Goal: Task Accomplishment & Management: Manage account settings

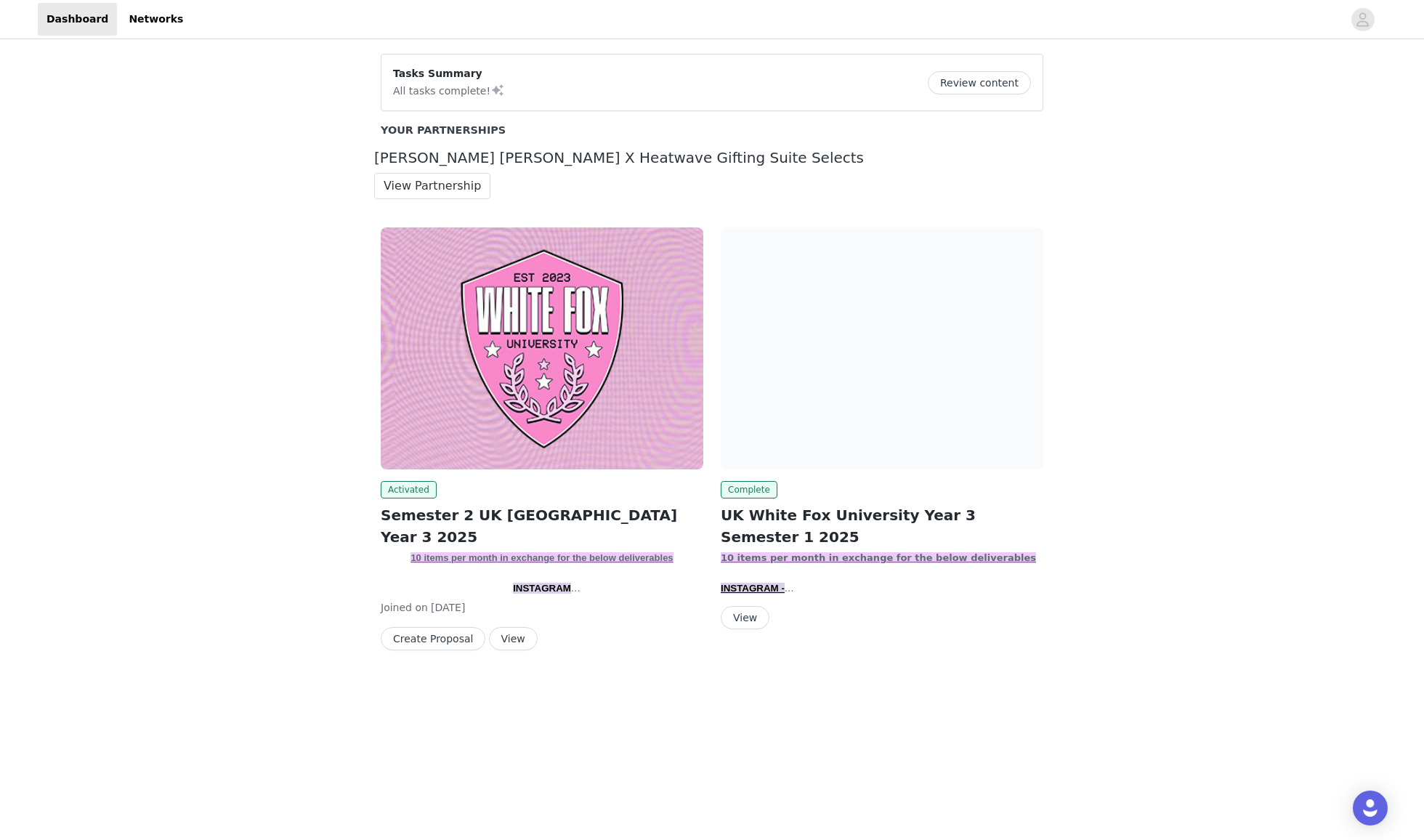
click at [514, 637] on button "View" at bounding box center [513, 638] width 49 height 23
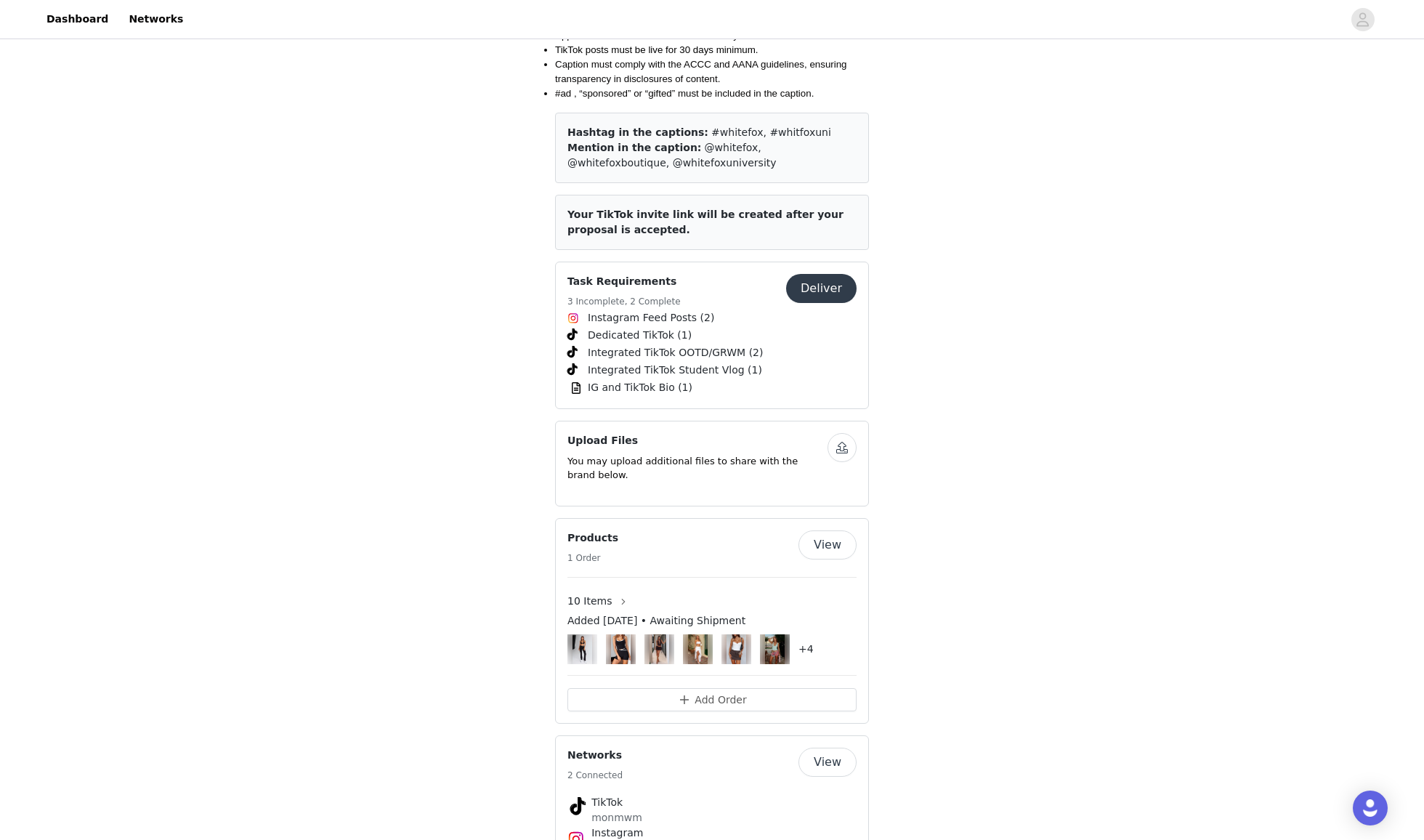
scroll to position [1921, 0]
click at [711, 710] on button "Add Order" at bounding box center [712, 699] width 289 height 23
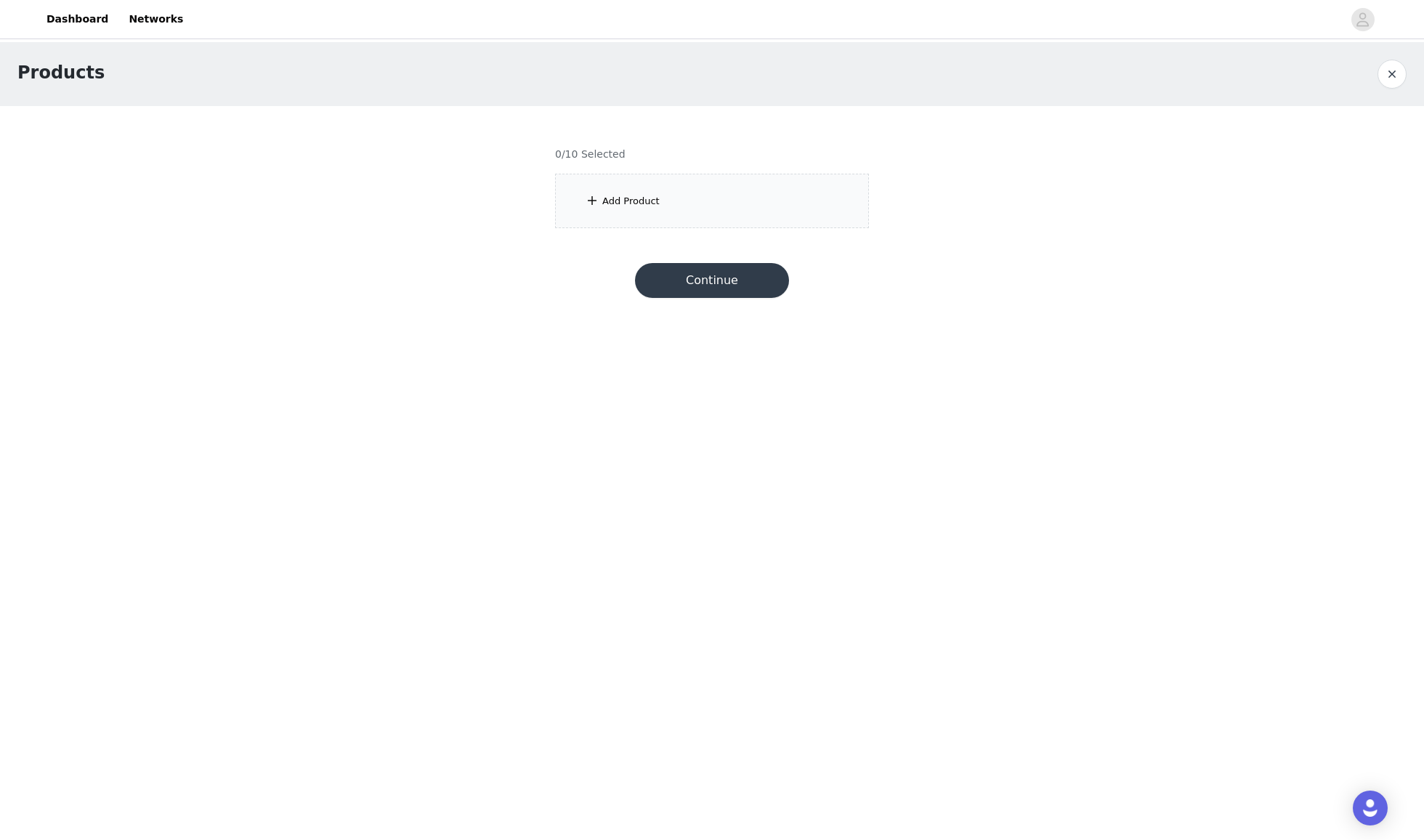
click at [659, 196] on div "Add Product" at bounding box center [712, 200] width 314 height 54
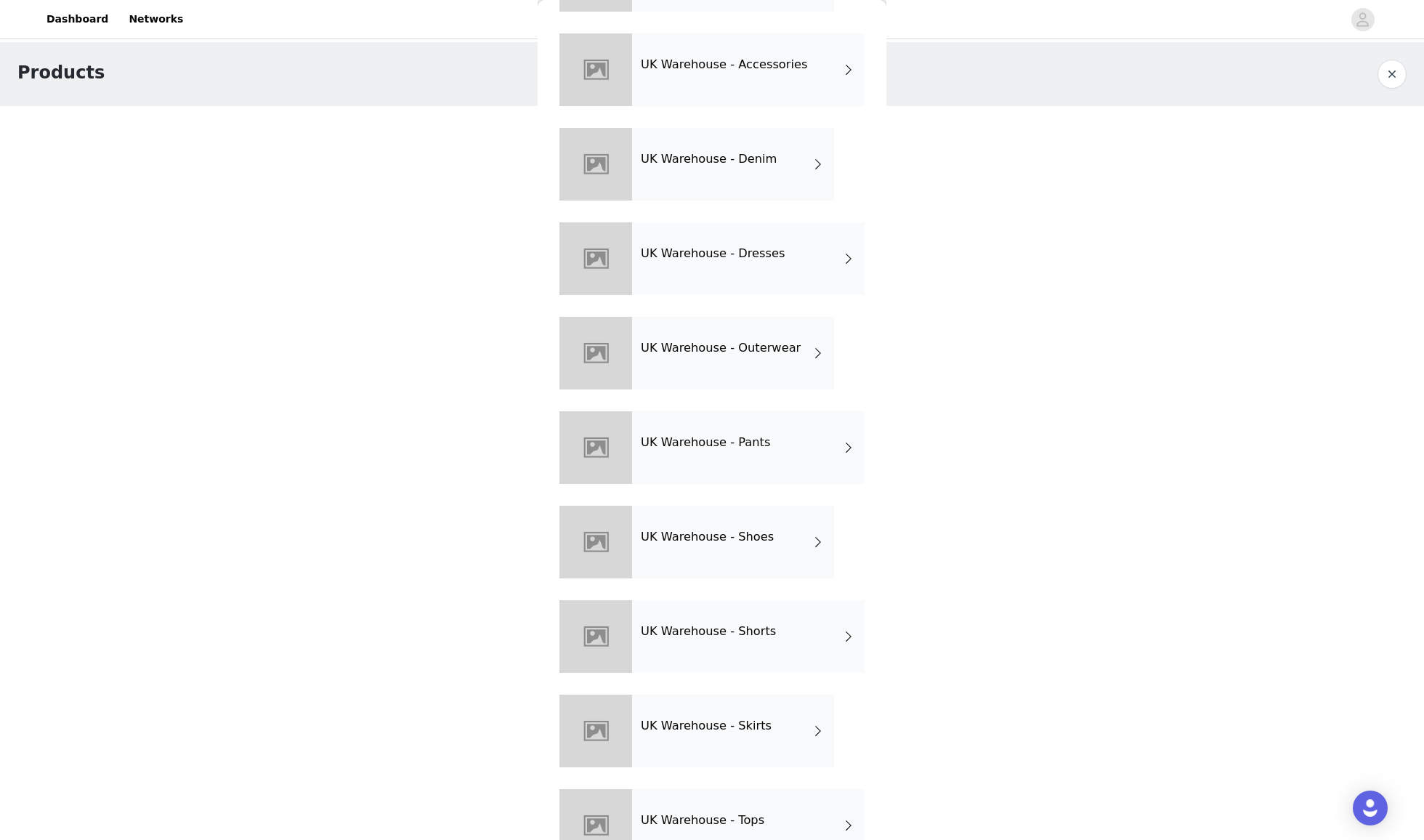
scroll to position [162, 0]
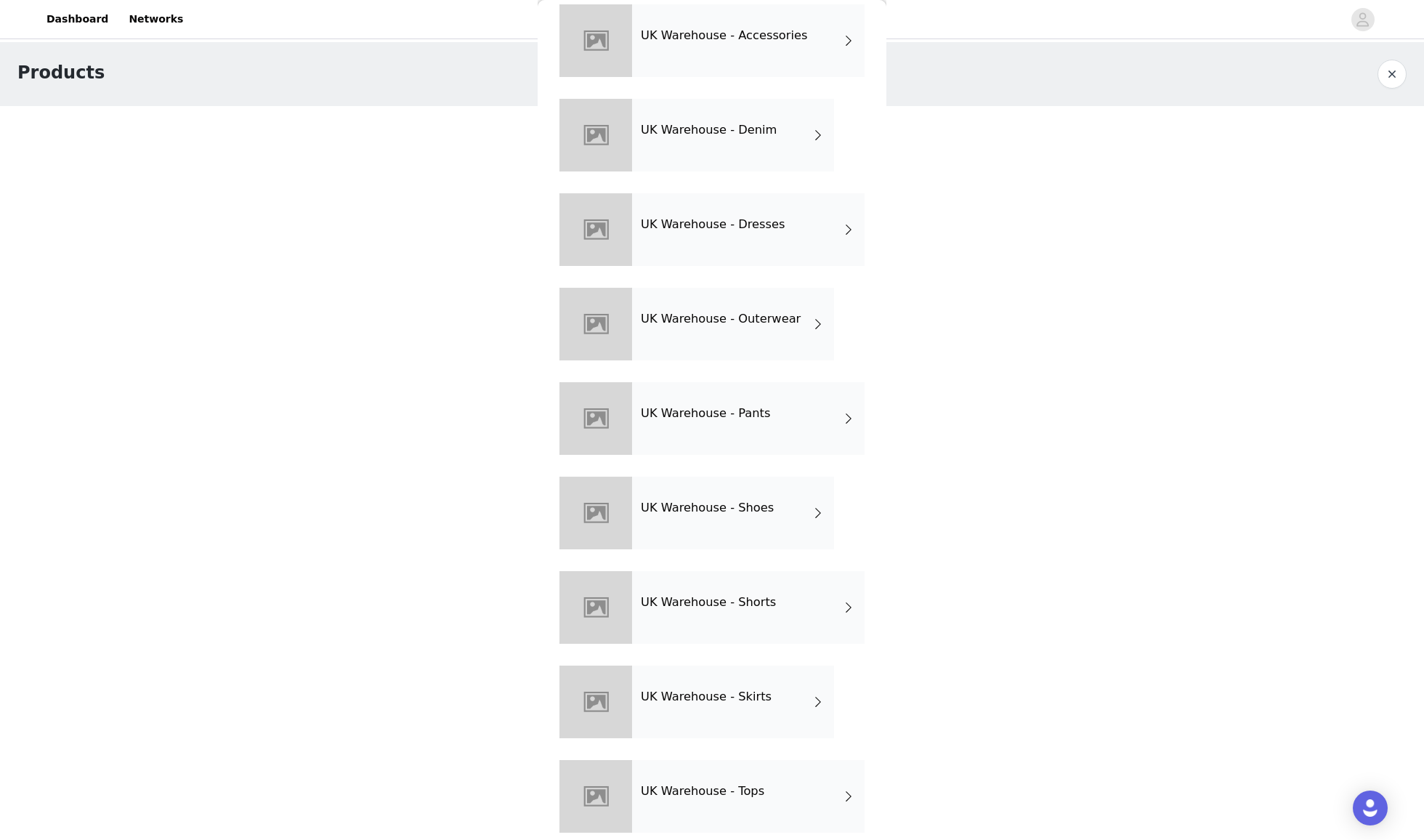
click at [771, 701] on div "UK Warehouse - Skirts" at bounding box center [733, 702] width 202 height 72
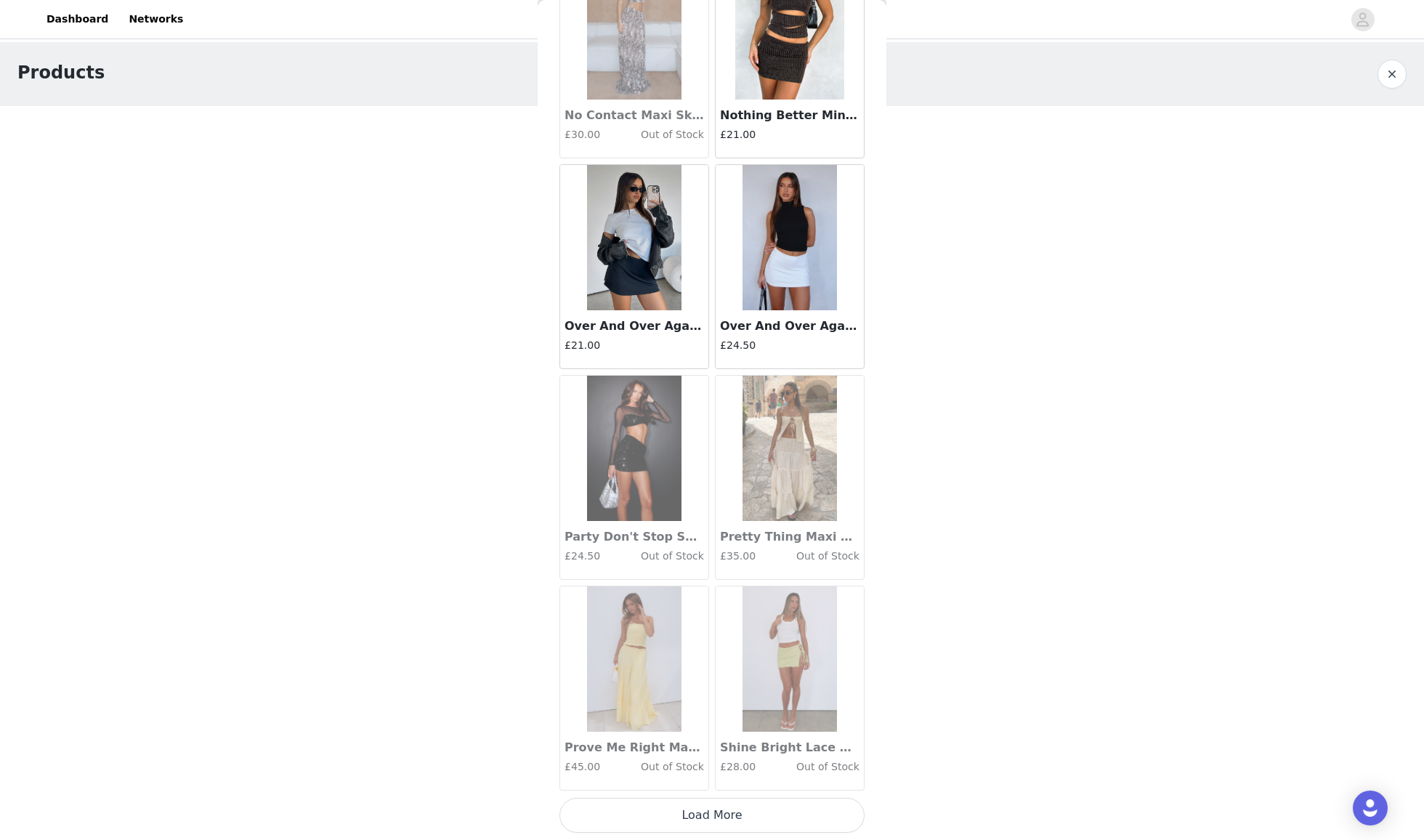
scroll to position [0, 0]
click at [727, 818] on button "Load More" at bounding box center [712, 815] width 305 height 35
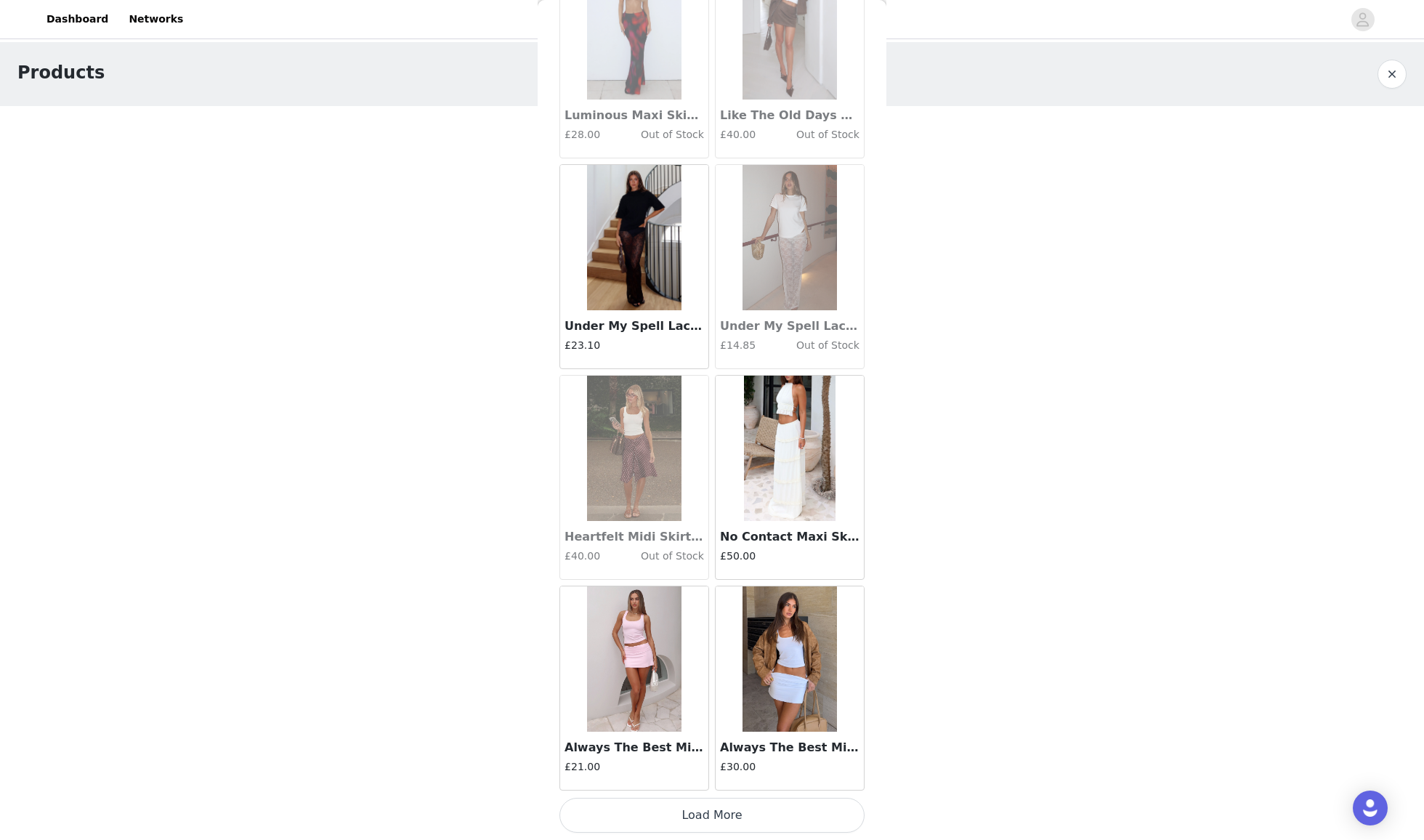
click at [727, 818] on button "Load More" at bounding box center [712, 815] width 305 height 35
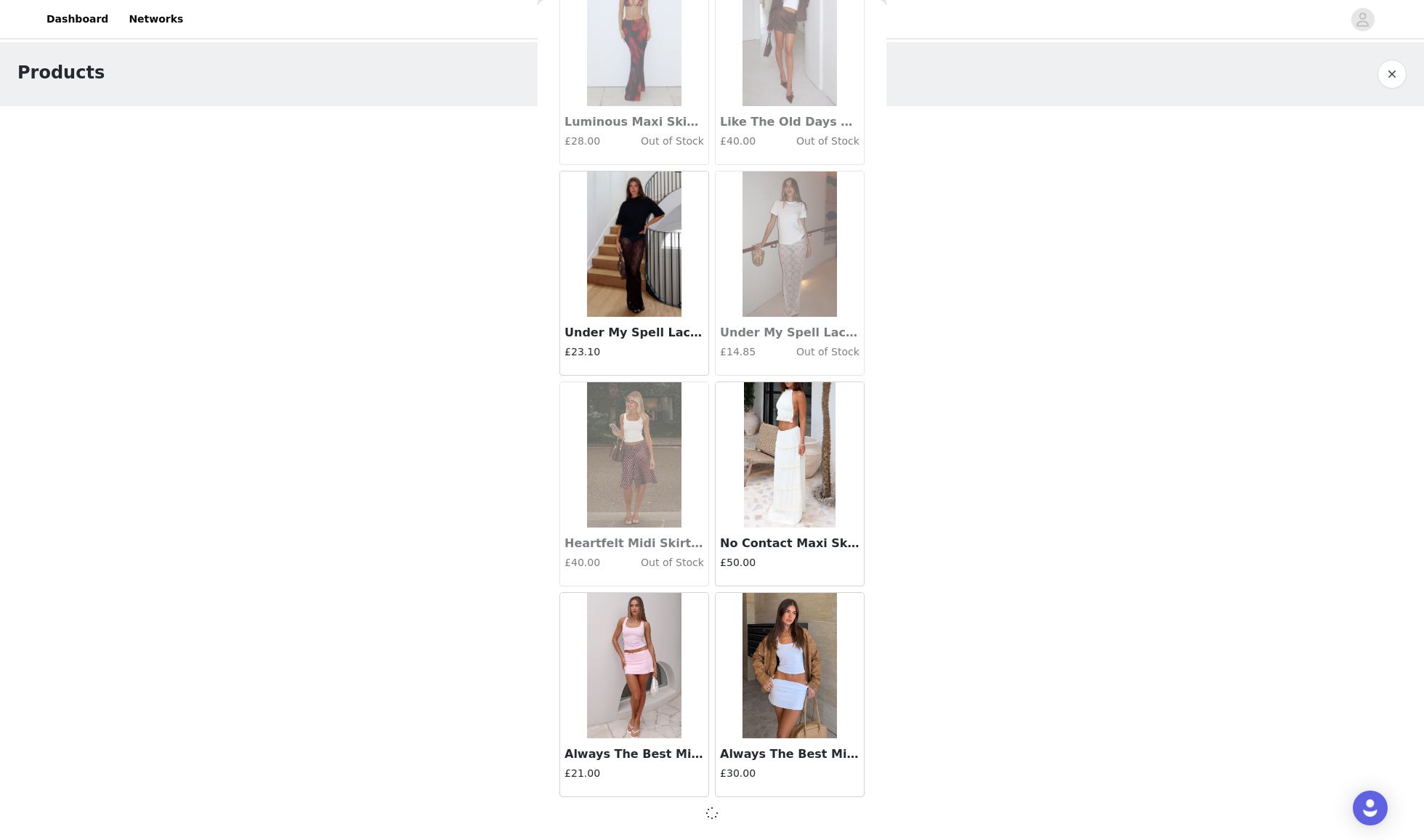
scroll to position [3493, 0]
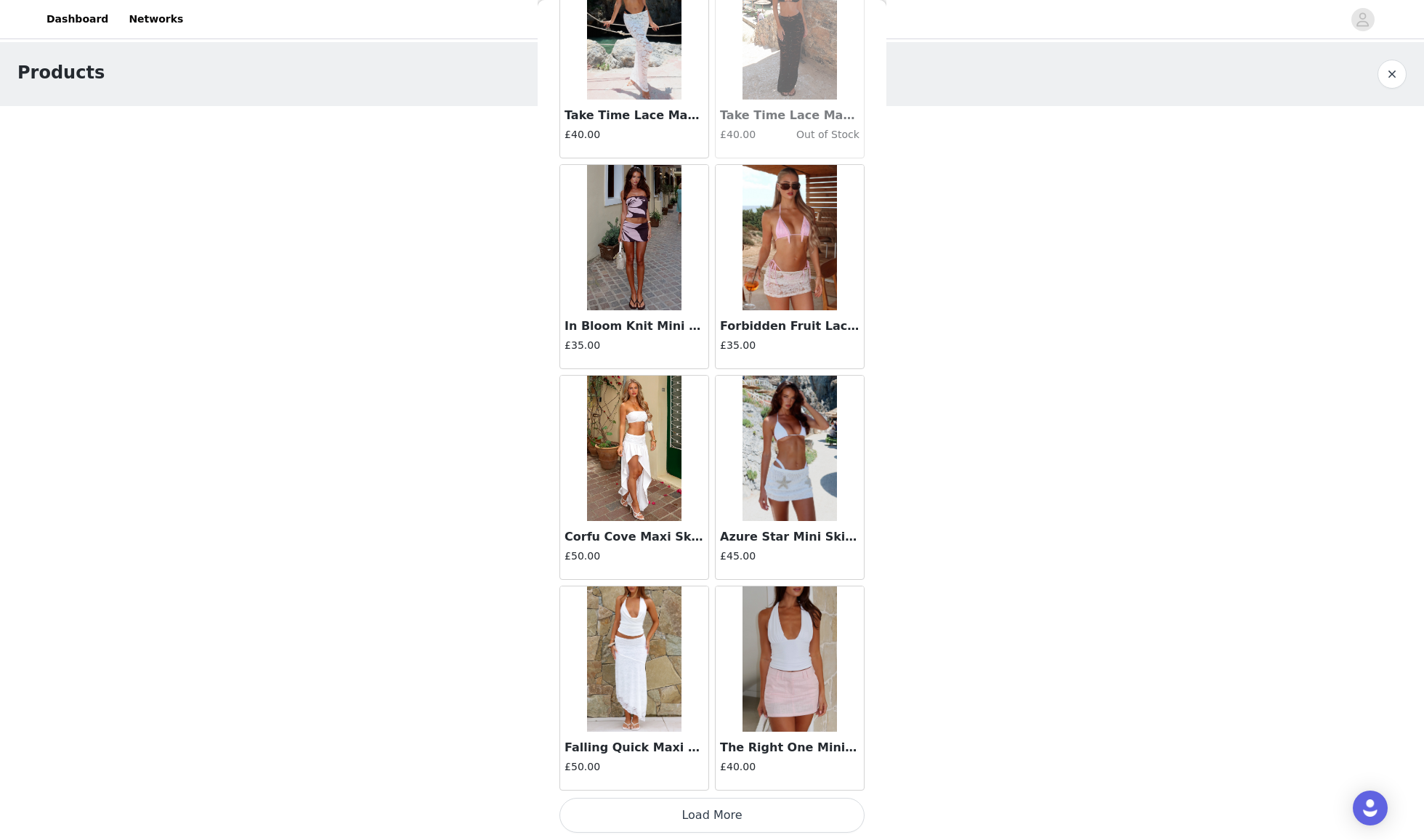
click at [727, 818] on button "Load More" at bounding box center [712, 815] width 305 height 35
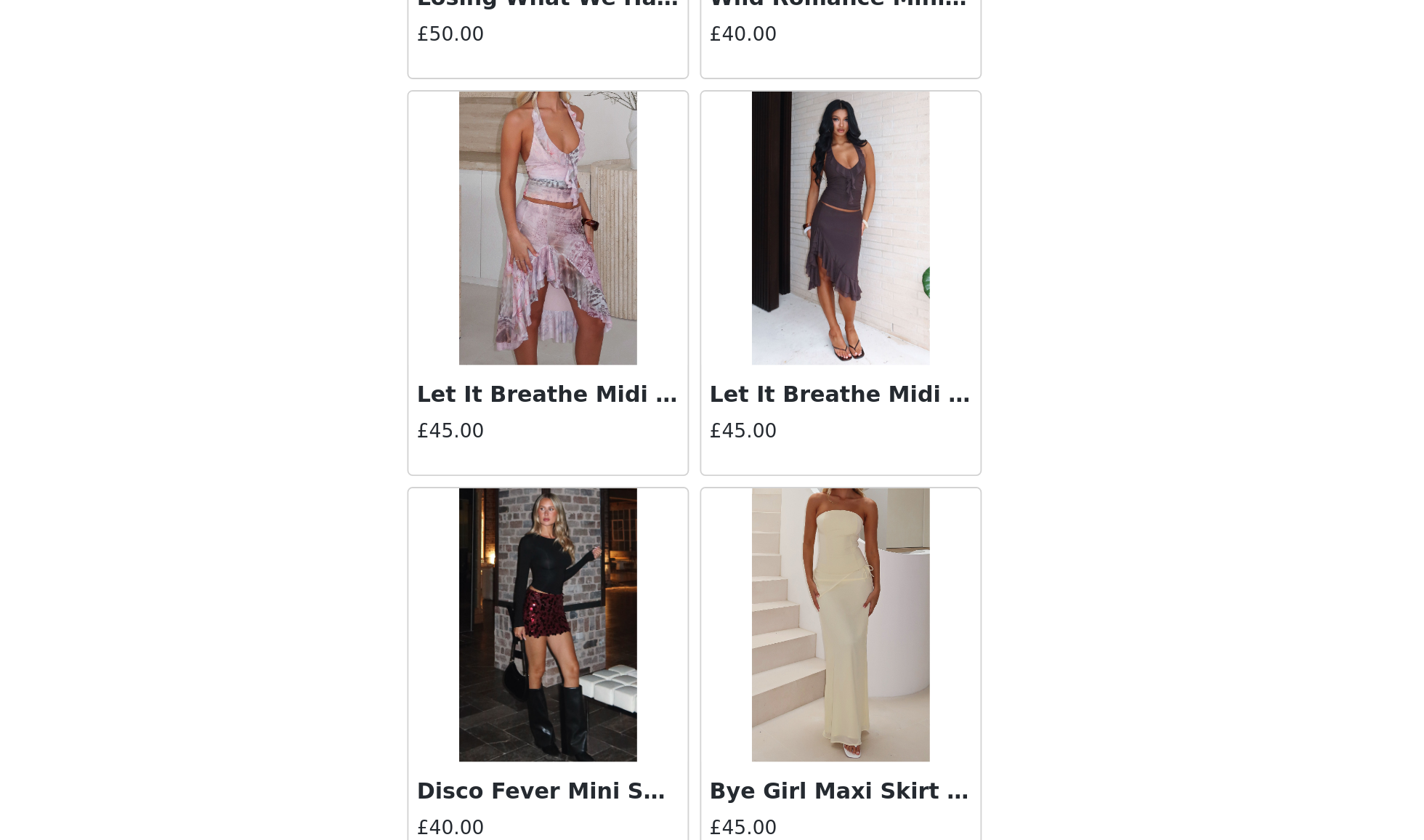
scroll to position [7653, 0]
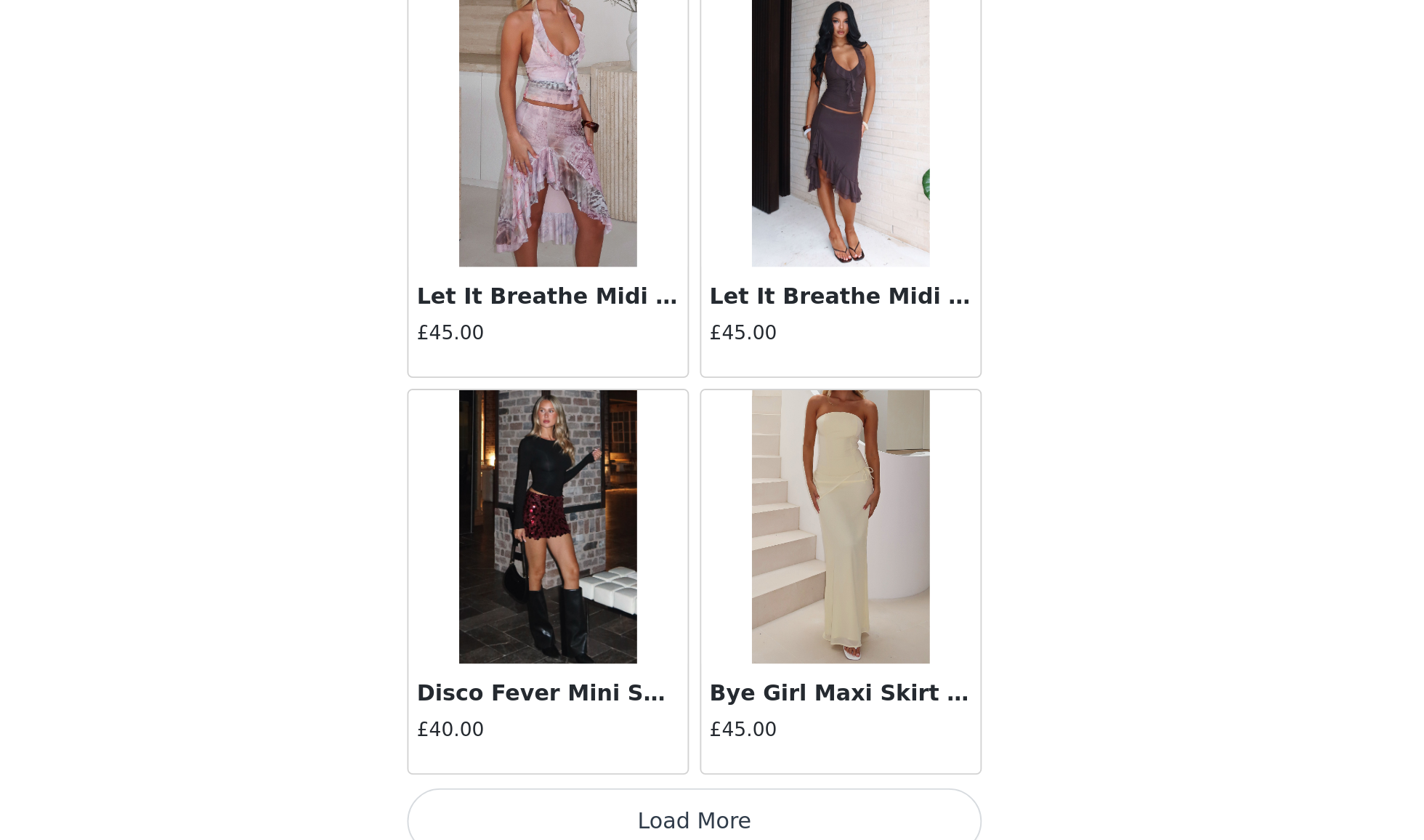
click at [559, 798] on button "Load More" at bounding box center [712, 815] width 305 height 35
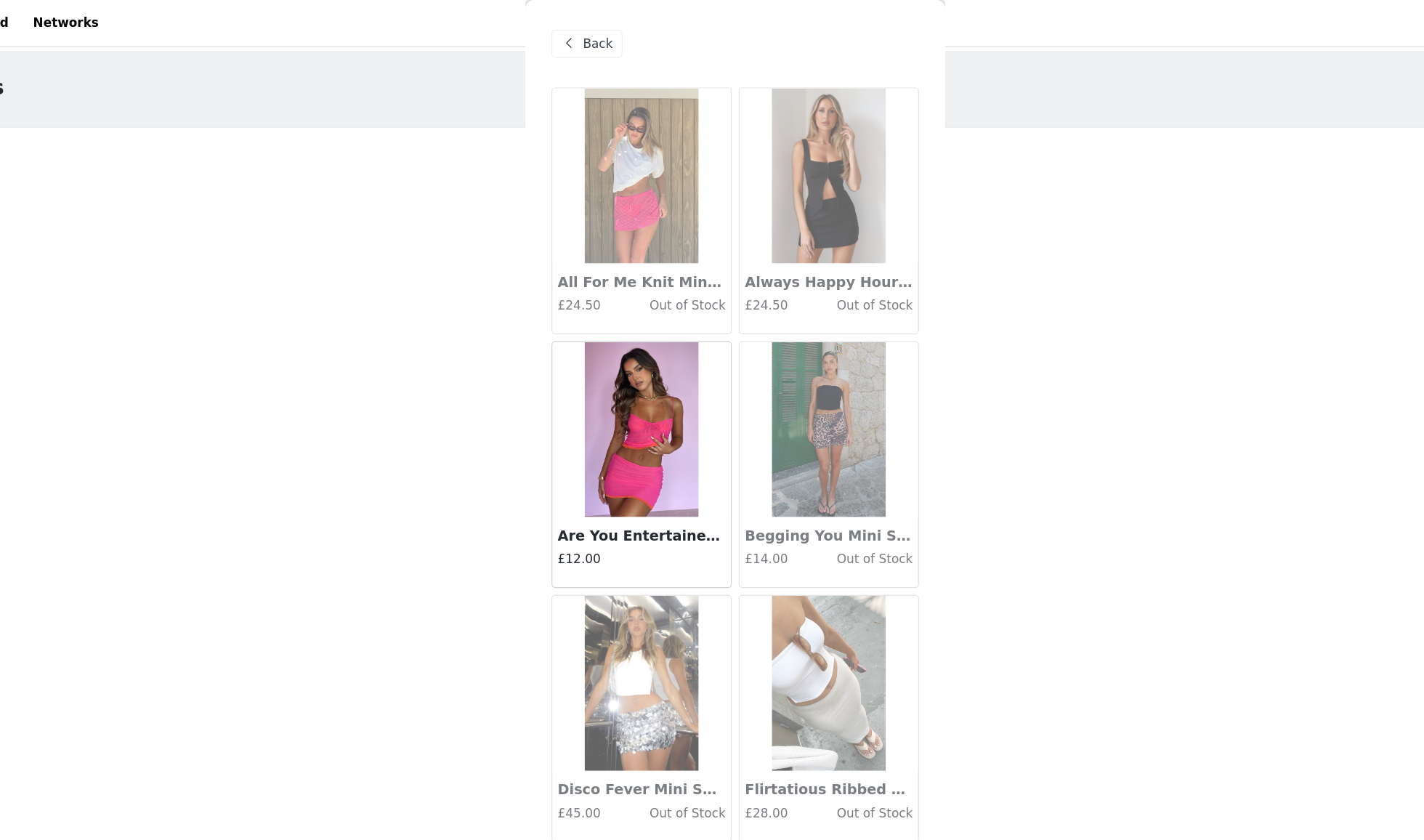
scroll to position [0, 0]
click at [559, 30] on div "Back" at bounding box center [589, 36] width 59 height 23
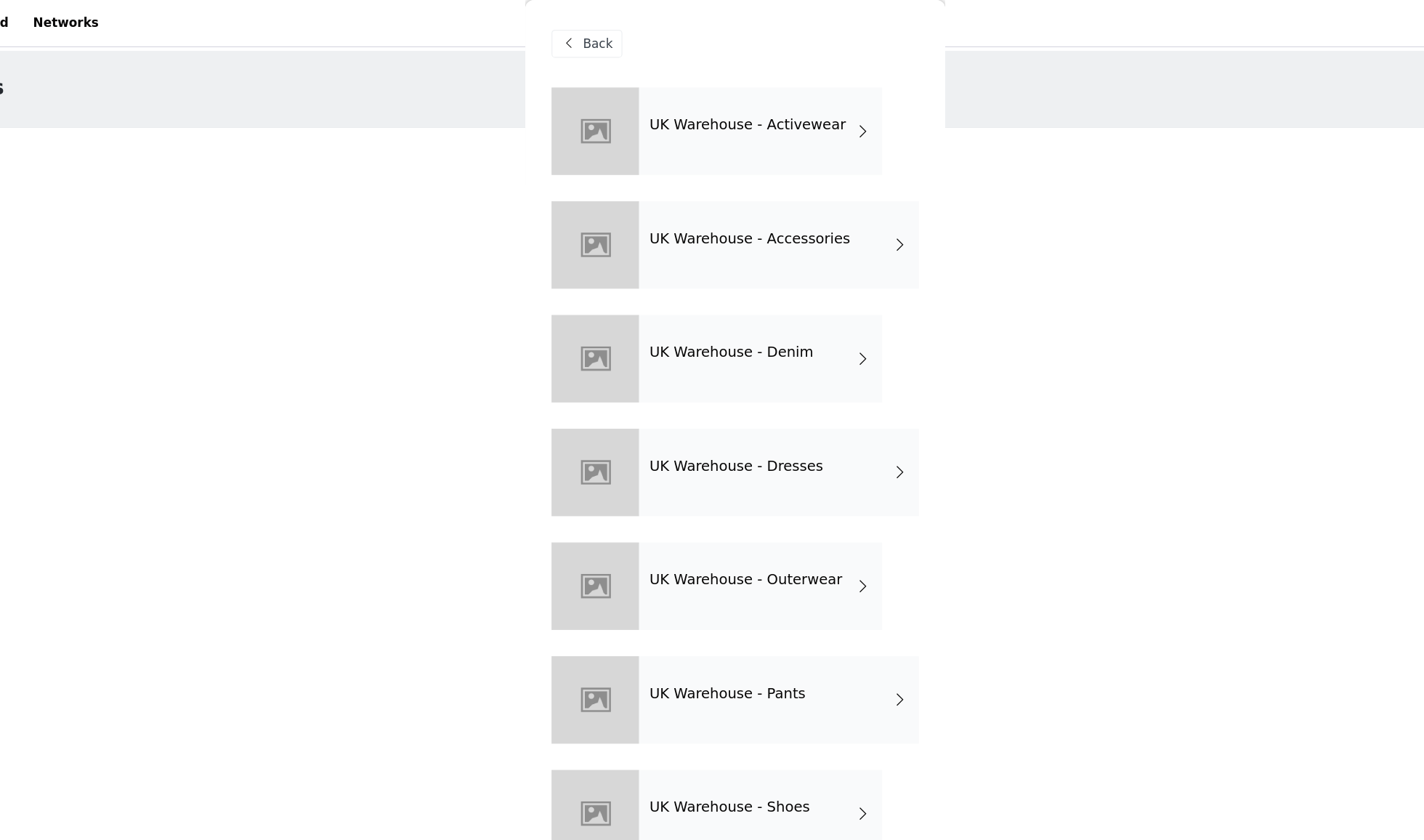
click at [675, 285] on div "UK Warehouse - Denim" at bounding box center [733, 297] width 202 height 72
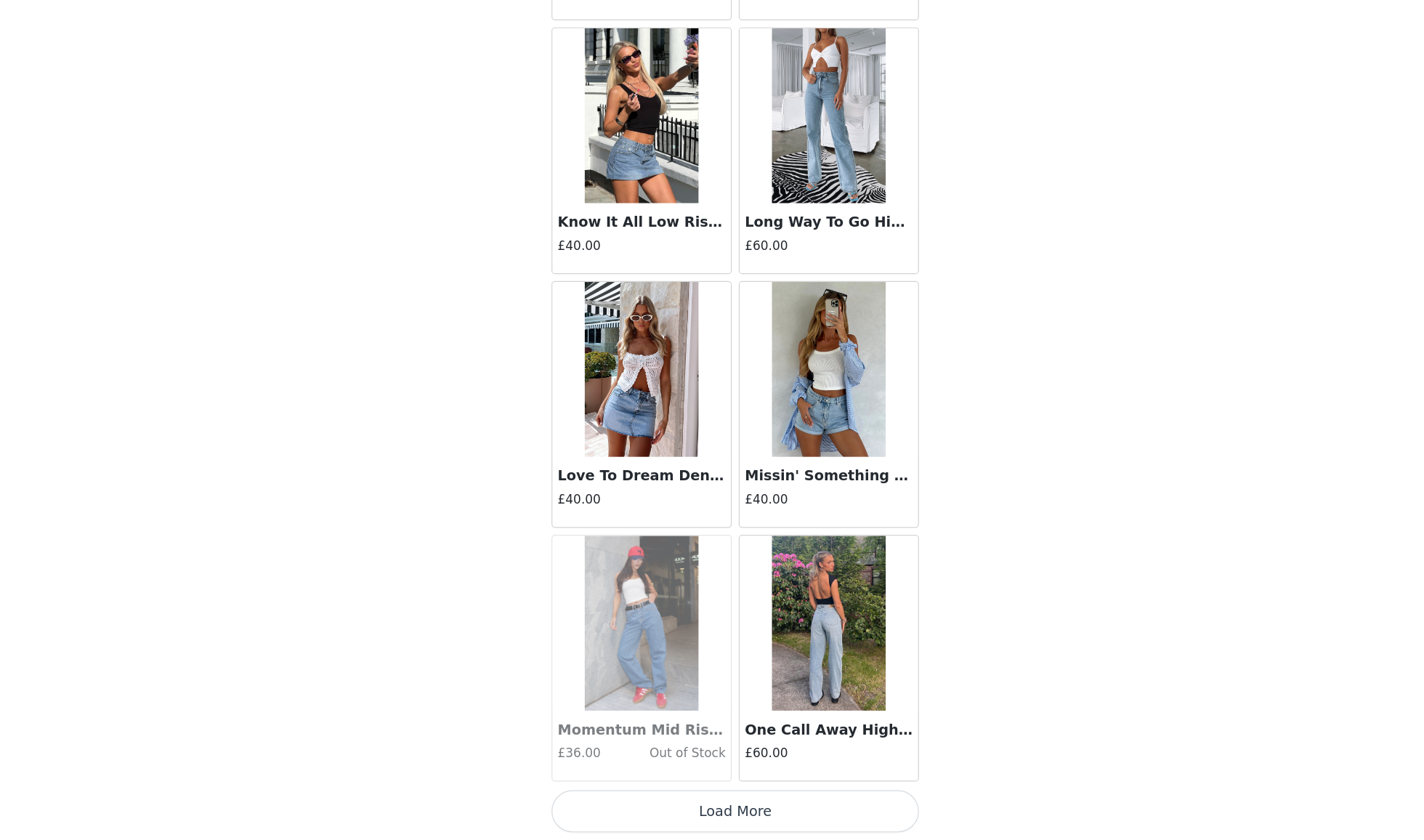
click at [644, 798] on button "Load More" at bounding box center [712, 815] width 305 height 35
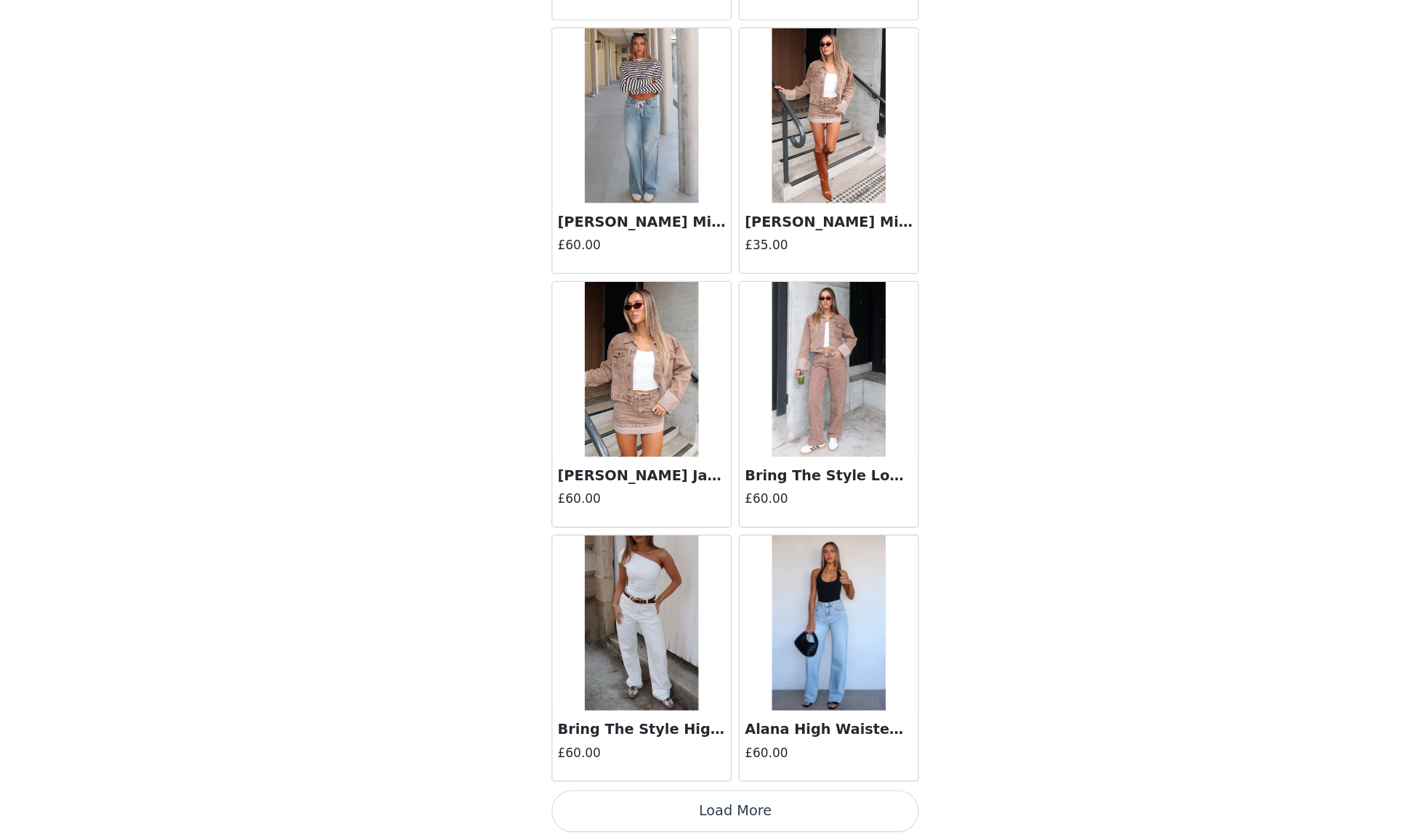
click at [617, 798] on button "Load More" at bounding box center [712, 815] width 305 height 35
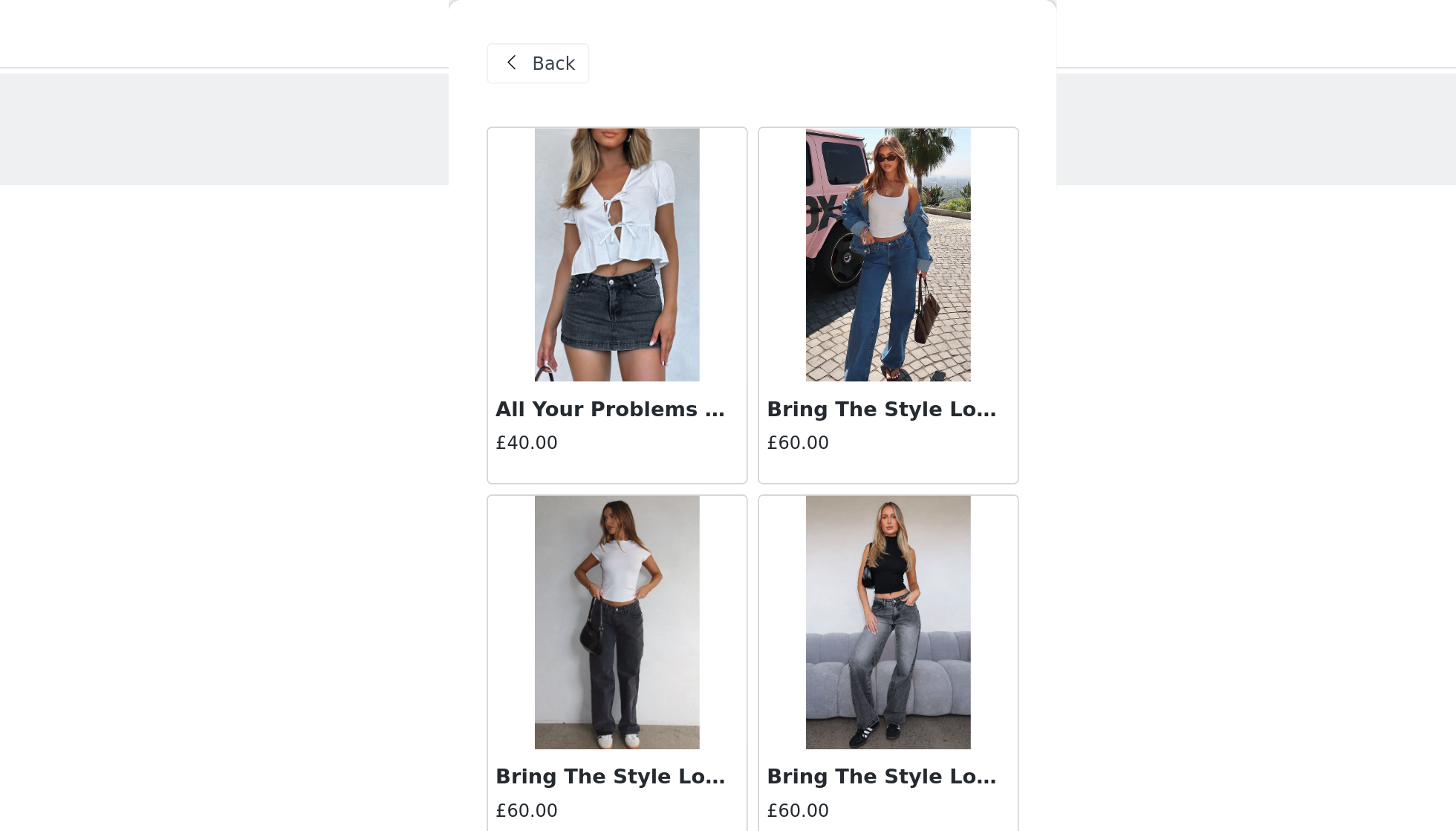
click at [599, 42] on span "Back" at bounding box center [611, 38] width 25 height 16
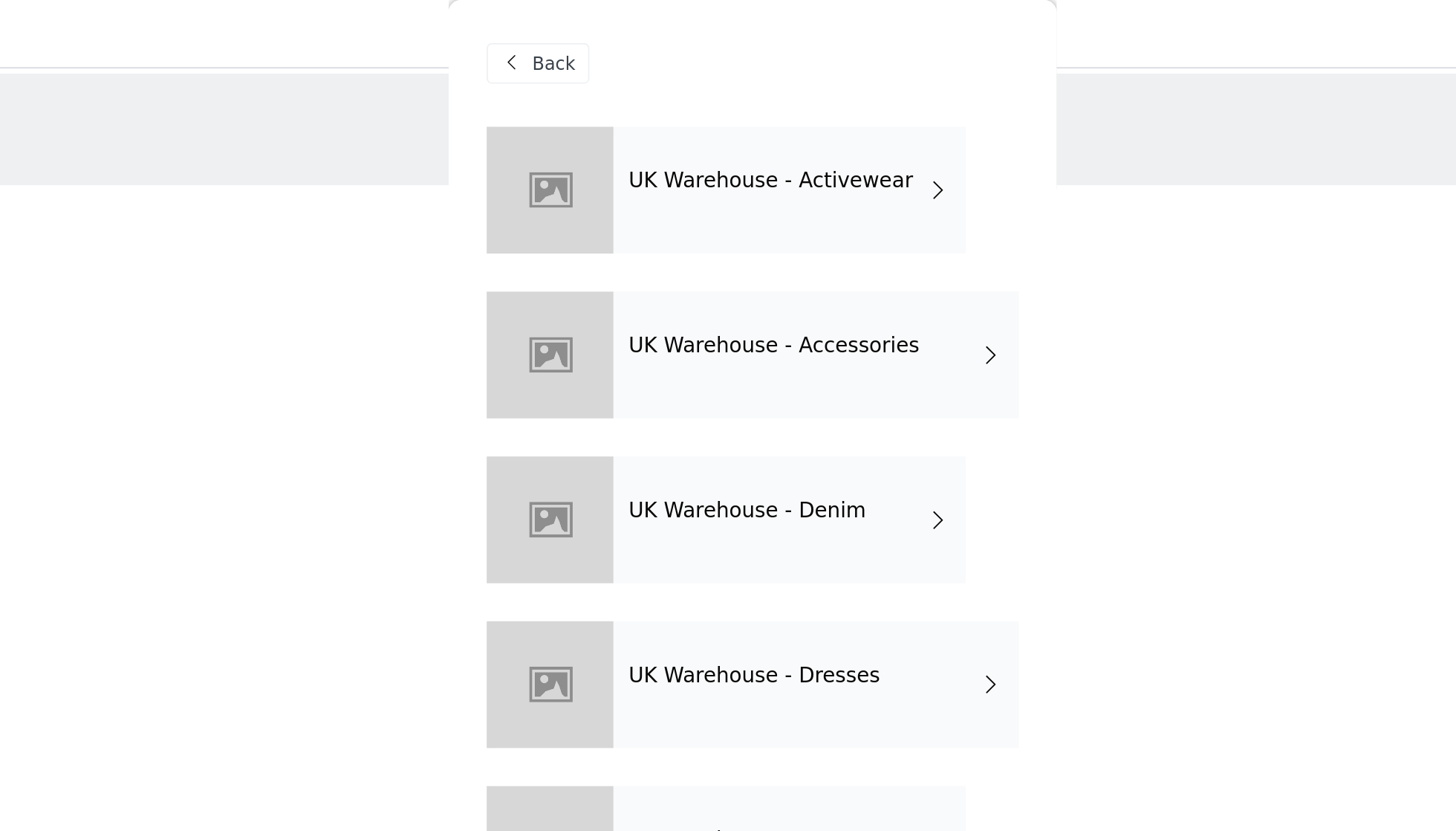
click at [655, 113] on h4 "UK Warehouse - Activewear" at bounding box center [738, 106] width 166 height 13
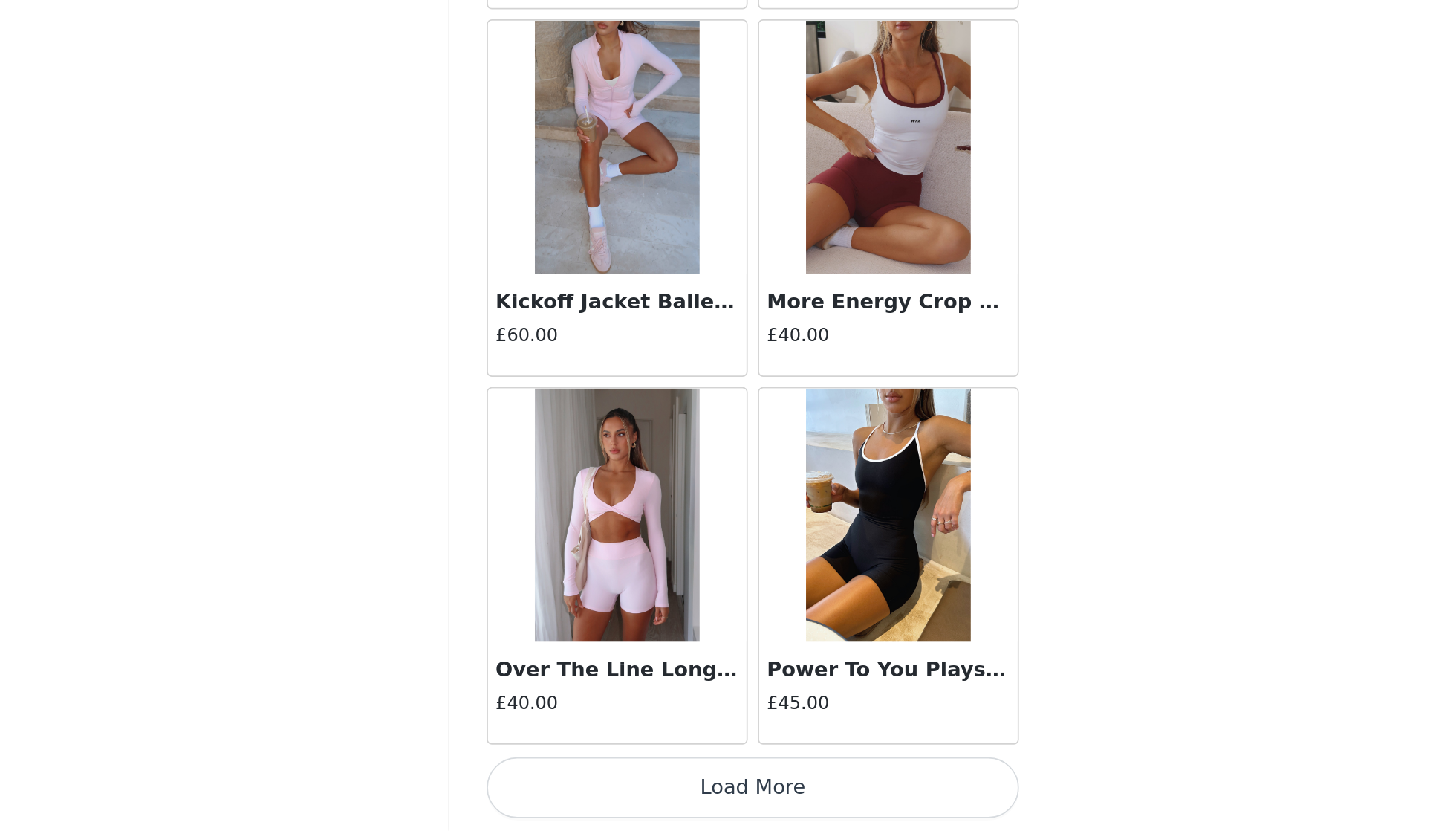
click at [572, 788] on button "Load More" at bounding box center [728, 806] width 312 height 36
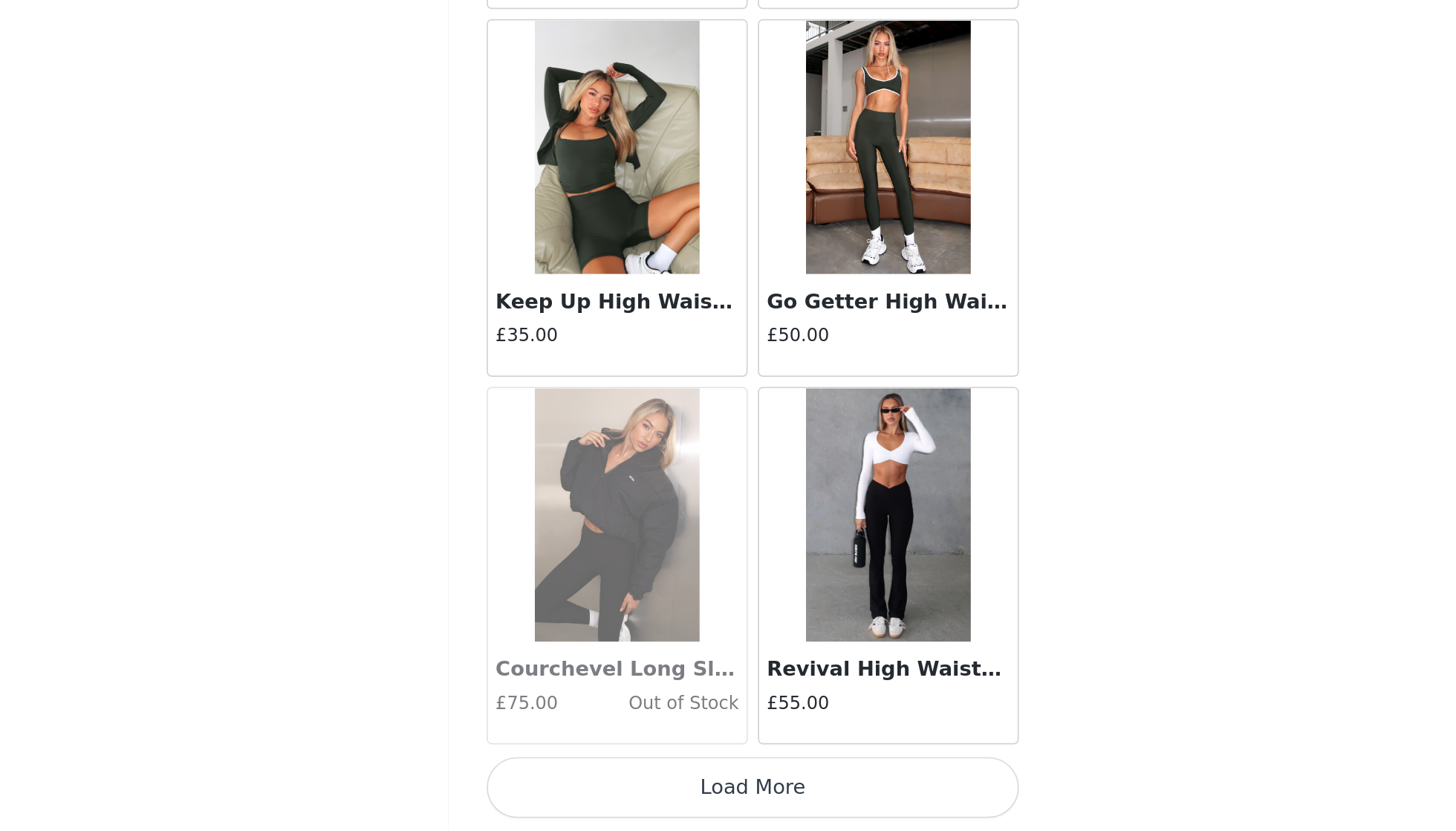
click at [572, 788] on button "Load More" at bounding box center [728, 806] width 312 height 36
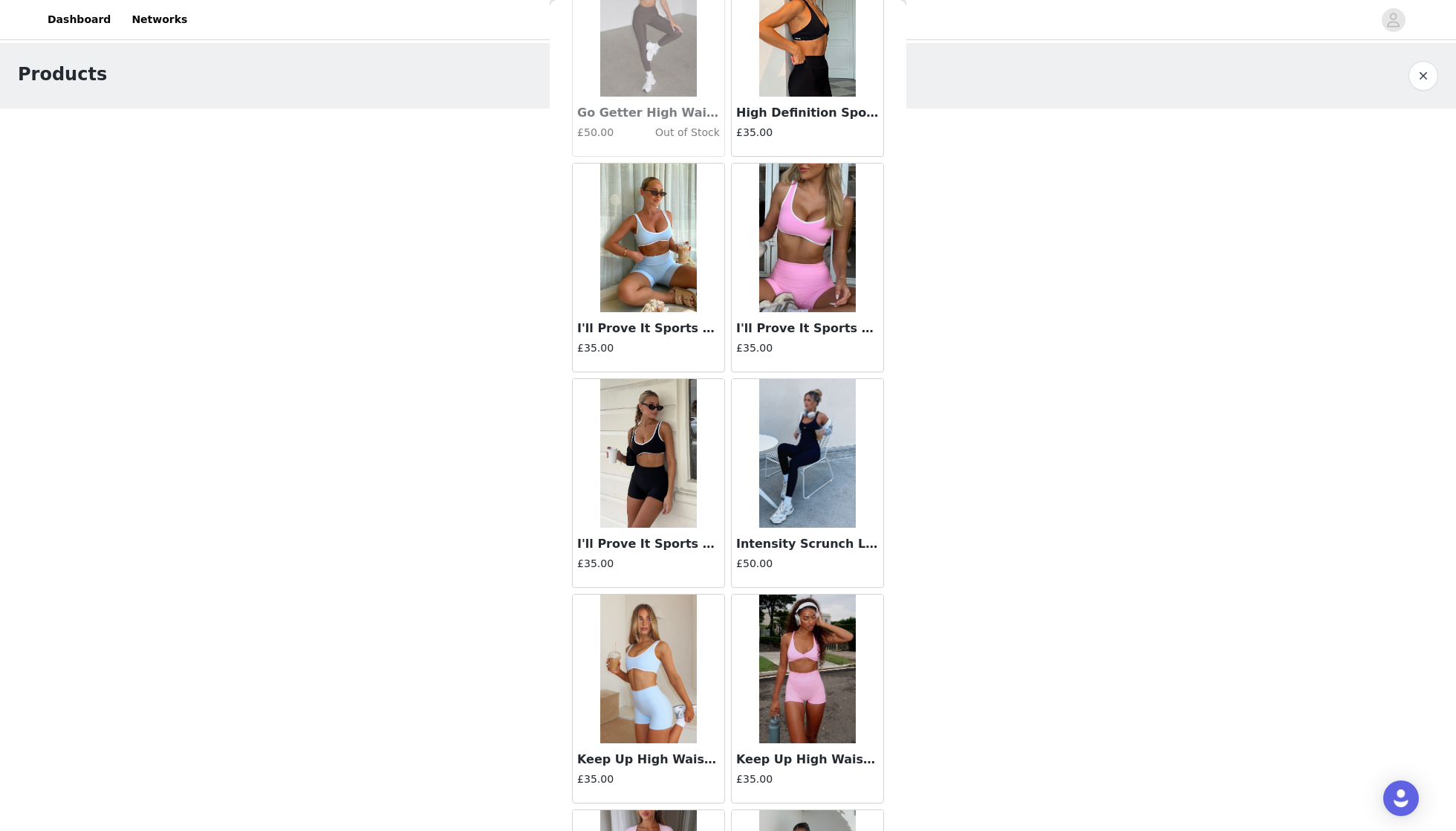
scroll to position [778, 0]
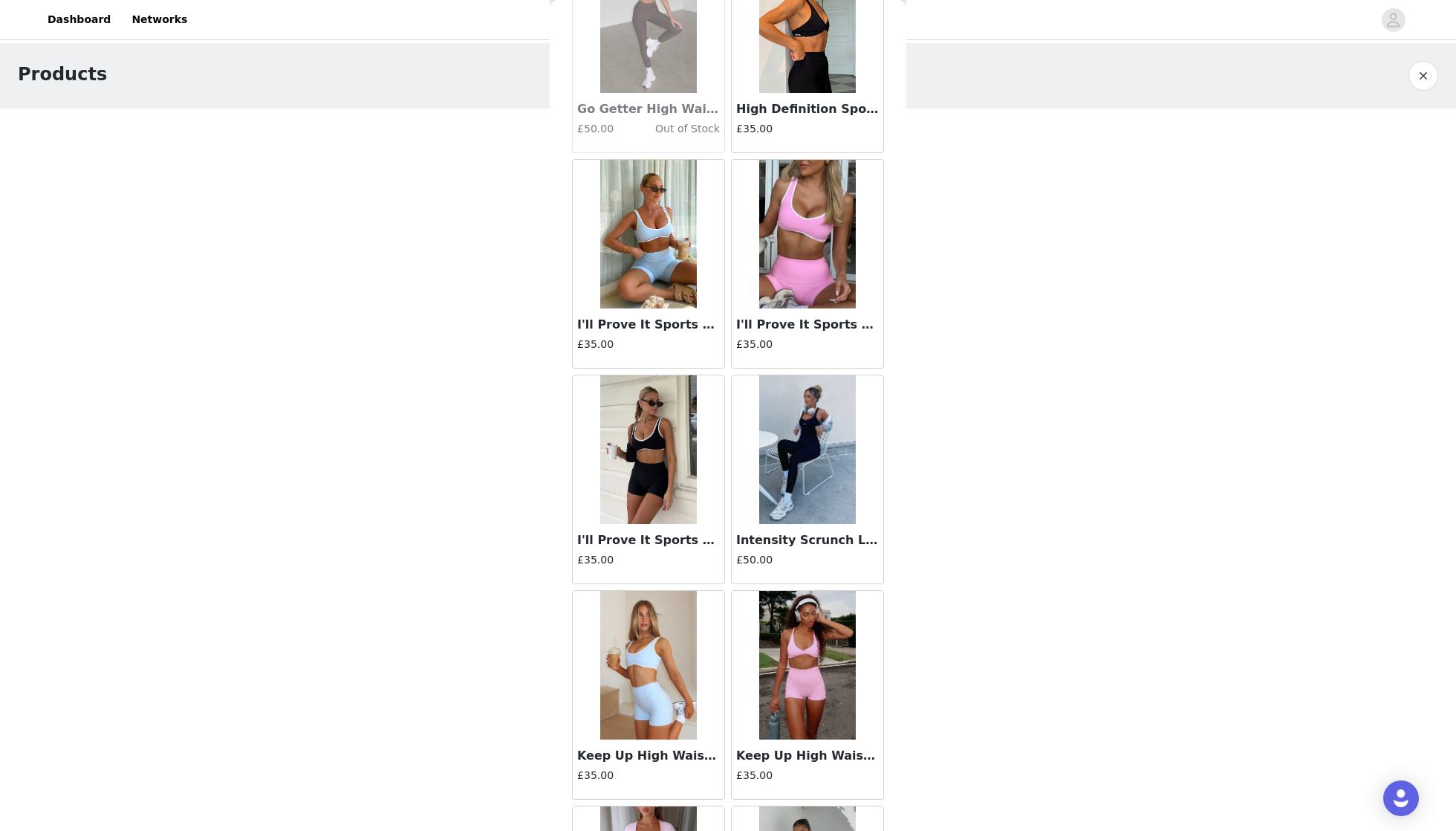
click at [806, 470] on img at bounding box center [807, 449] width 97 height 148
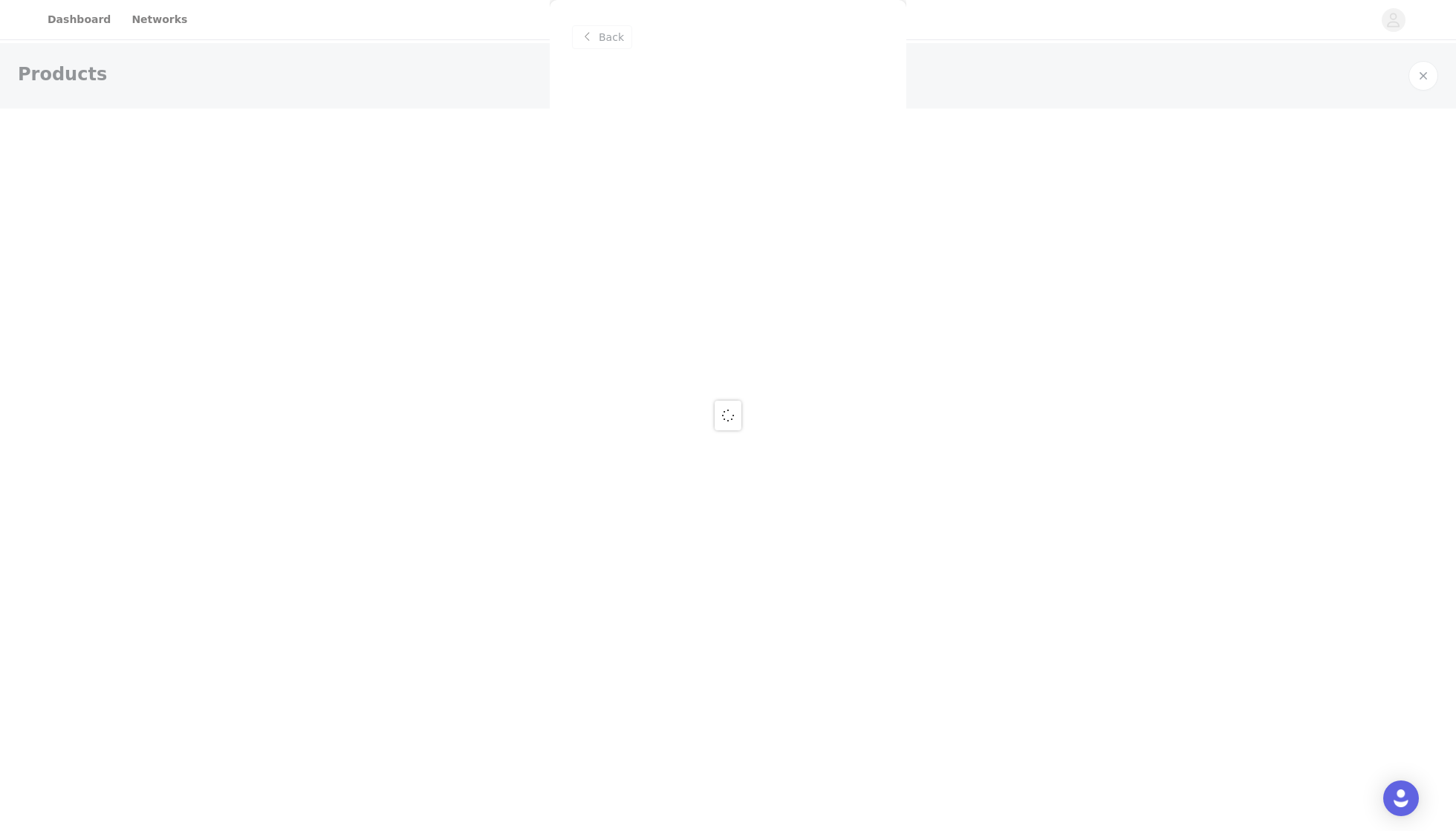
scroll to position [0, 0]
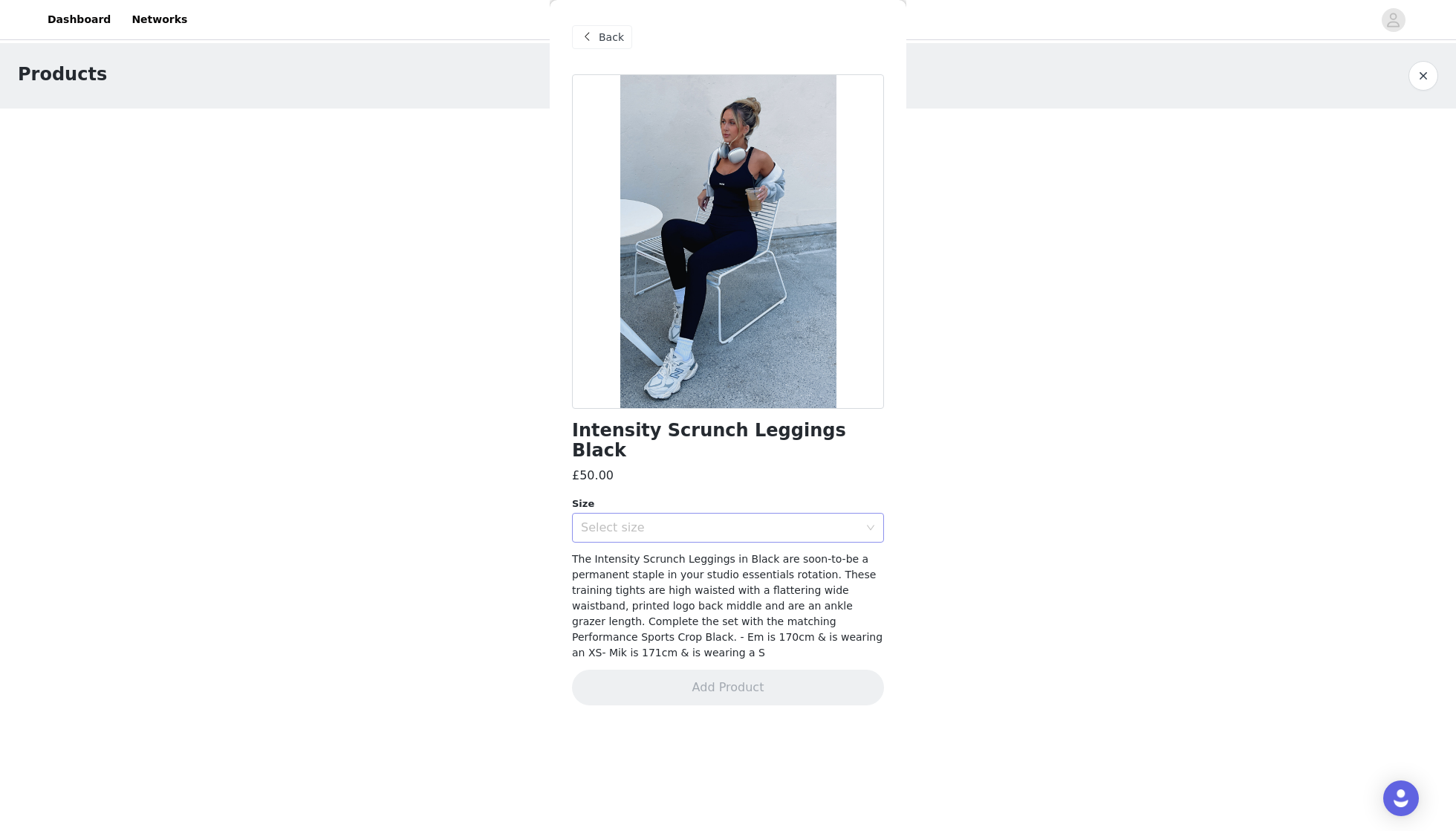
click at [764, 521] on div "Select size" at bounding box center [720, 528] width 278 height 15
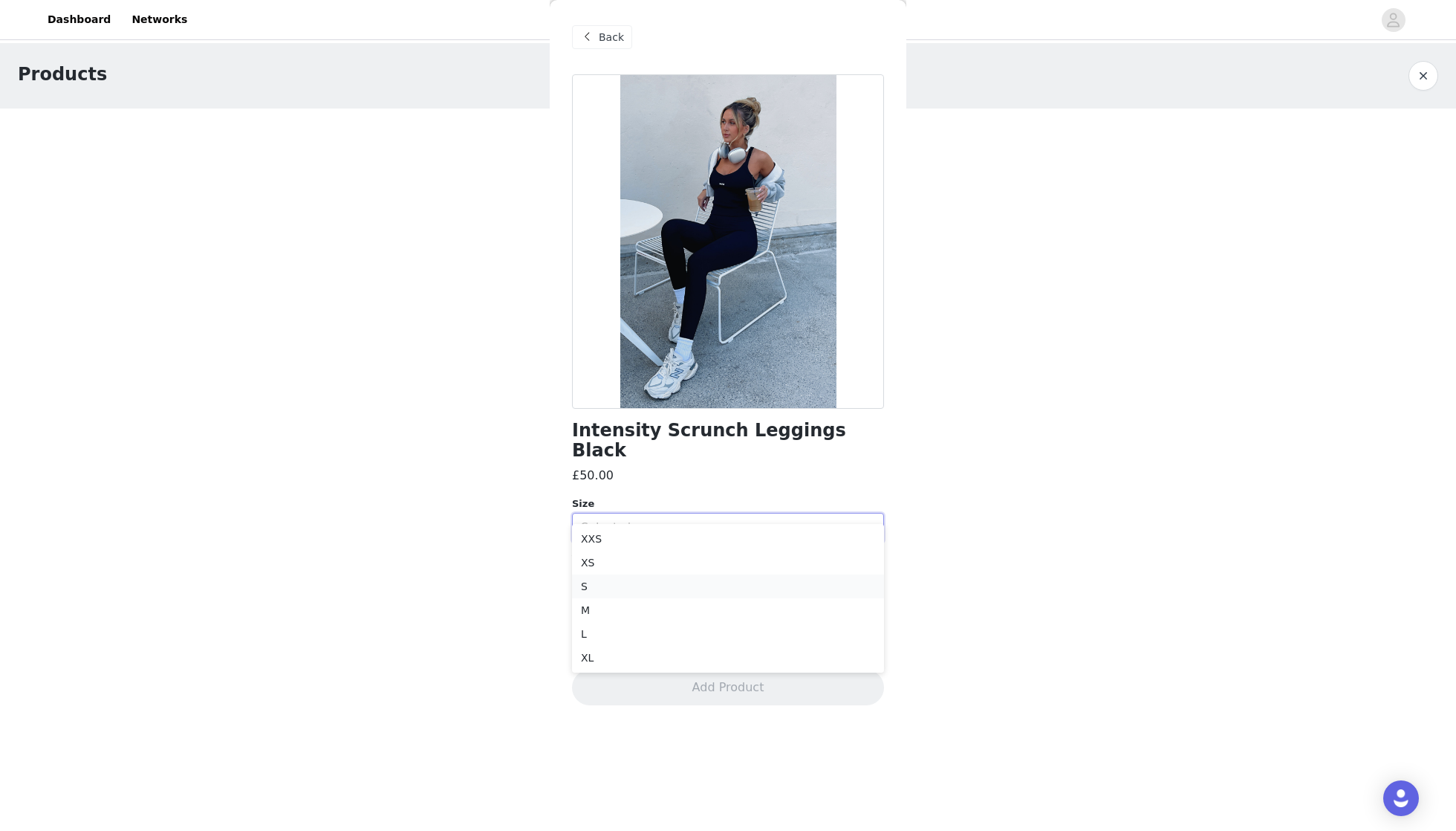
click at [687, 581] on li "S" at bounding box center [728, 585] width 312 height 23
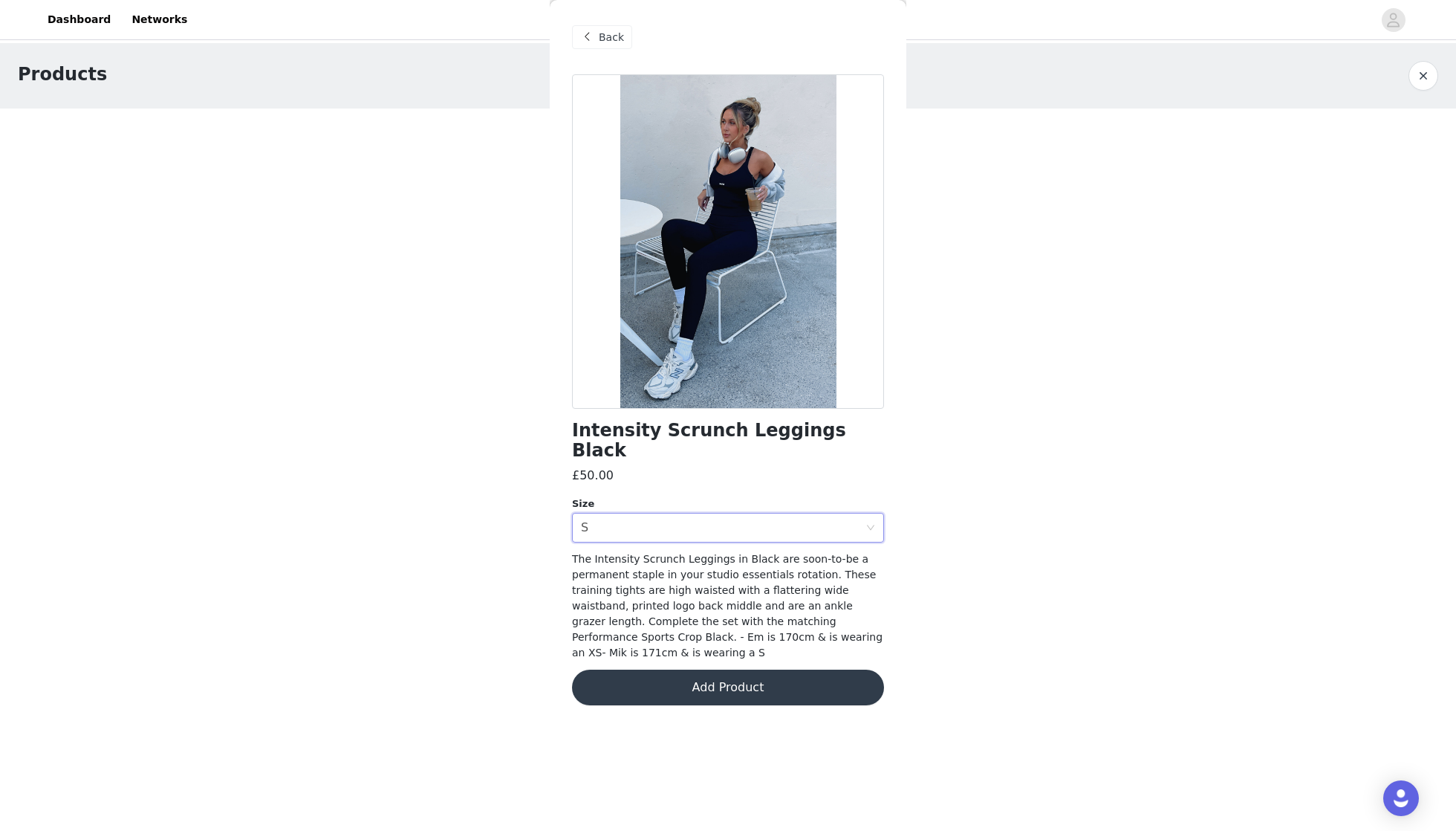
click at [726, 670] on button "Add Product" at bounding box center [728, 687] width 312 height 36
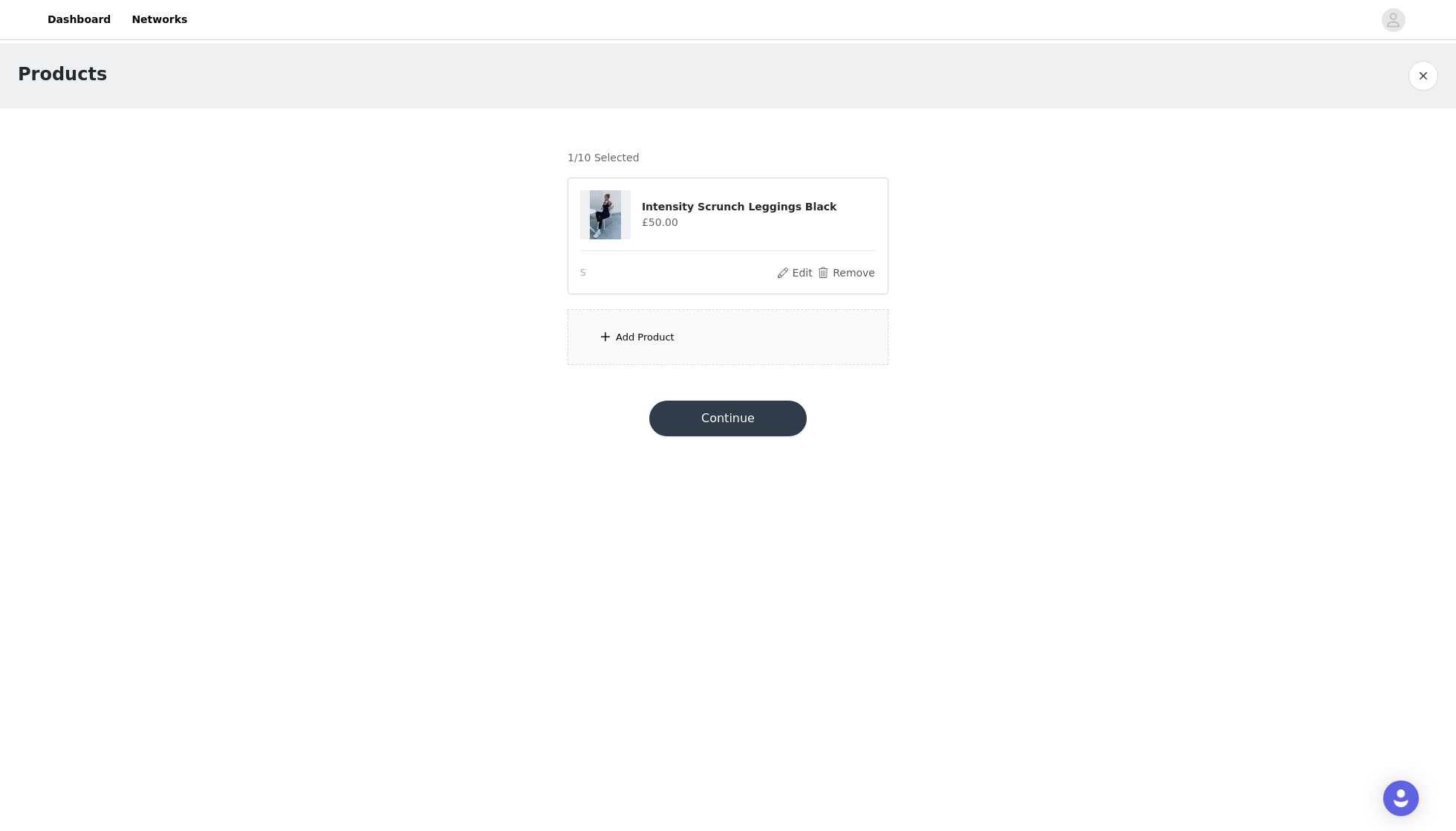
click at [664, 343] on div "Add Product" at bounding box center [645, 338] width 59 height 15
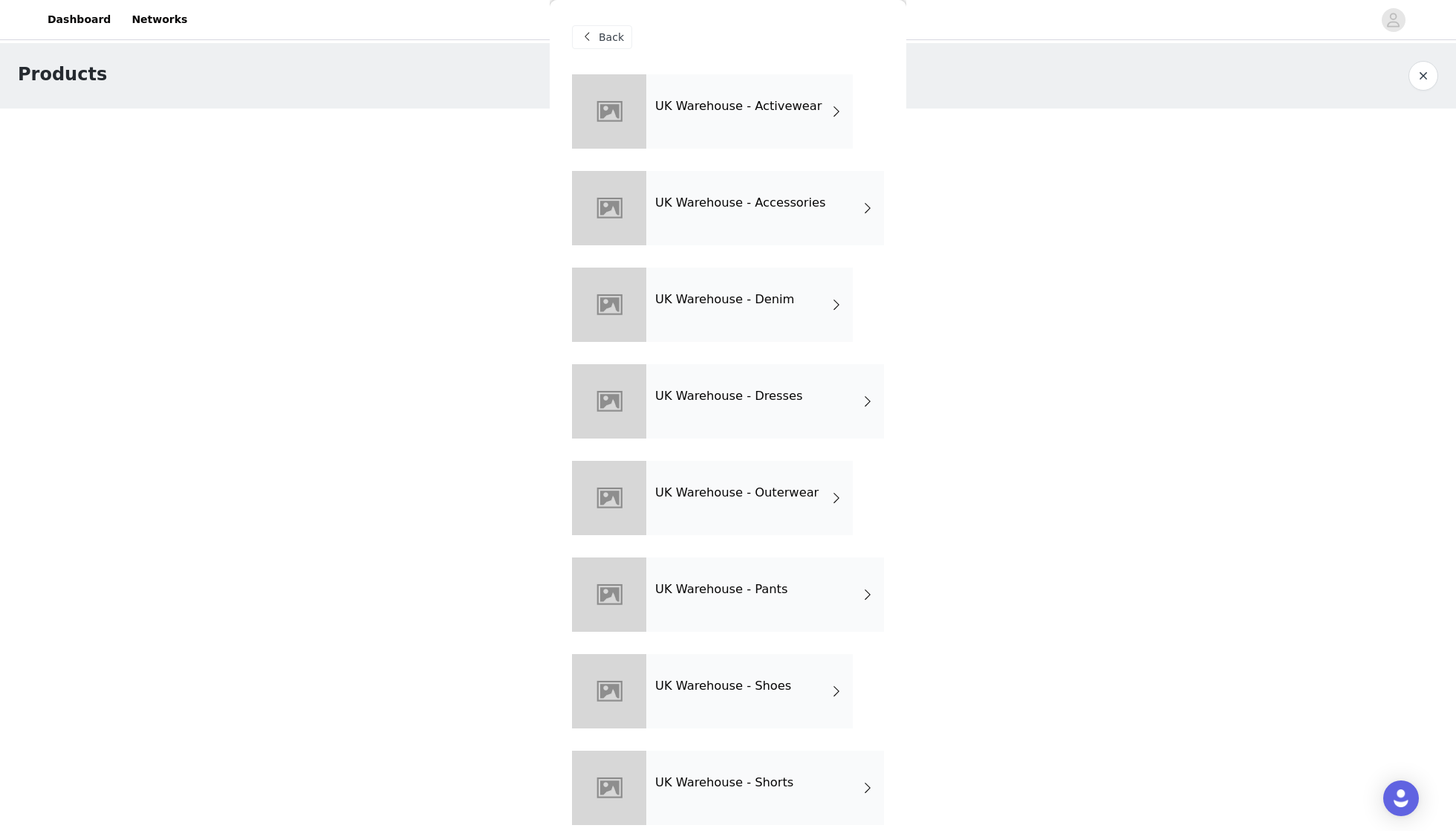
click at [737, 113] on h4 "UK Warehouse - Activewear" at bounding box center [738, 106] width 166 height 13
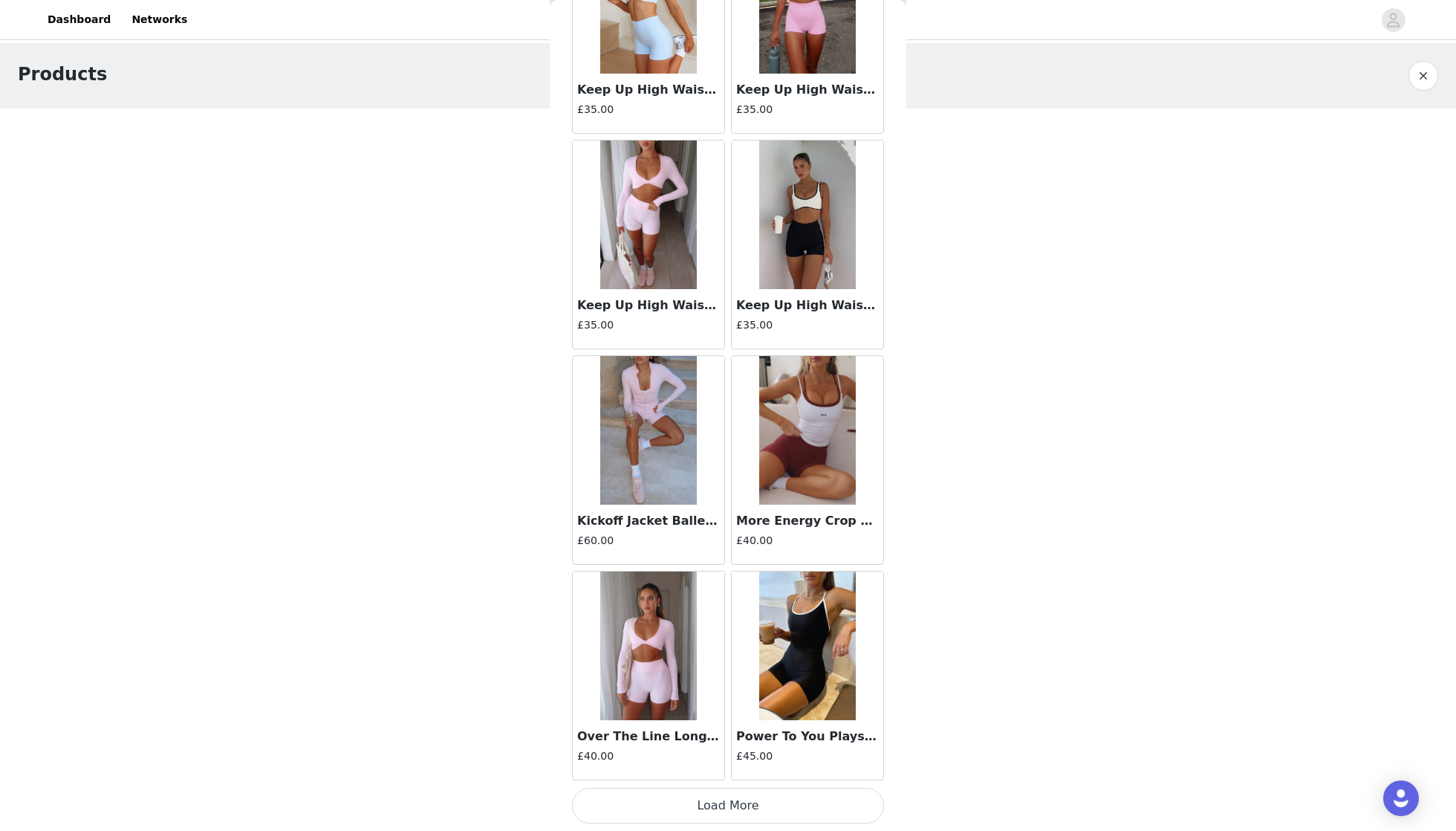
click at [740, 806] on button "Load More" at bounding box center [728, 806] width 312 height 36
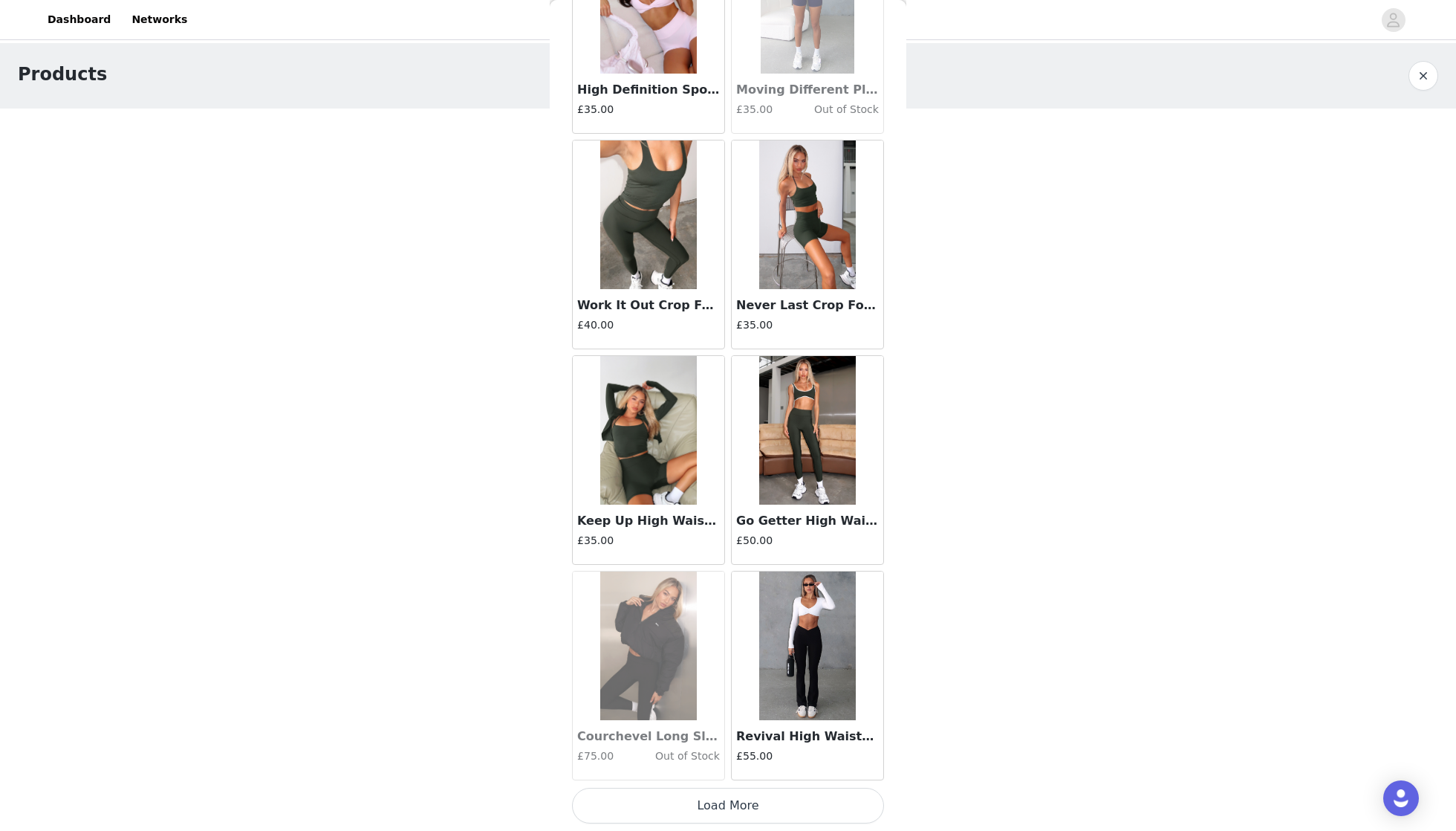
click at [759, 819] on button "Load More" at bounding box center [728, 806] width 312 height 36
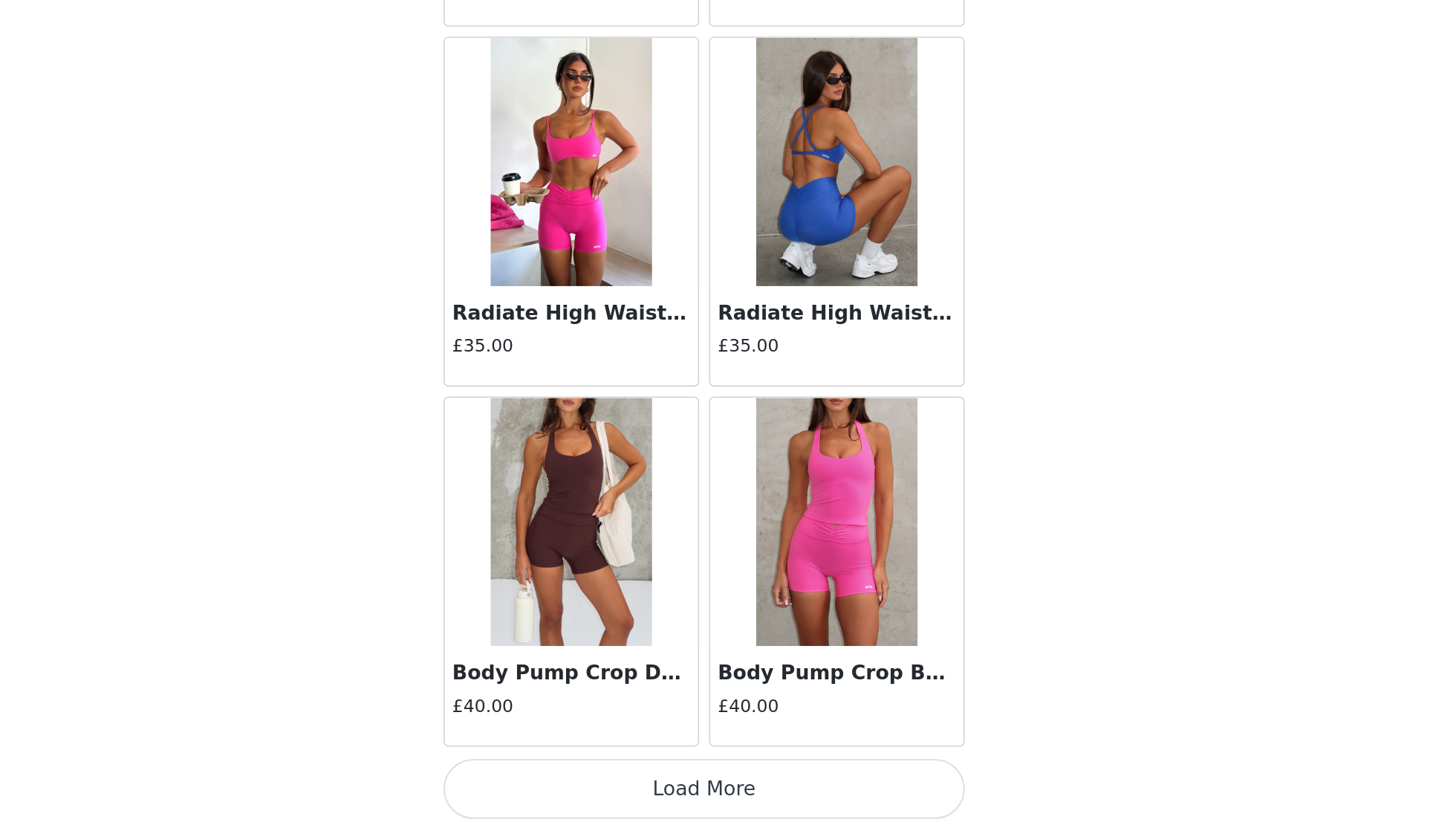
click at [572, 788] on button "Load More" at bounding box center [728, 806] width 312 height 36
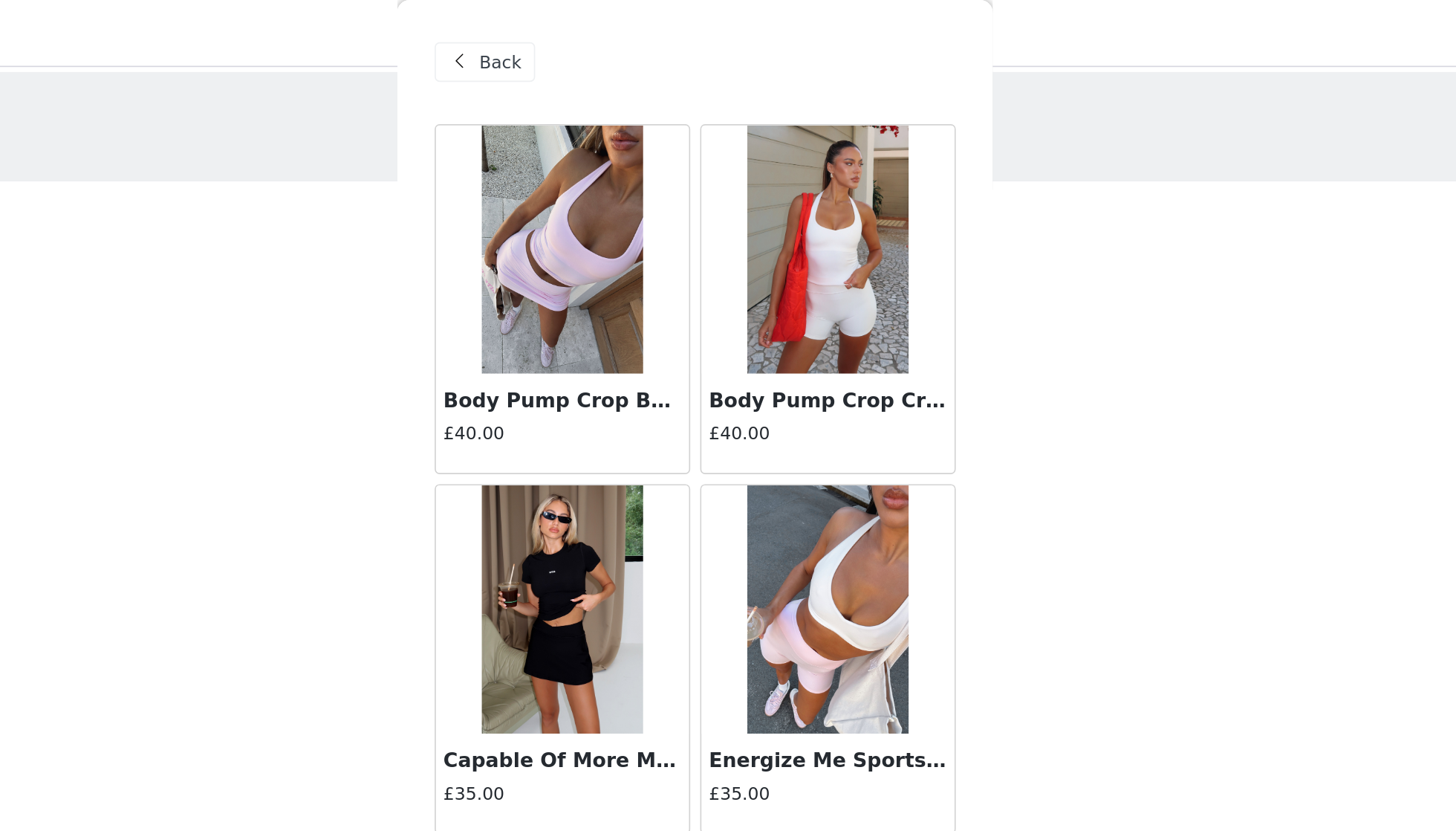
click at [578, 29] on span at bounding box center [586, 37] width 18 height 18
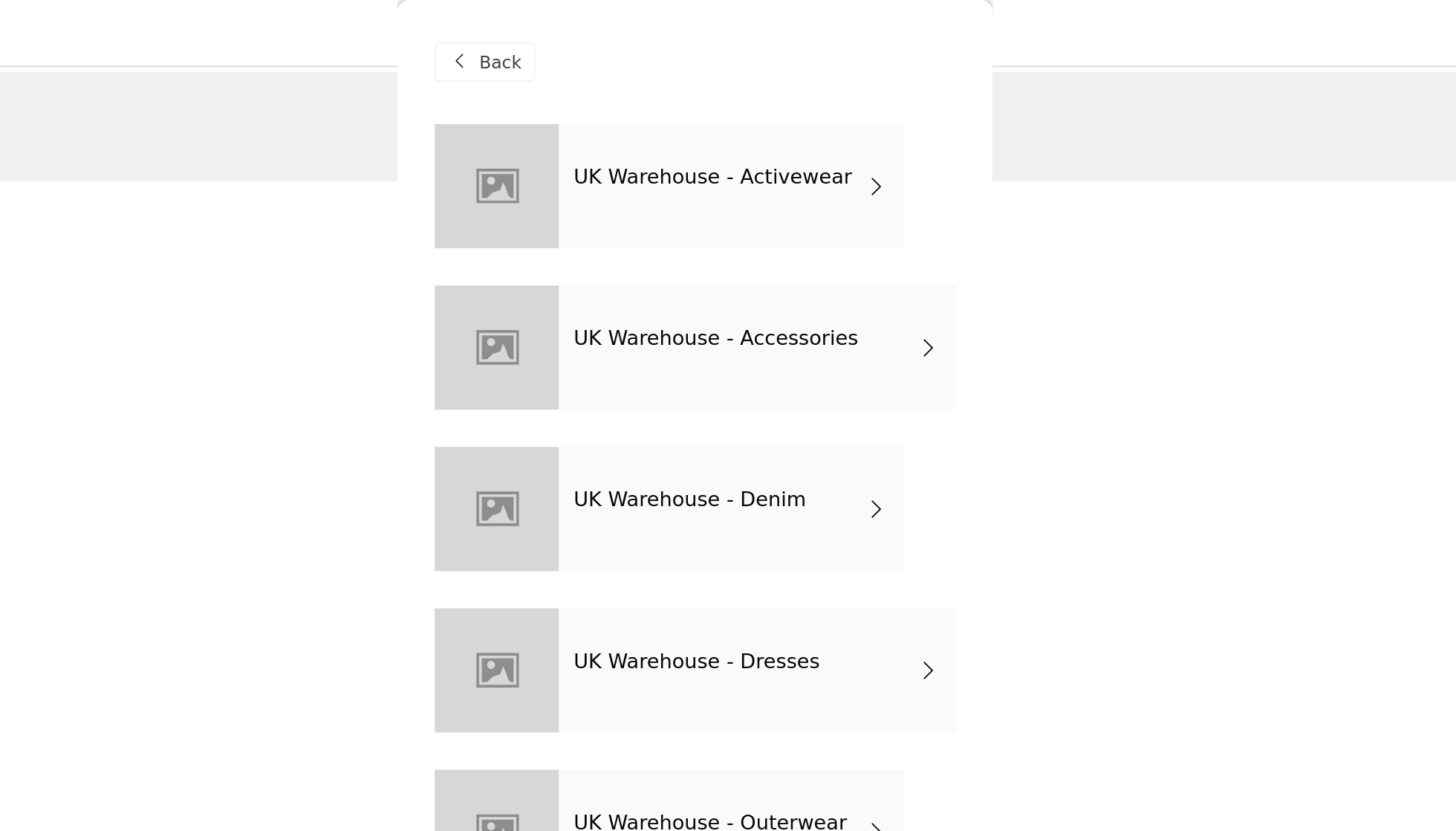
scroll to position [69, 0]
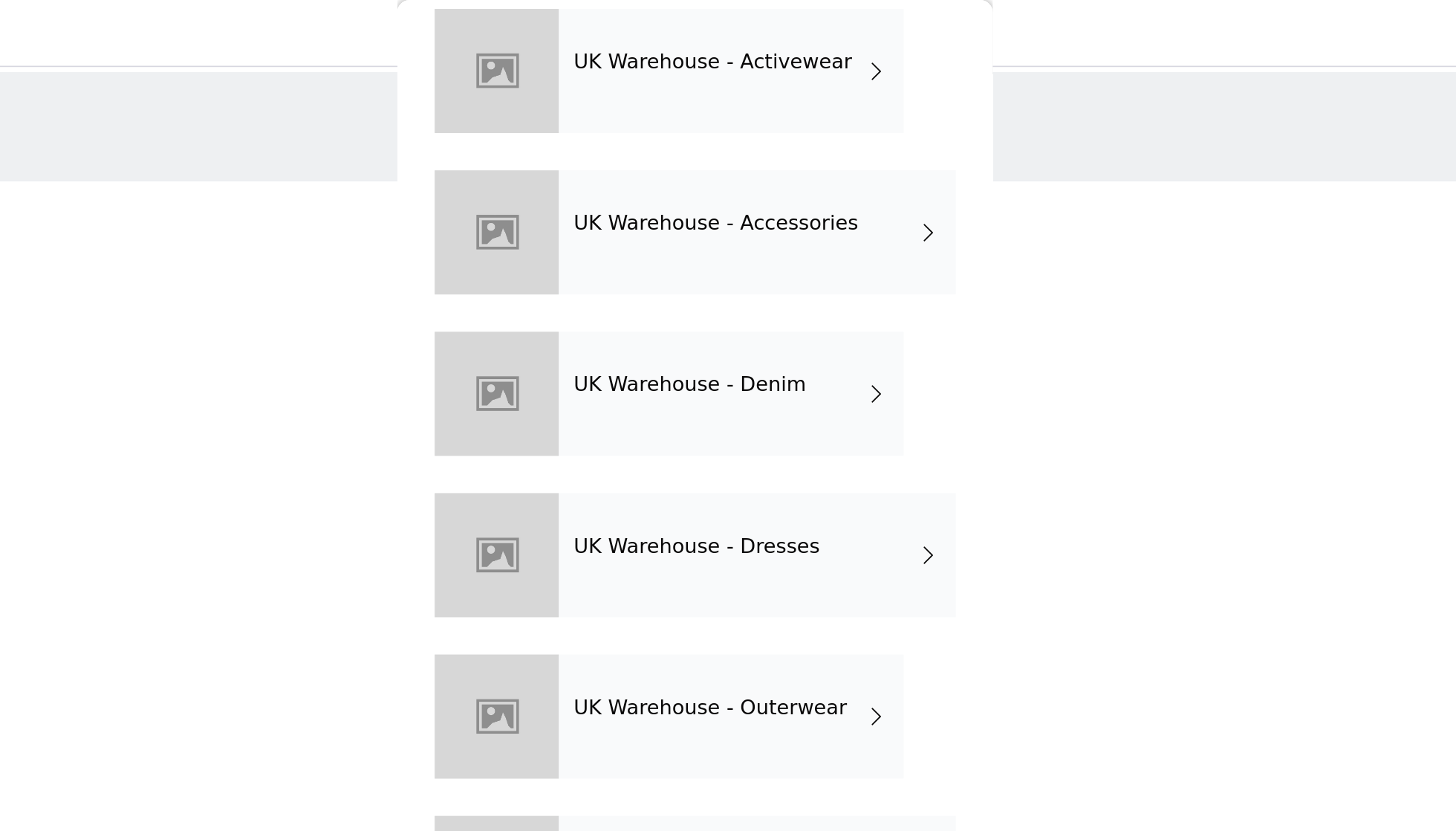
click at [646, 341] on div "UK Warehouse - Dresses" at bounding box center [765, 332] width 238 height 74
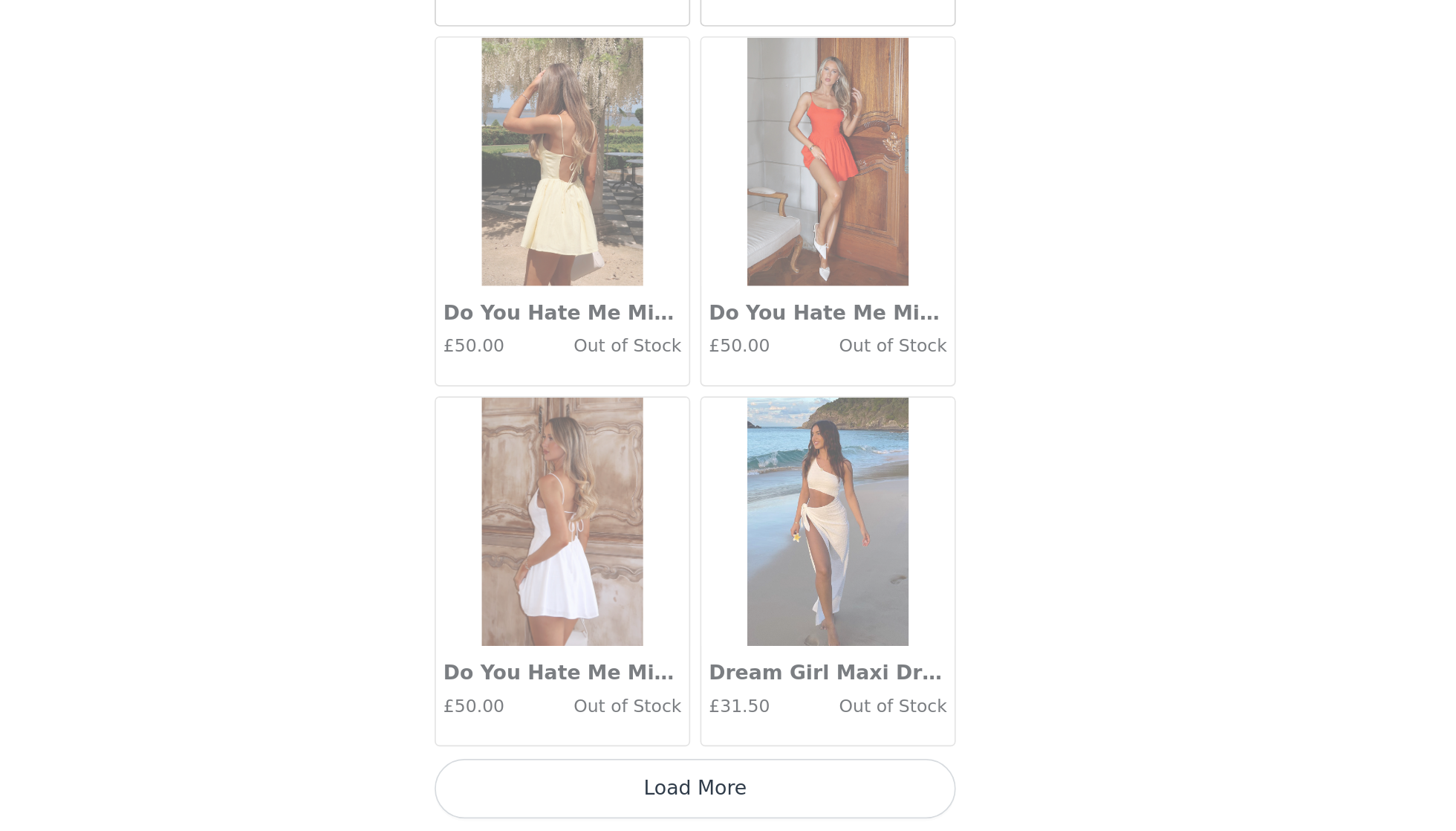
scroll to position [0, 0]
click at [572, 788] on button "Load More" at bounding box center [728, 806] width 312 height 36
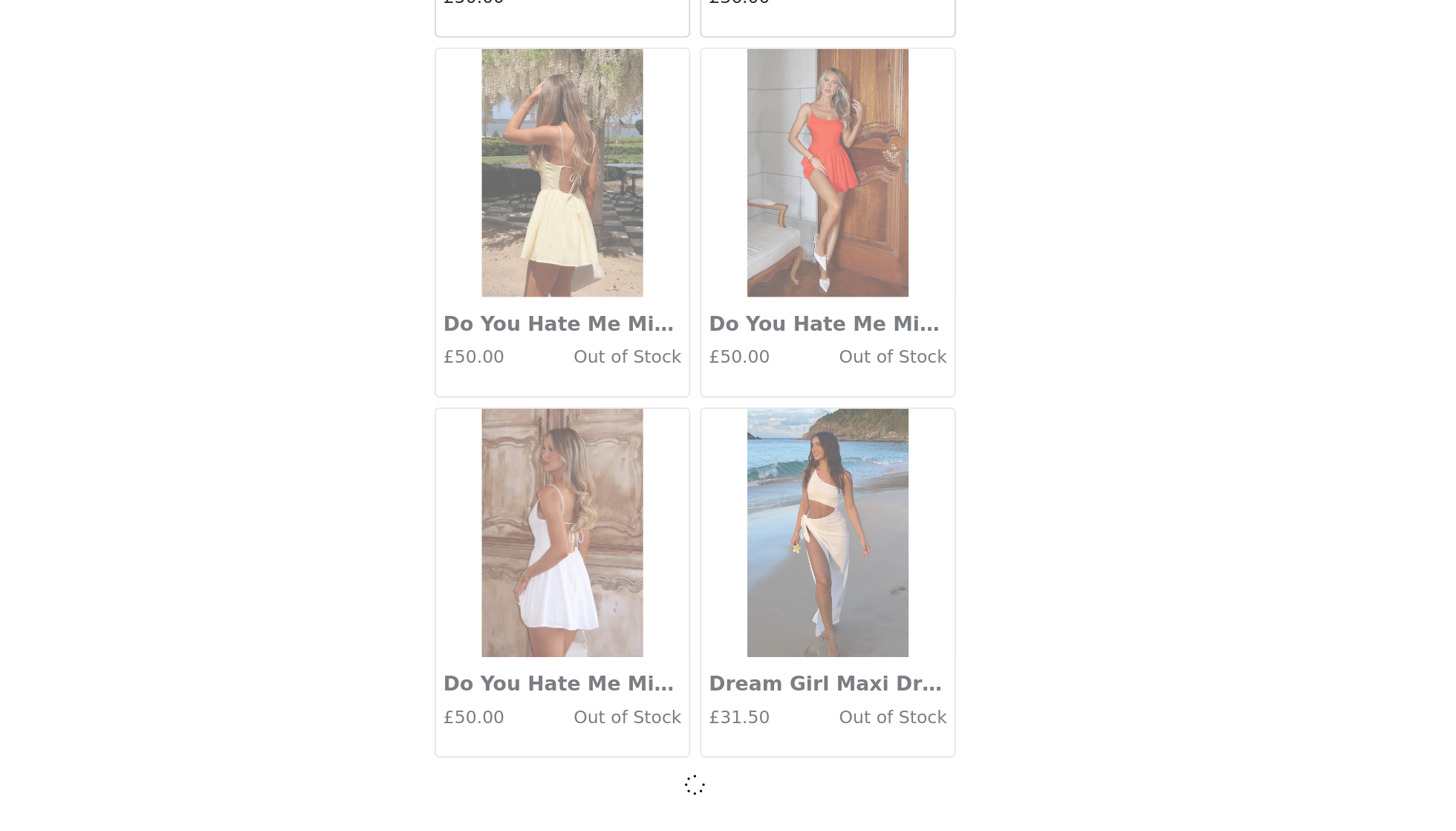
scroll to position [1440, 0]
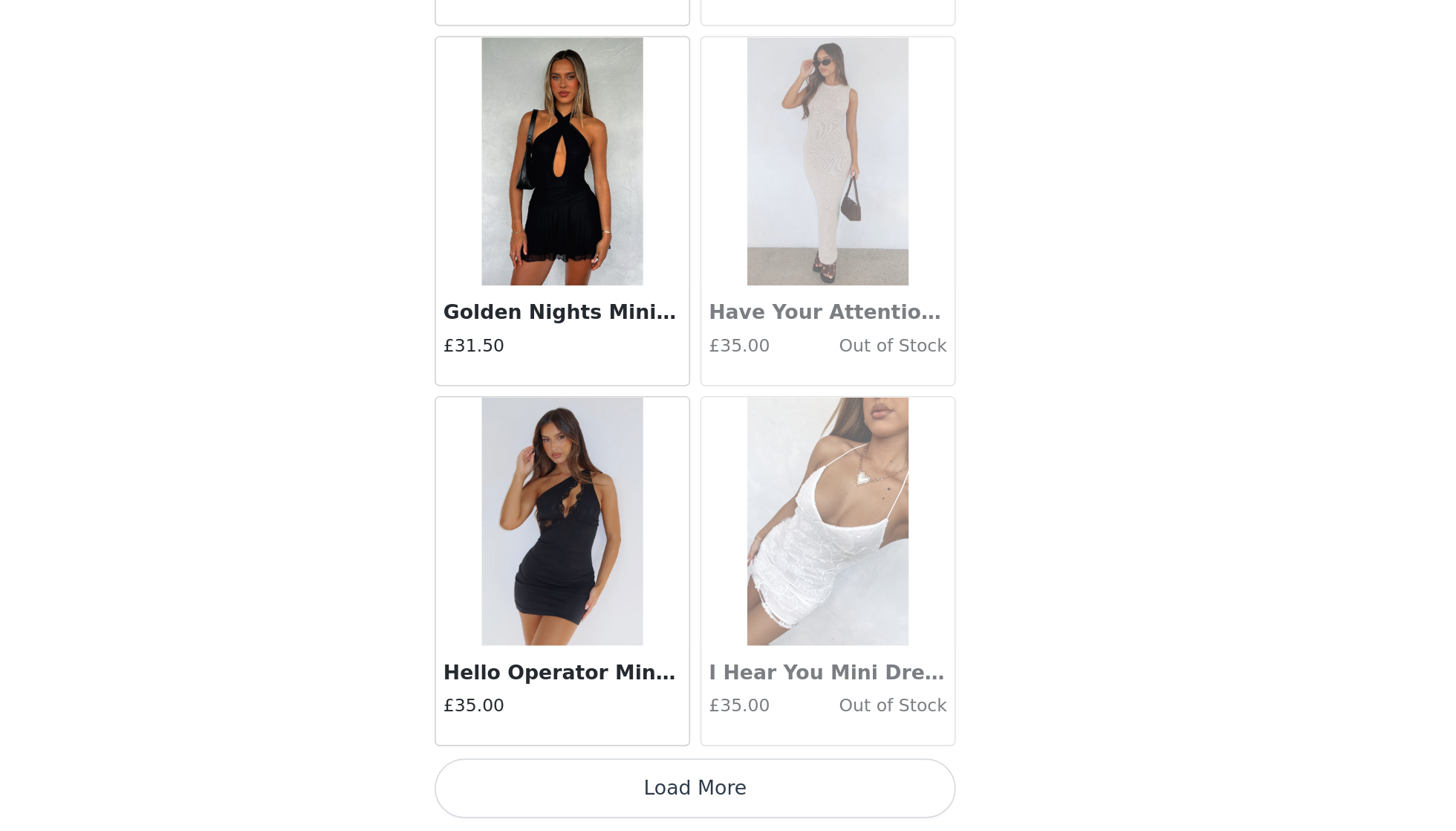
click at [572, 788] on button "Load More" at bounding box center [728, 806] width 312 height 36
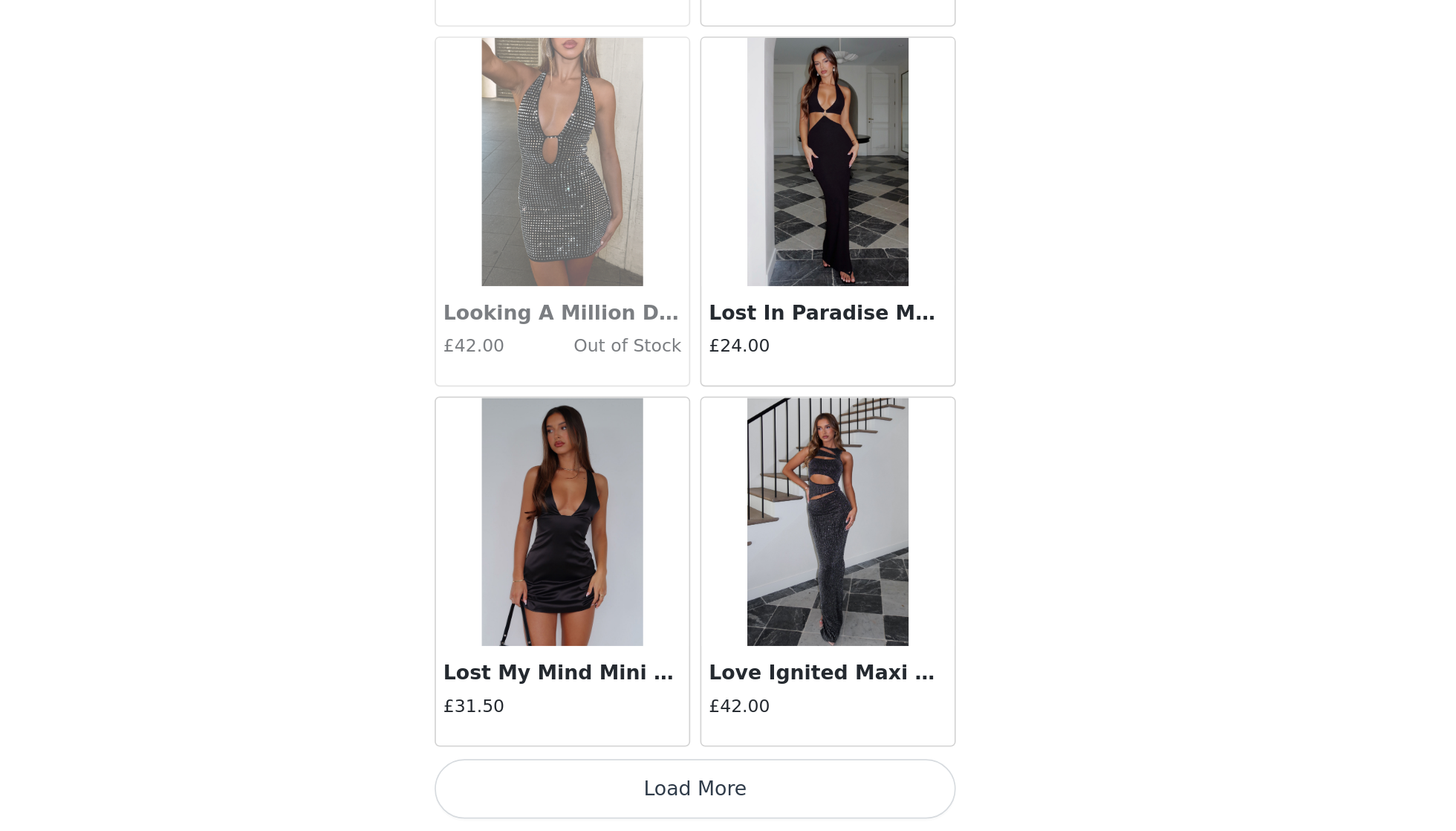
click at [572, 788] on button "Load More" at bounding box center [728, 806] width 312 height 36
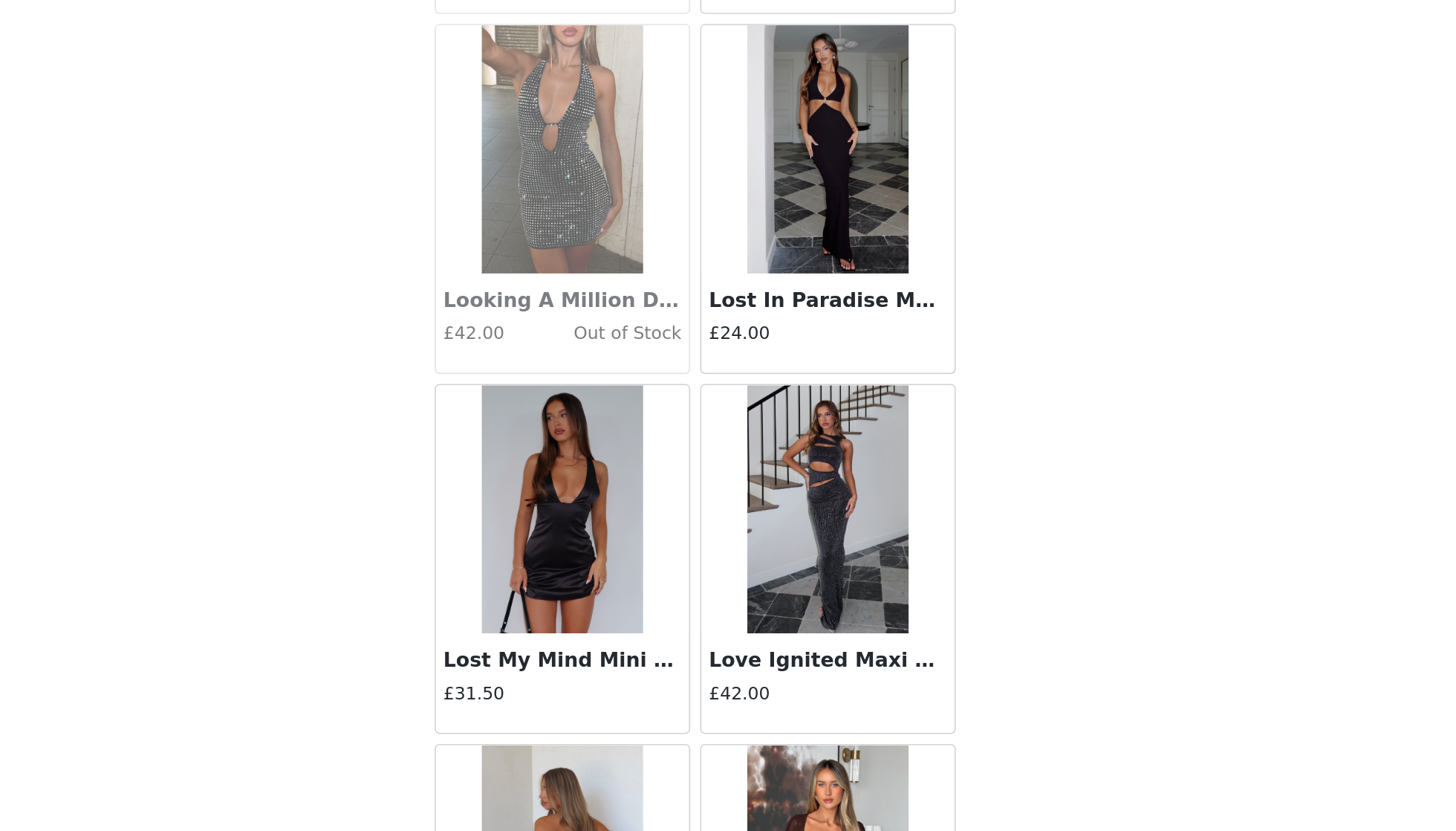
scroll to position [0, 0]
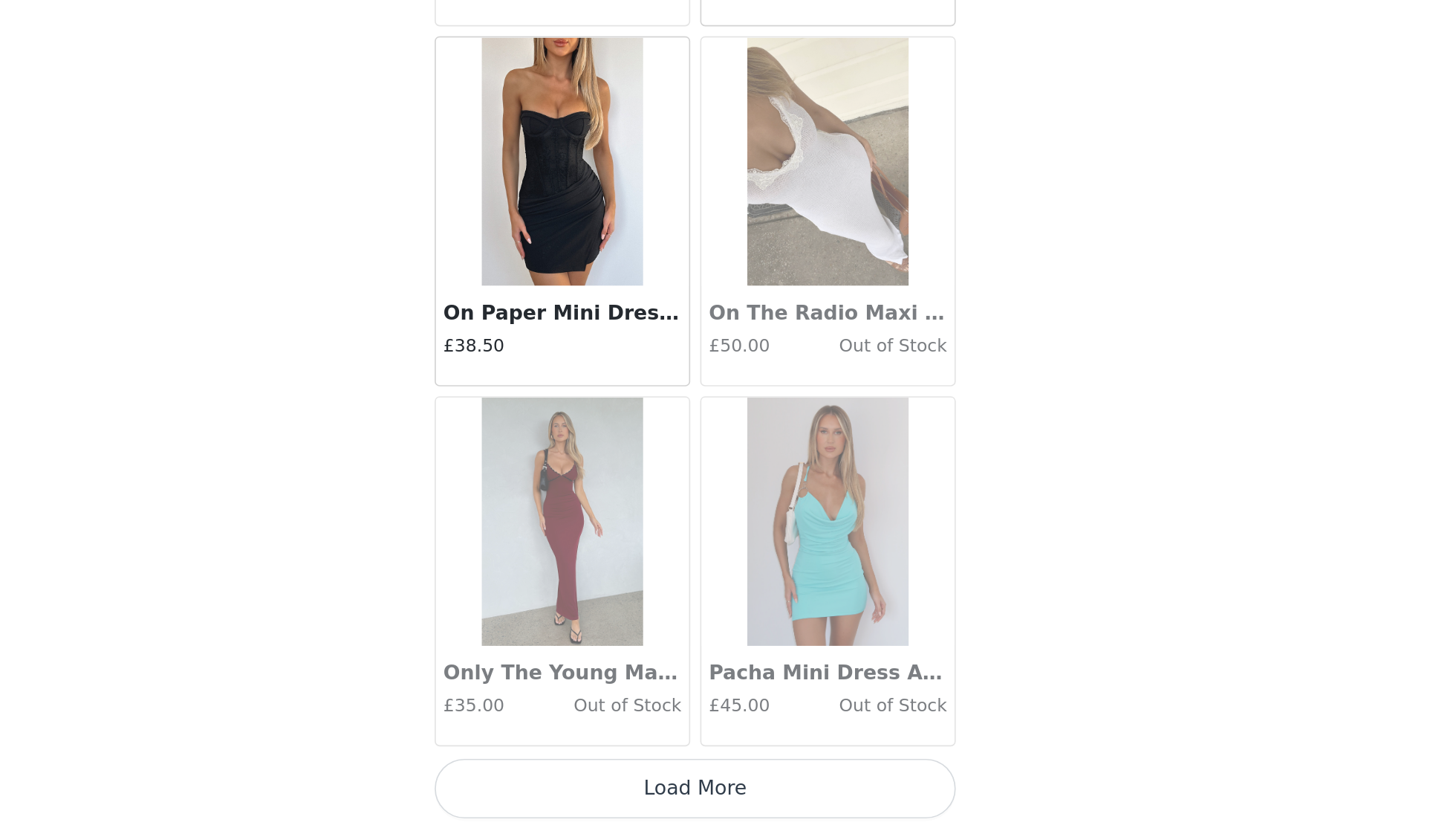
click at [572, 788] on button "Load More" at bounding box center [728, 806] width 312 height 36
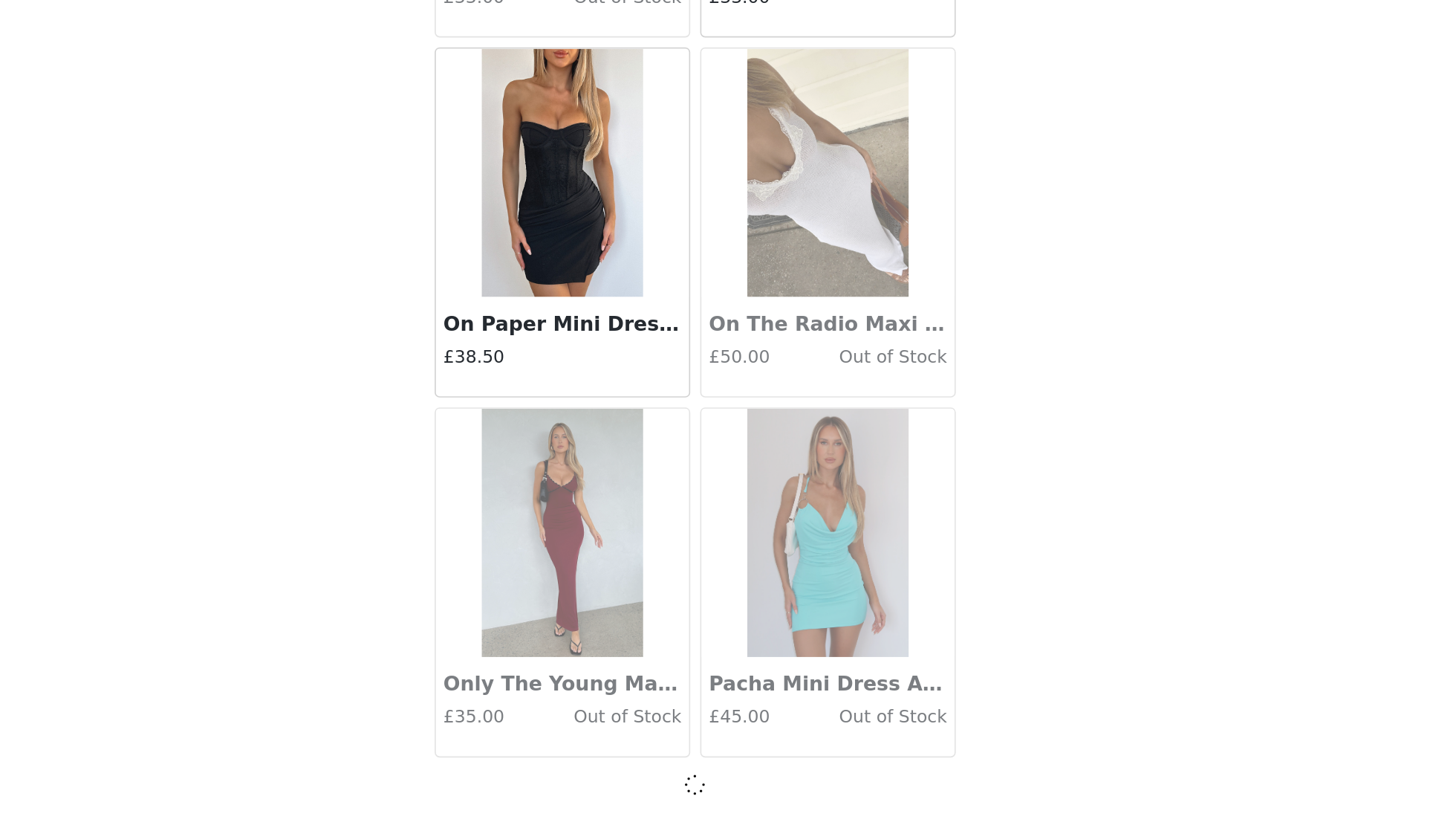
scroll to position [7920, 0]
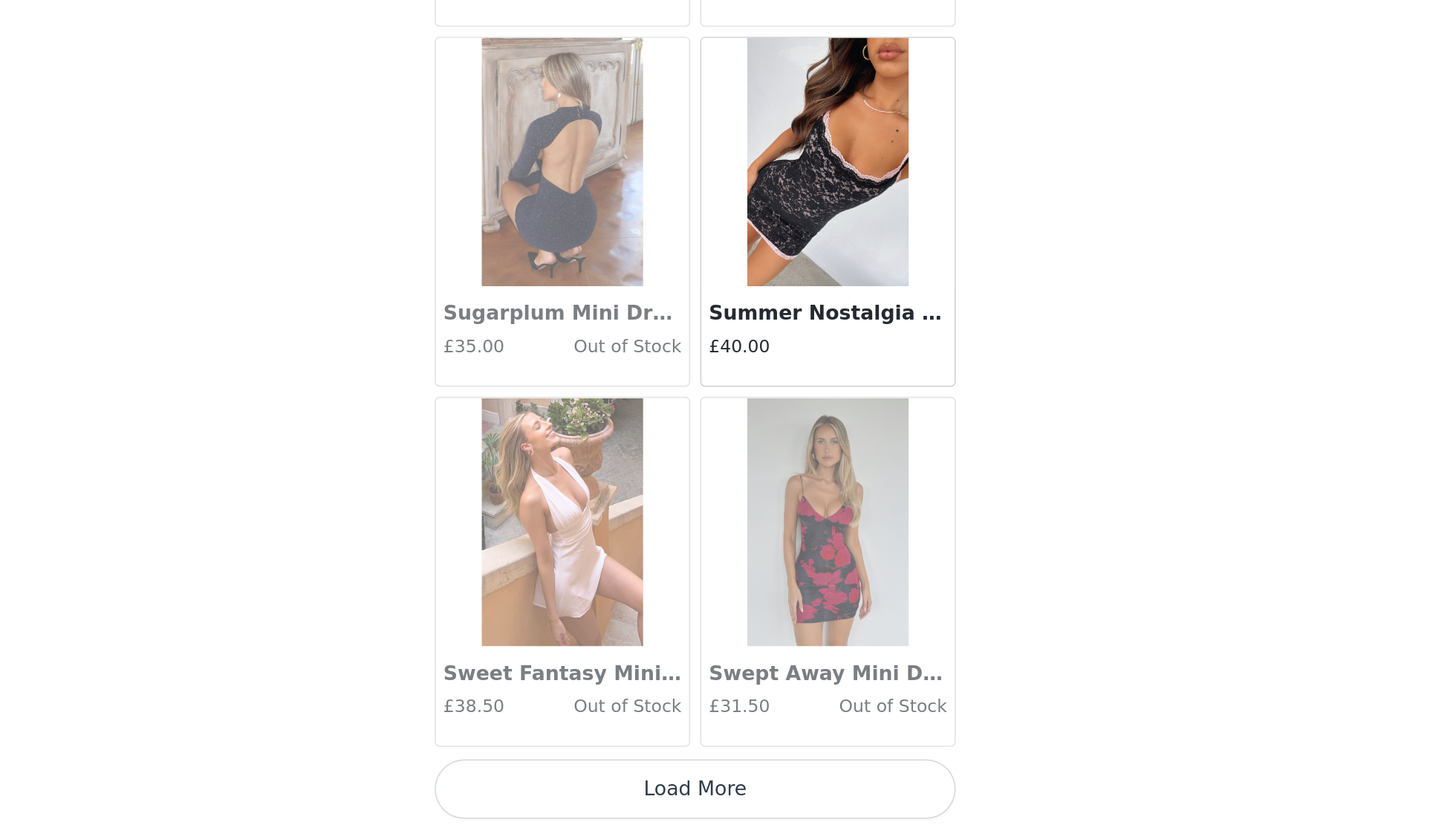
click at [572, 788] on button "Load More" at bounding box center [728, 806] width 312 height 36
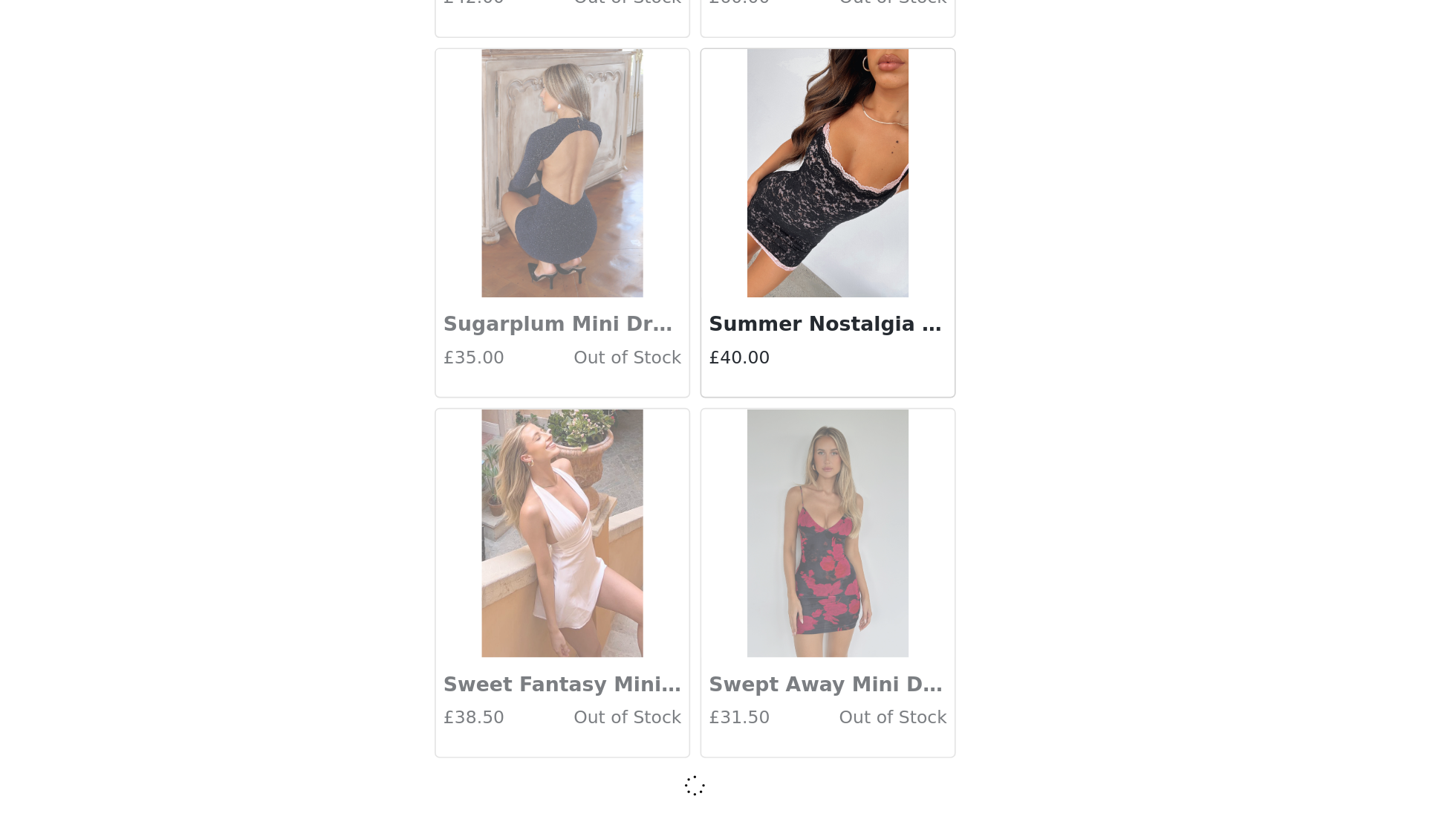
scroll to position [10080, 0]
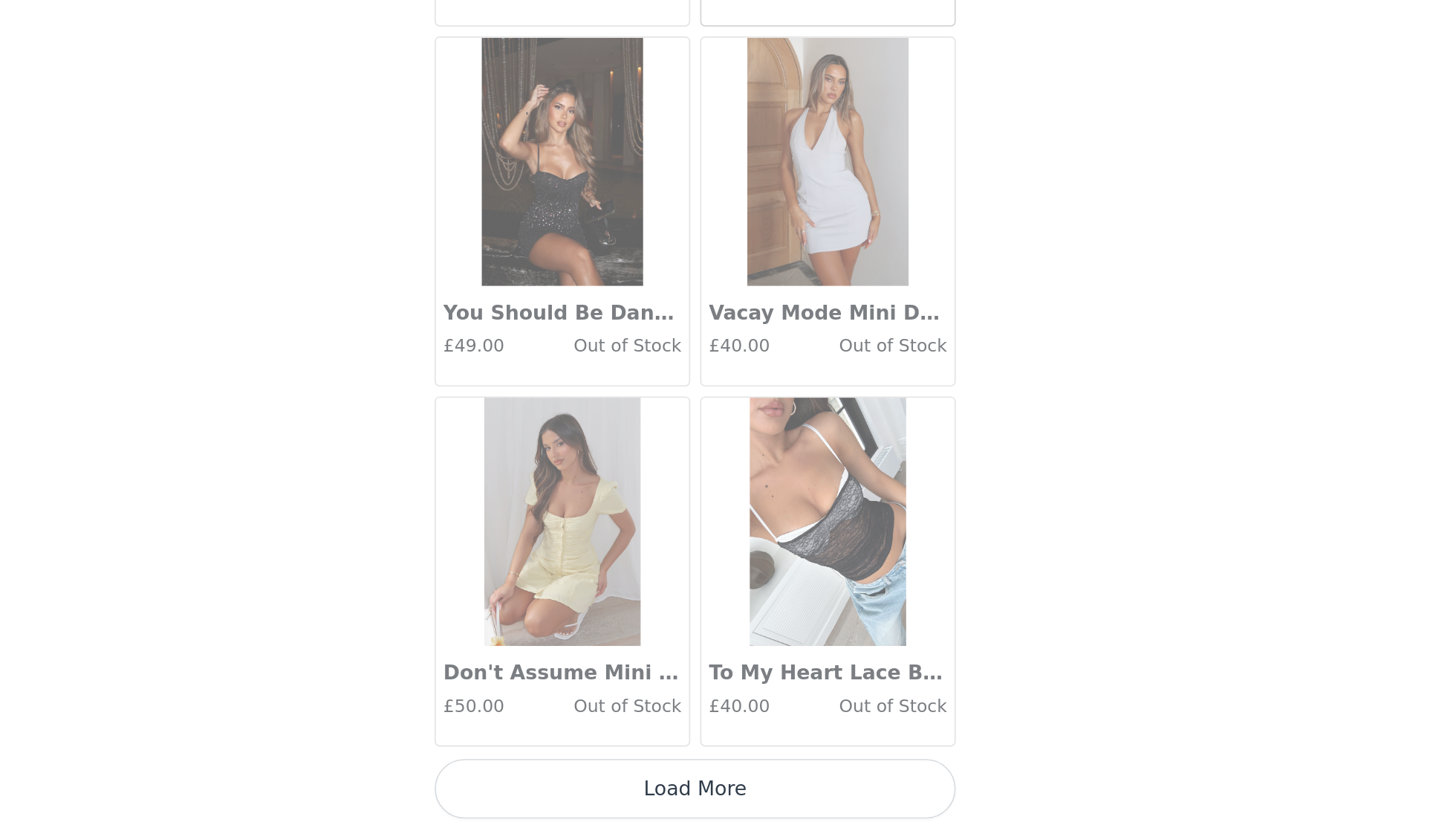
click at [572, 788] on button "Load More" at bounding box center [728, 806] width 312 height 36
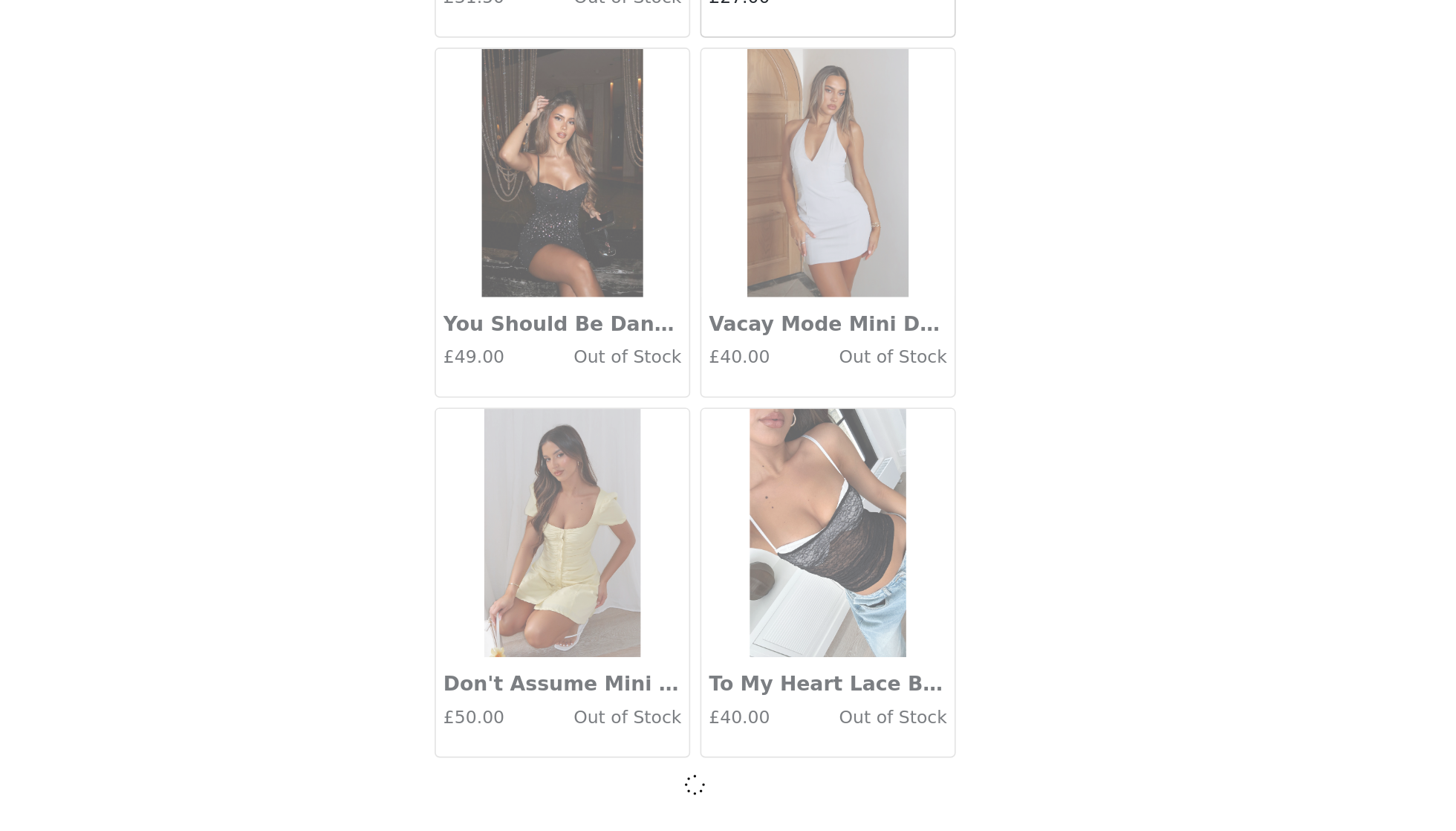
scroll to position [12240, 0]
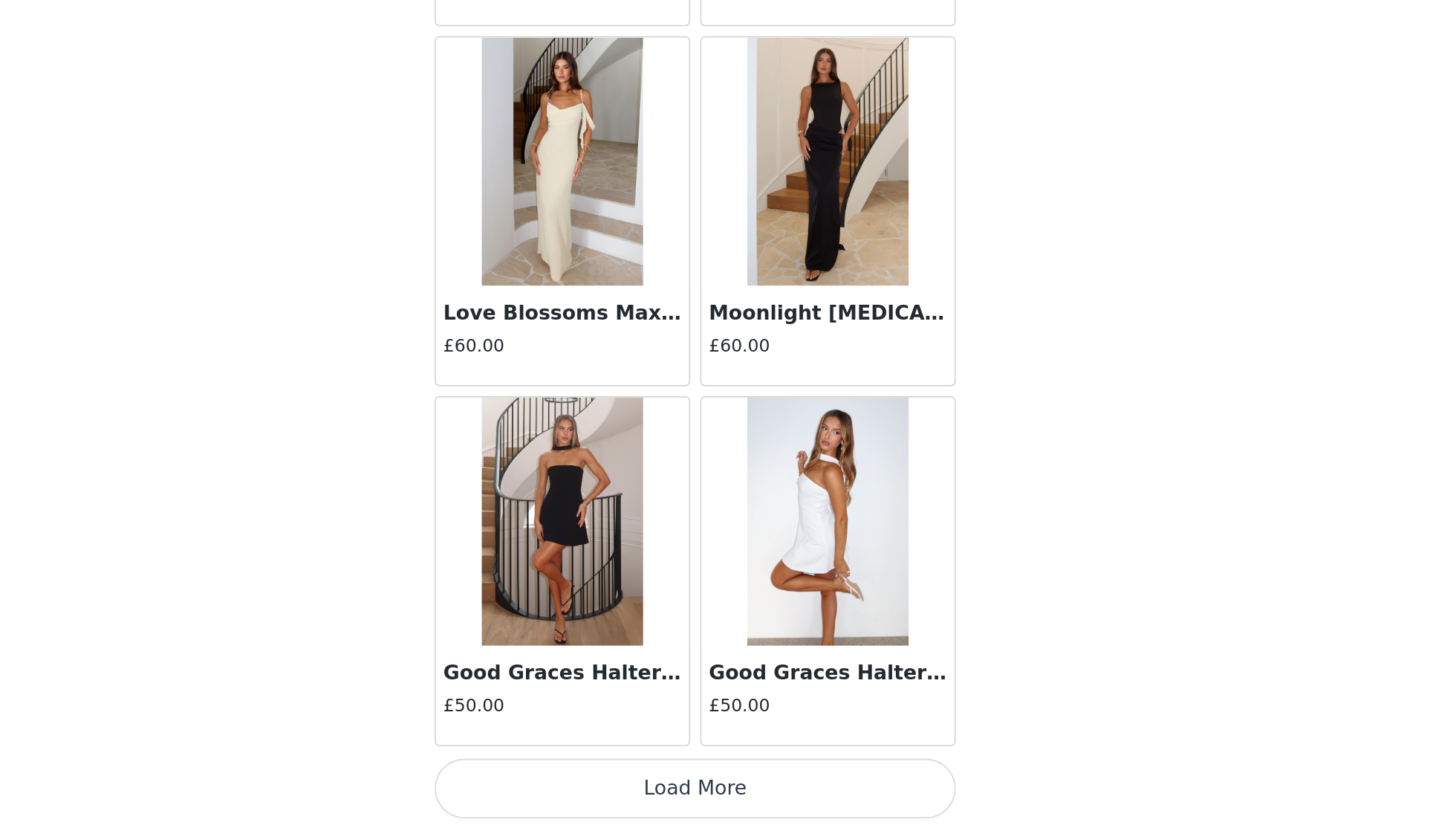
click at [549, 474] on div "Back Admire You Mini Dress White £55.00 Angel Of Mine Mini Dress Red £45.00 Arc…" at bounding box center [728, 416] width 356 height 831
click at [572, 788] on button "Load More" at bounding box center [728, 806] width 312 height 36
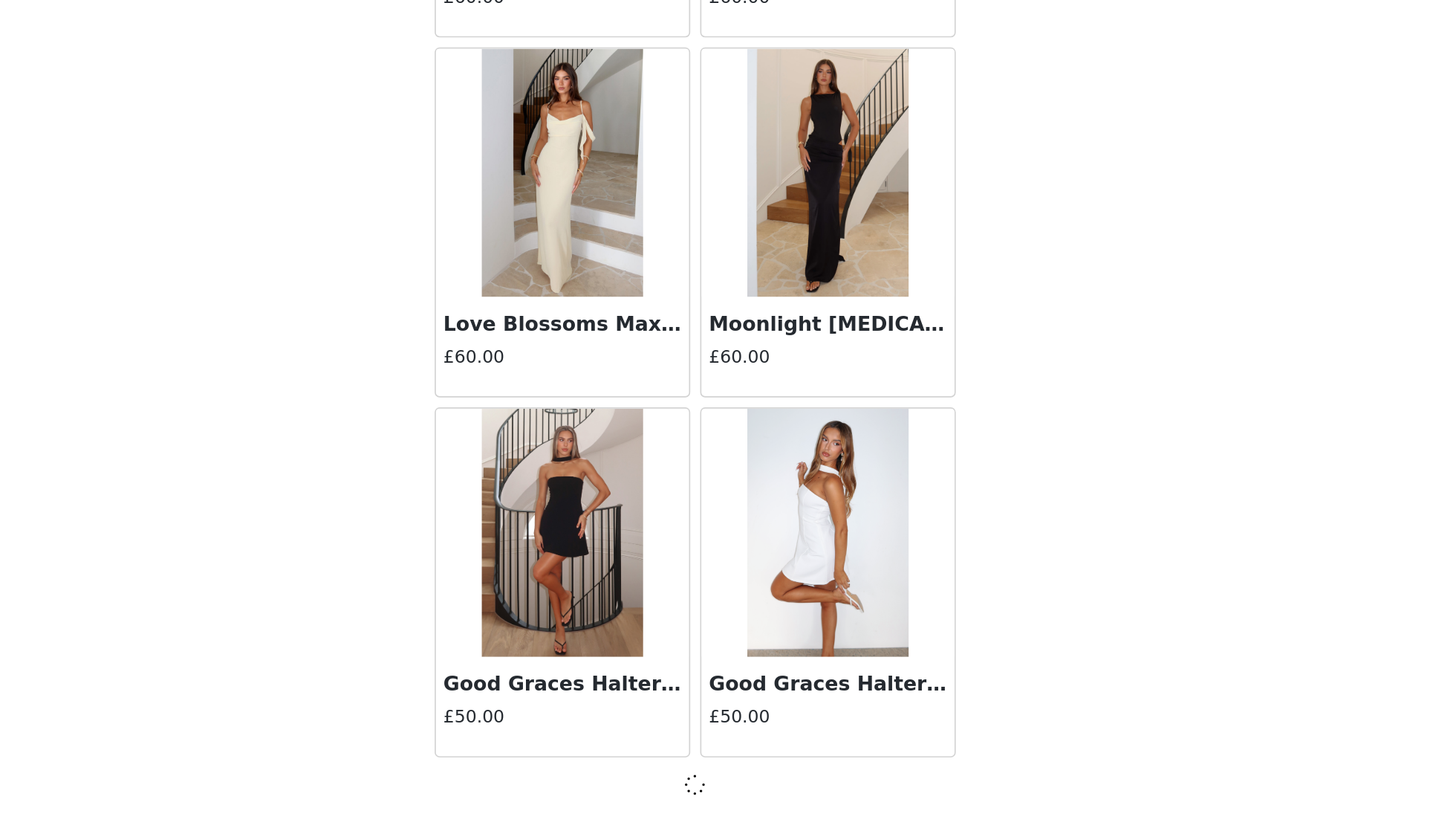
scroll to position [14399, 0]
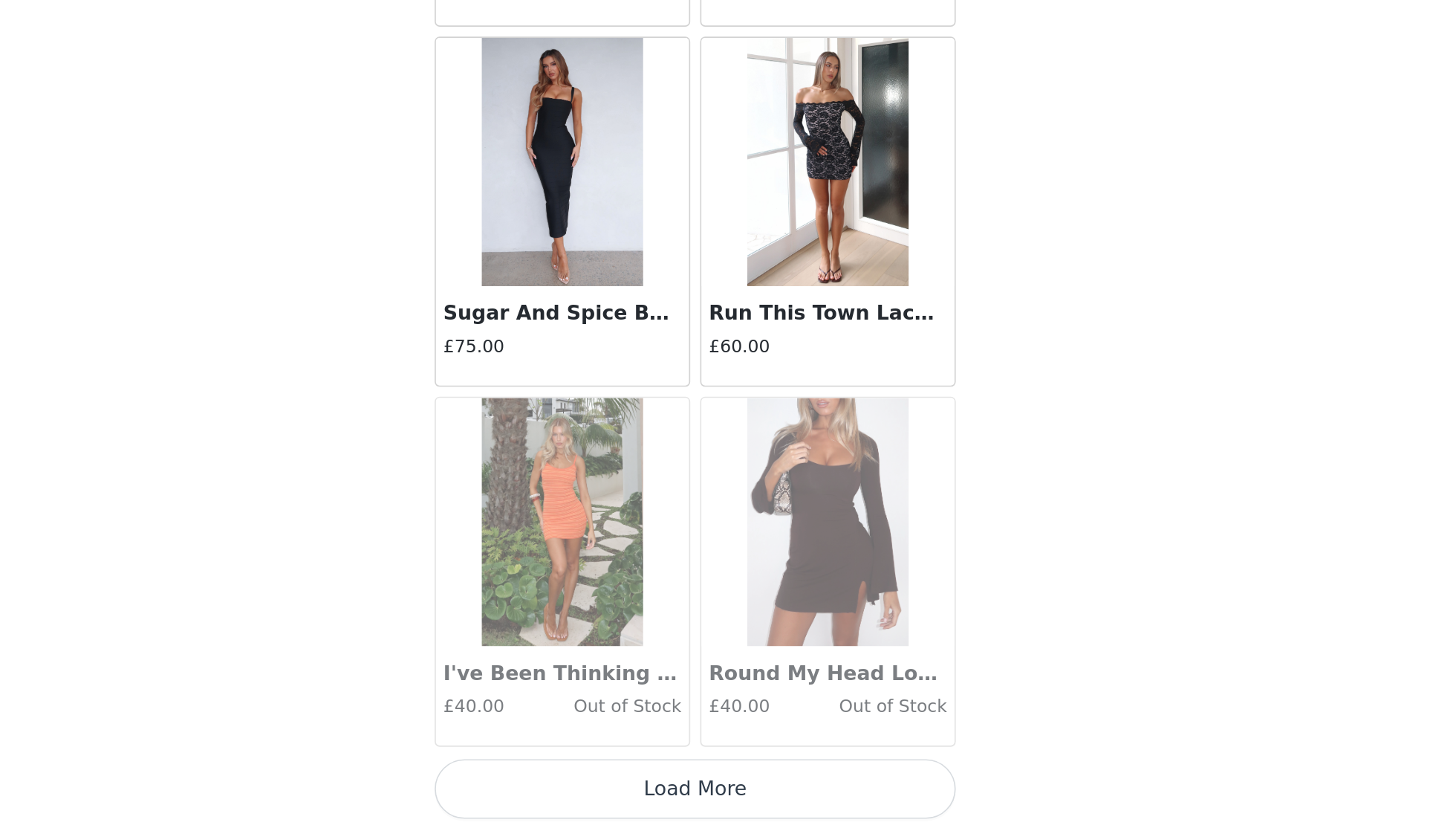
click at [572, 788] on button "Load More" at bounding box center [728, 806] width 312 height 36
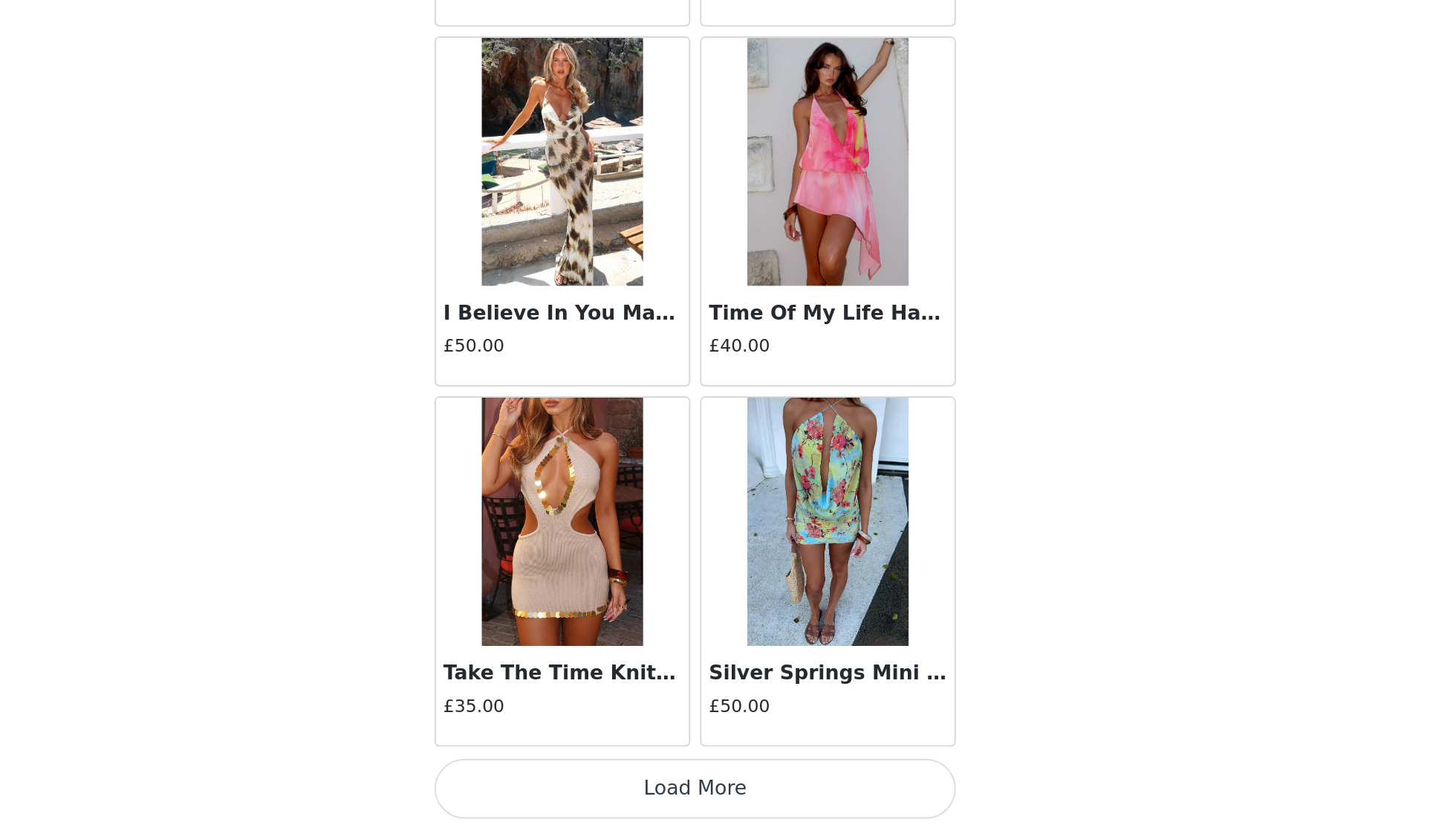
click at [572, 788] on button "Load More" at bounding box center [728, 806] width 312 height 36
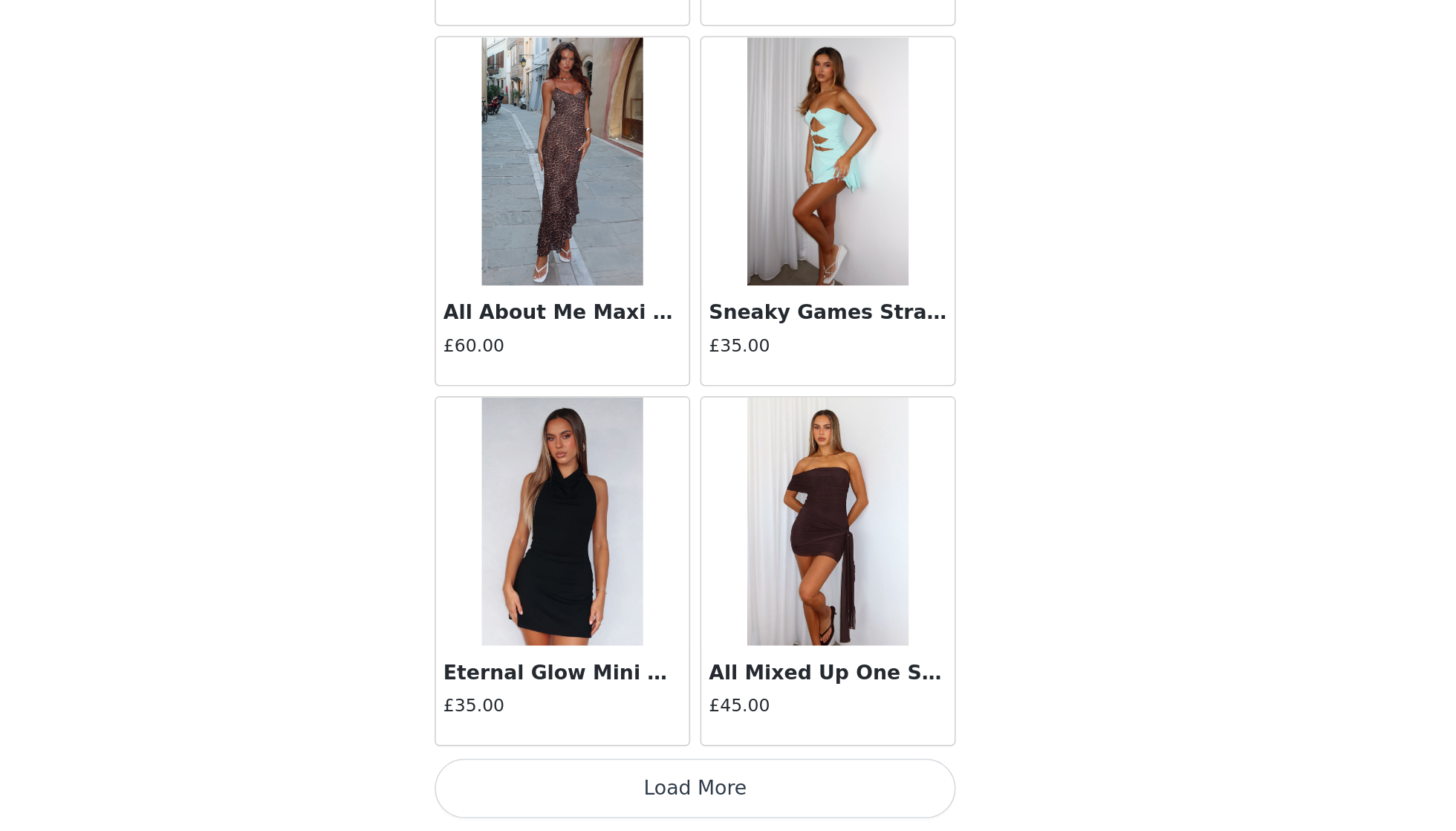
scroll to position [20887, 0]
click at [572, 788] on button "Load More" at bounding box center [728, 806] width 312 height 36
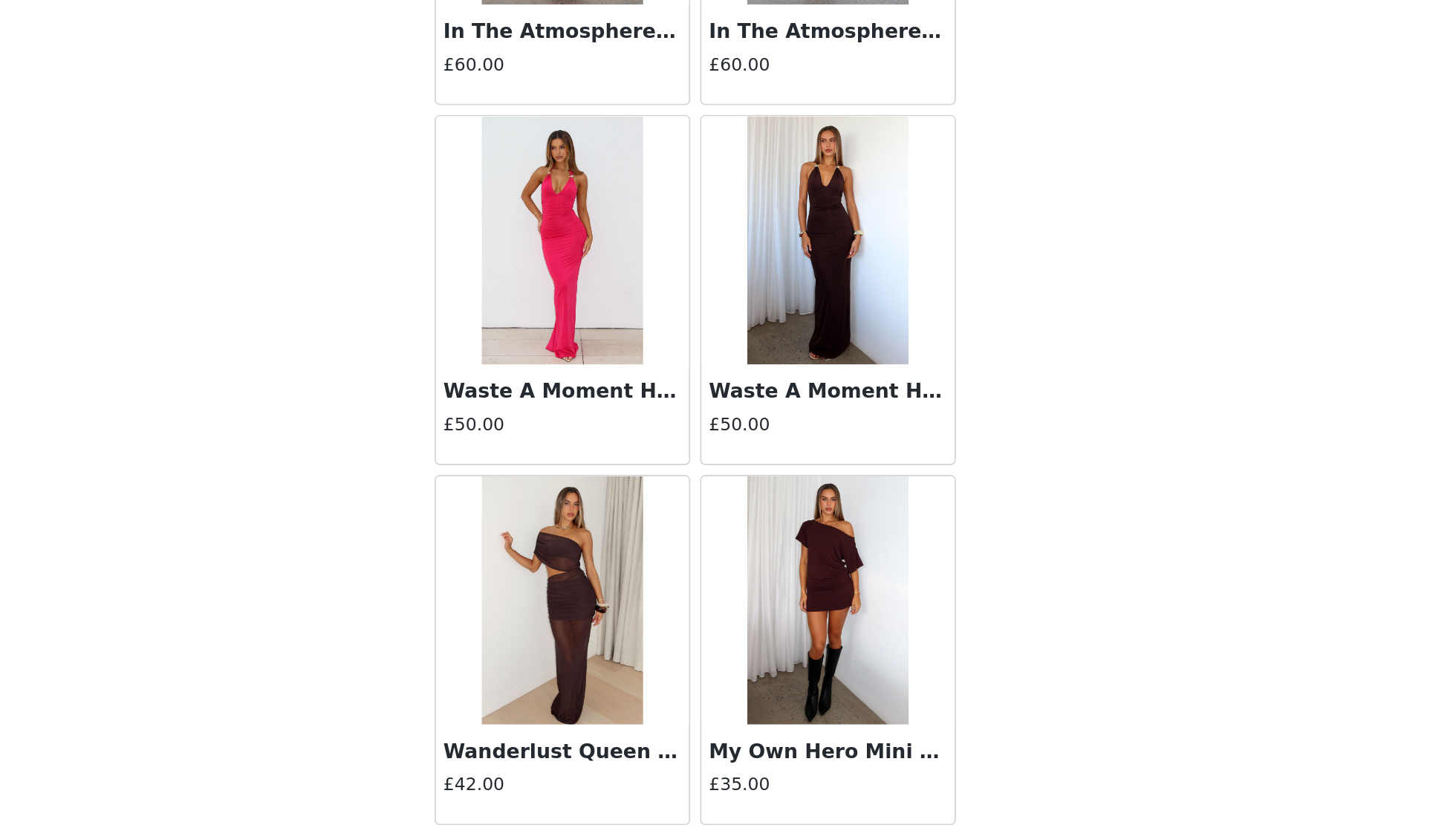
scroll to position [21436, 0]
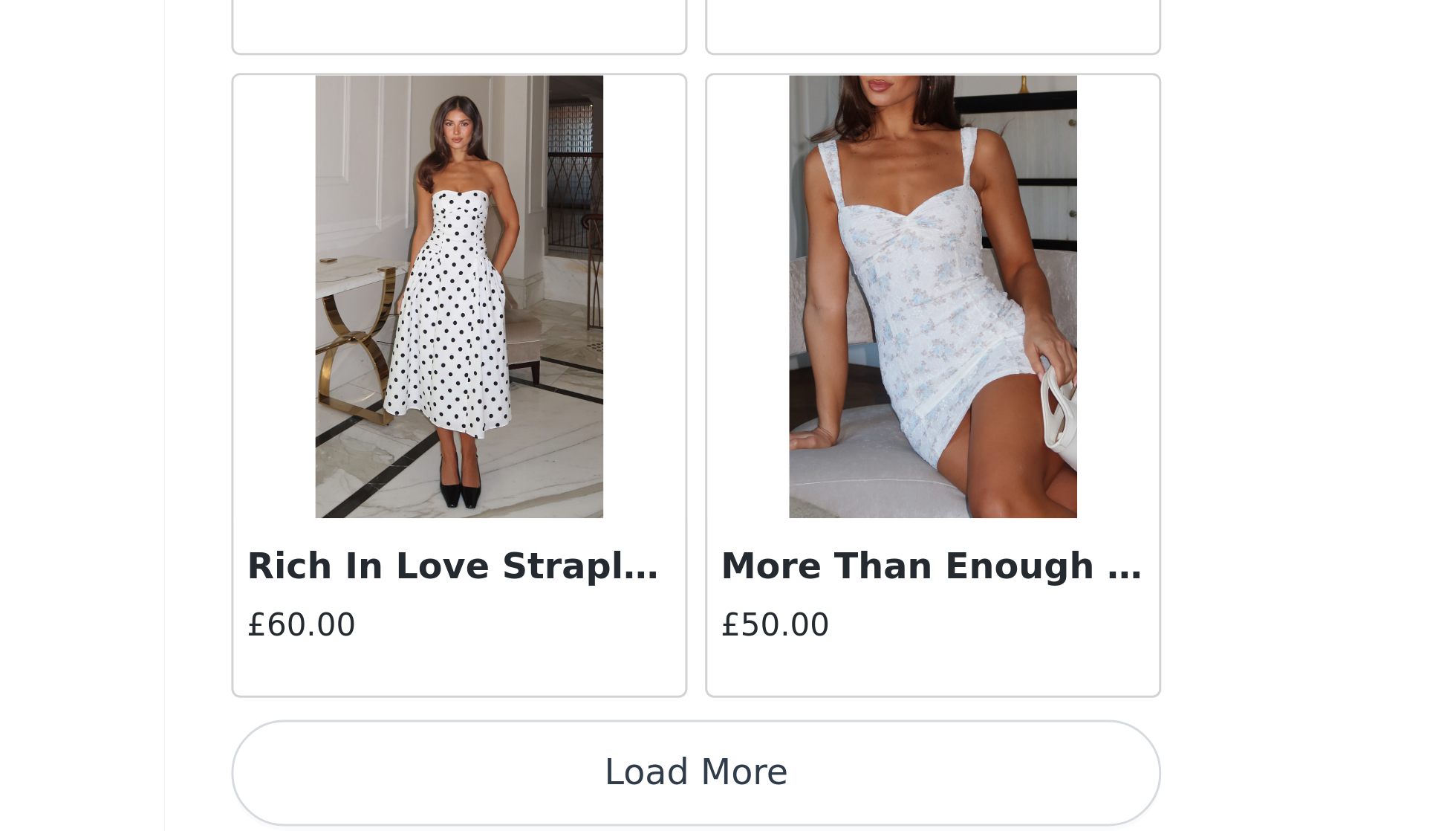
click at [572, 788] on button "Load More" at bounding box center [728, 806] width 312 height 36
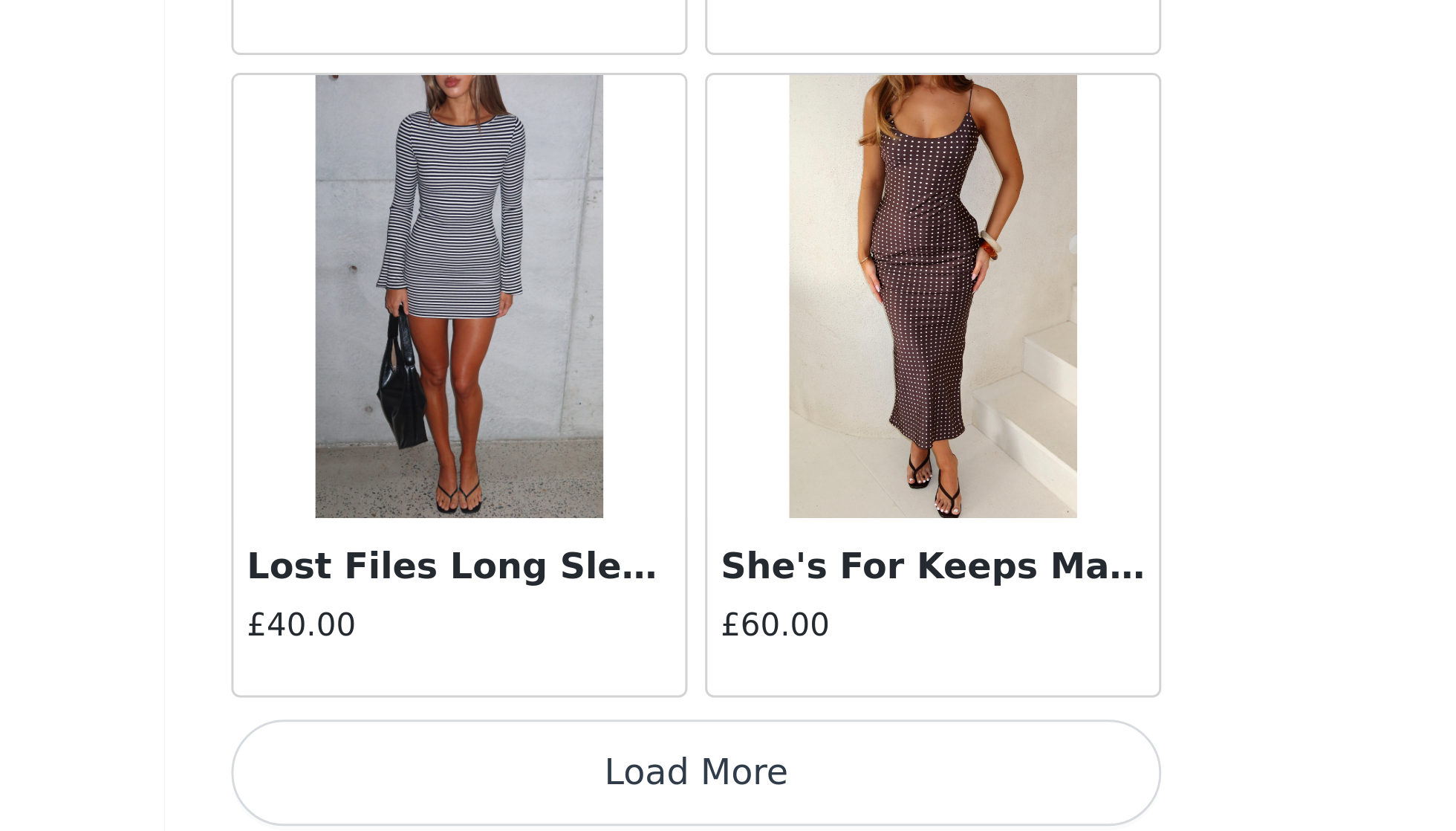
scroll to position [25206, 0]
click at [572, 788] on button "Load More" at bounding box center [728, 806] width 312 height 36
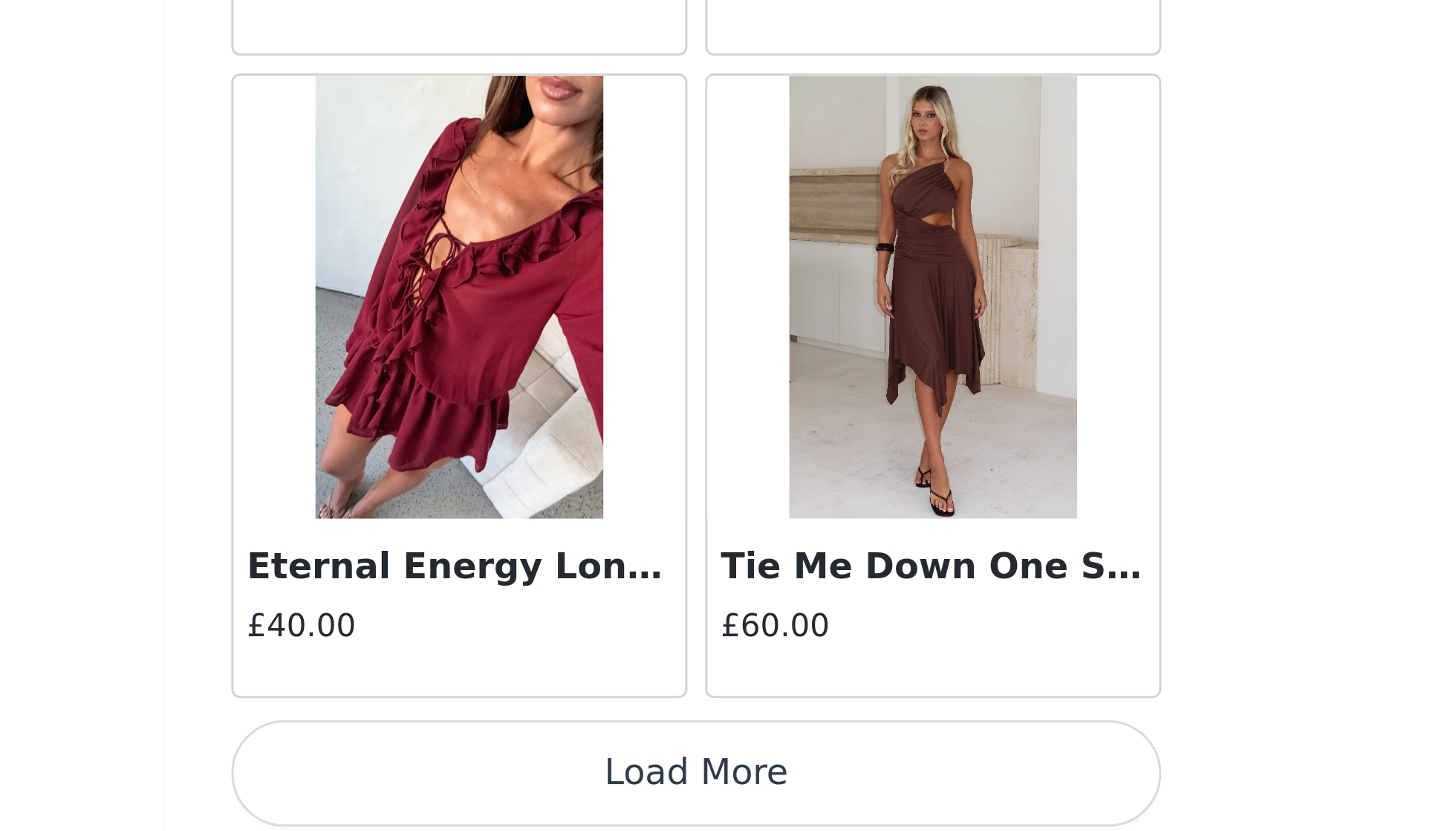
scroll to position [27366, 0]
click at [572, 788] on button "Load More" at bounding box center [728, 806] width 312 height 36
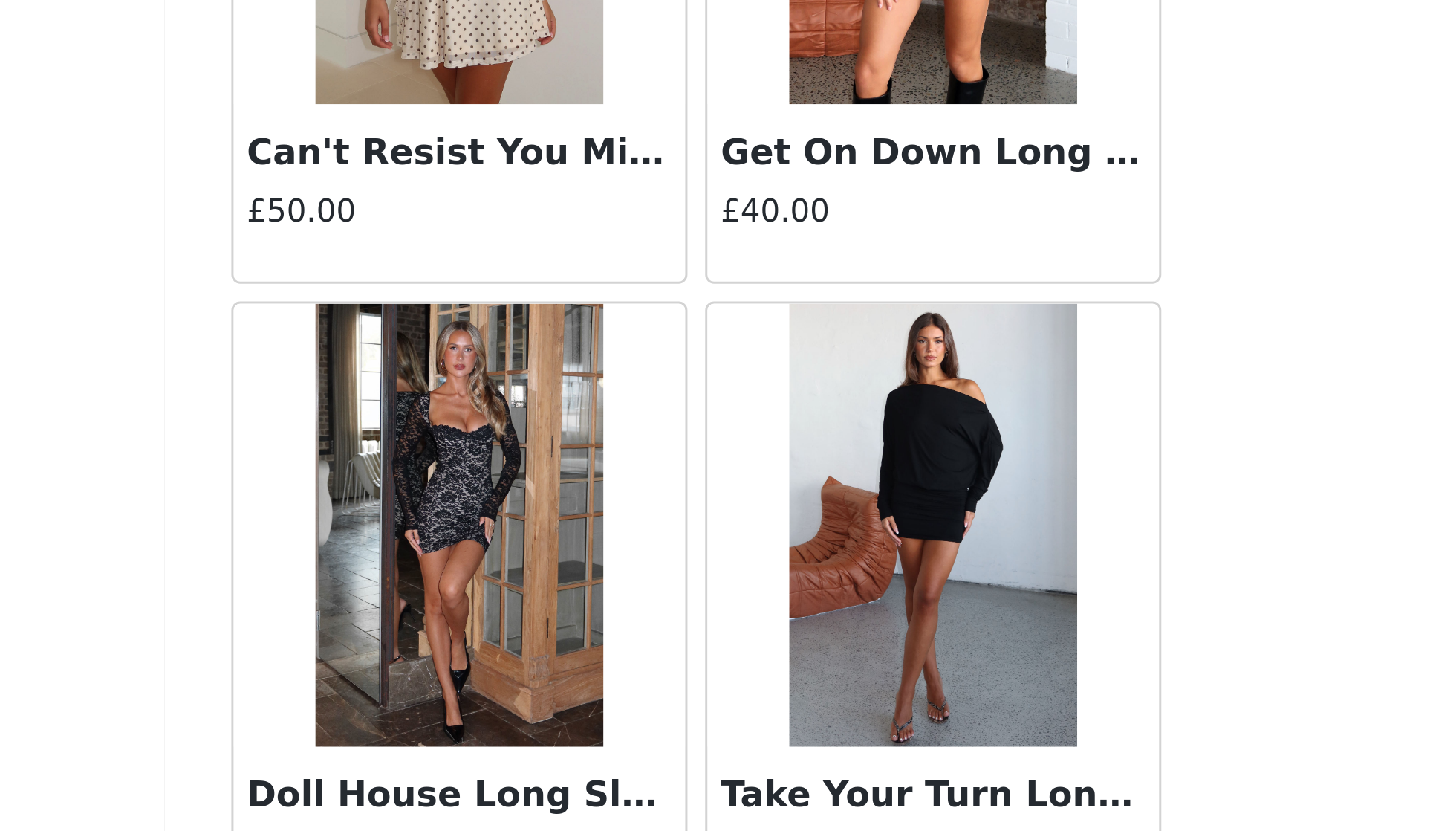
scroll to position [26580, 0]
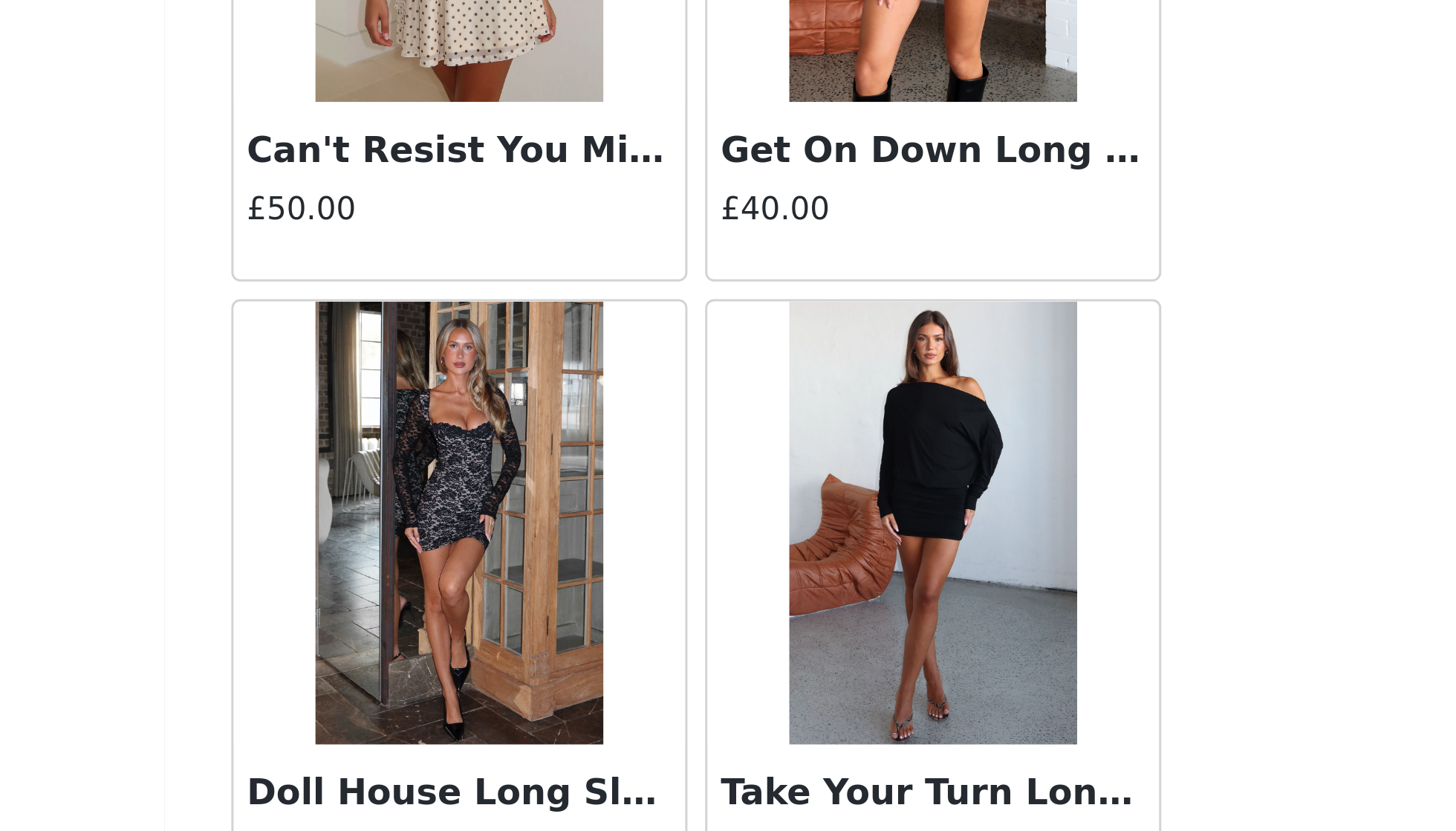
click at [600, 431] on img at bounding box center [648, 506] width 97 height 148
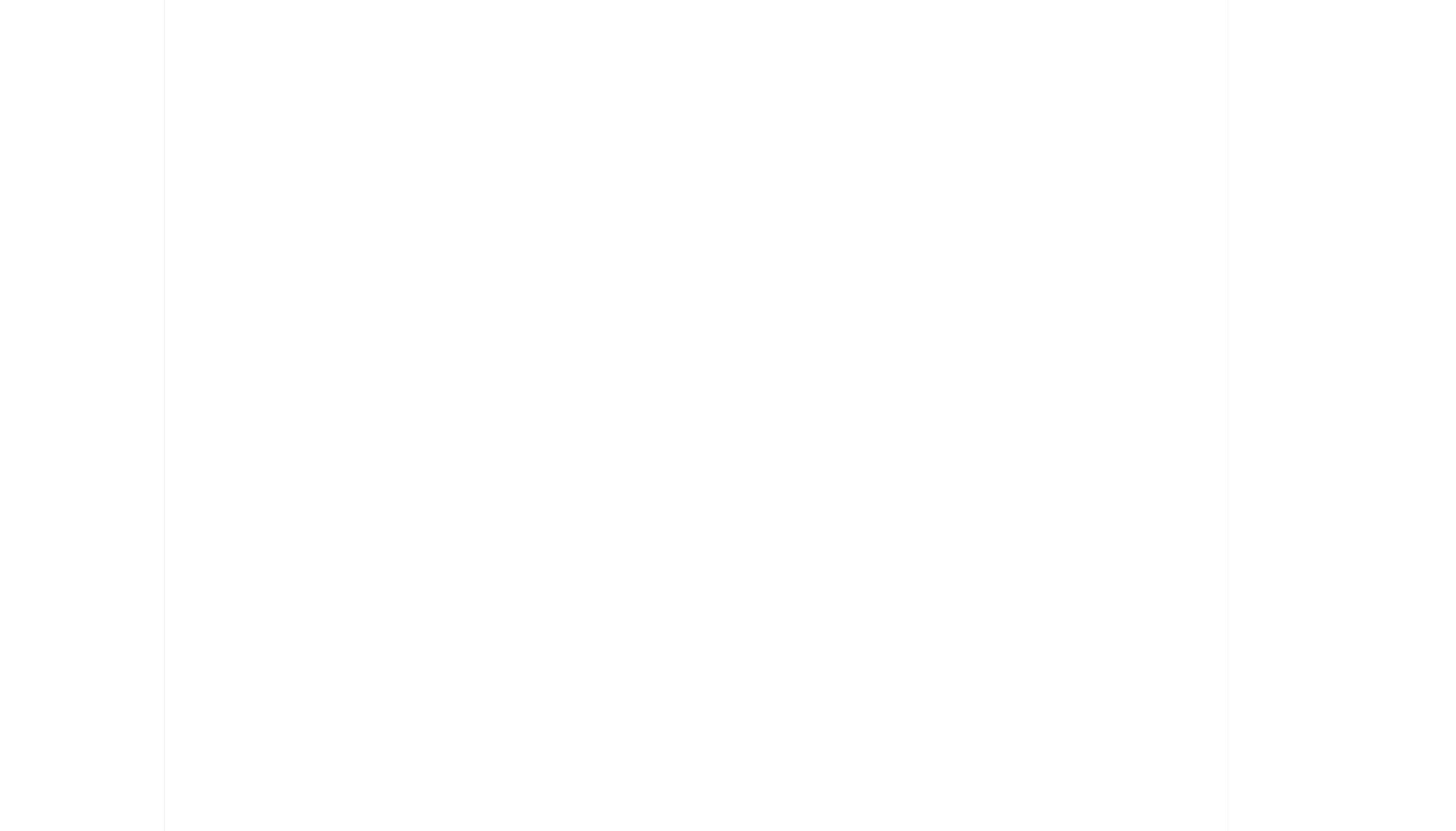
scroll to position [0, 0]
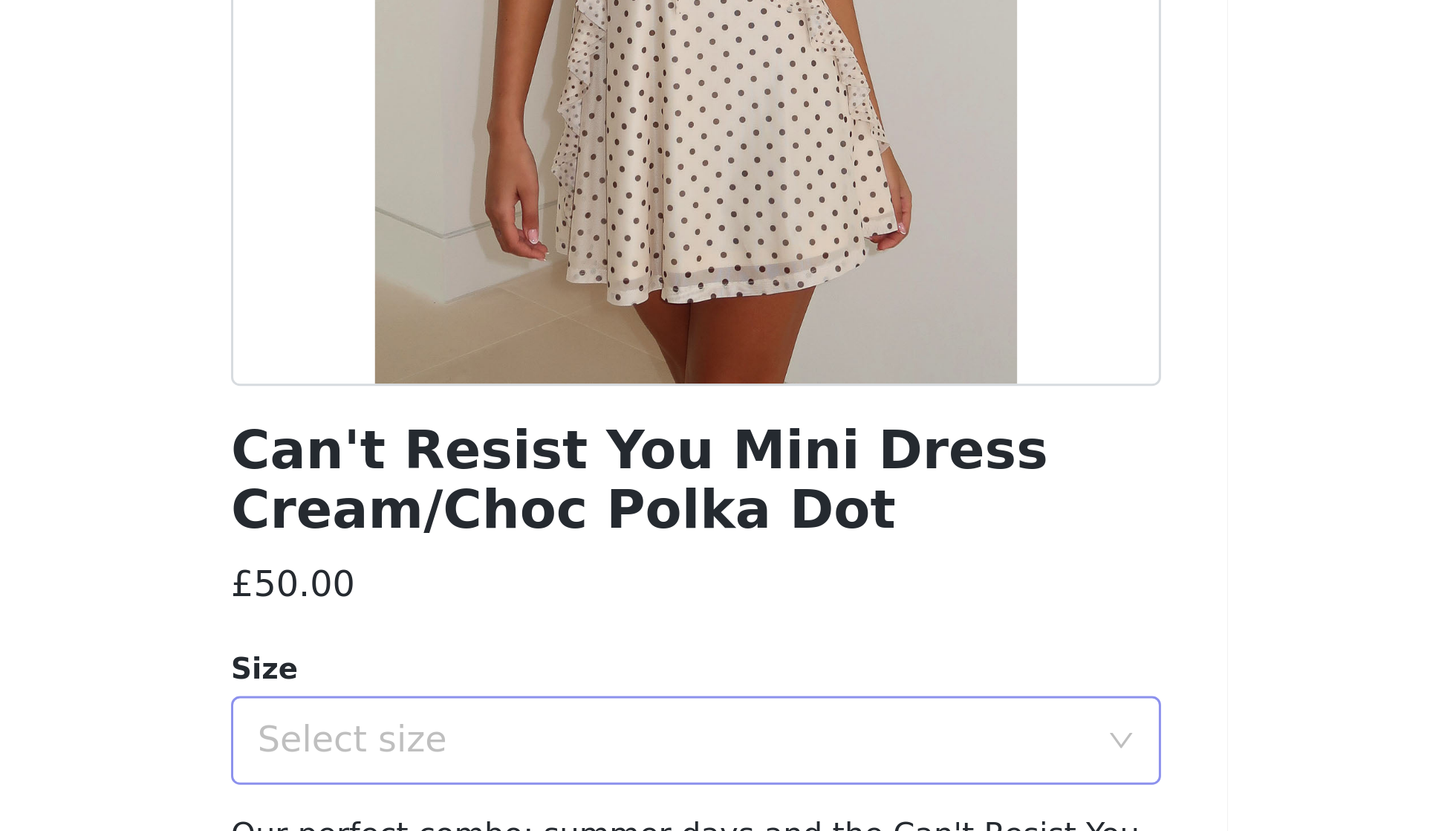
click at [581, 521] on div "Select size" at bounding box center [720, 528] width 278 height 15
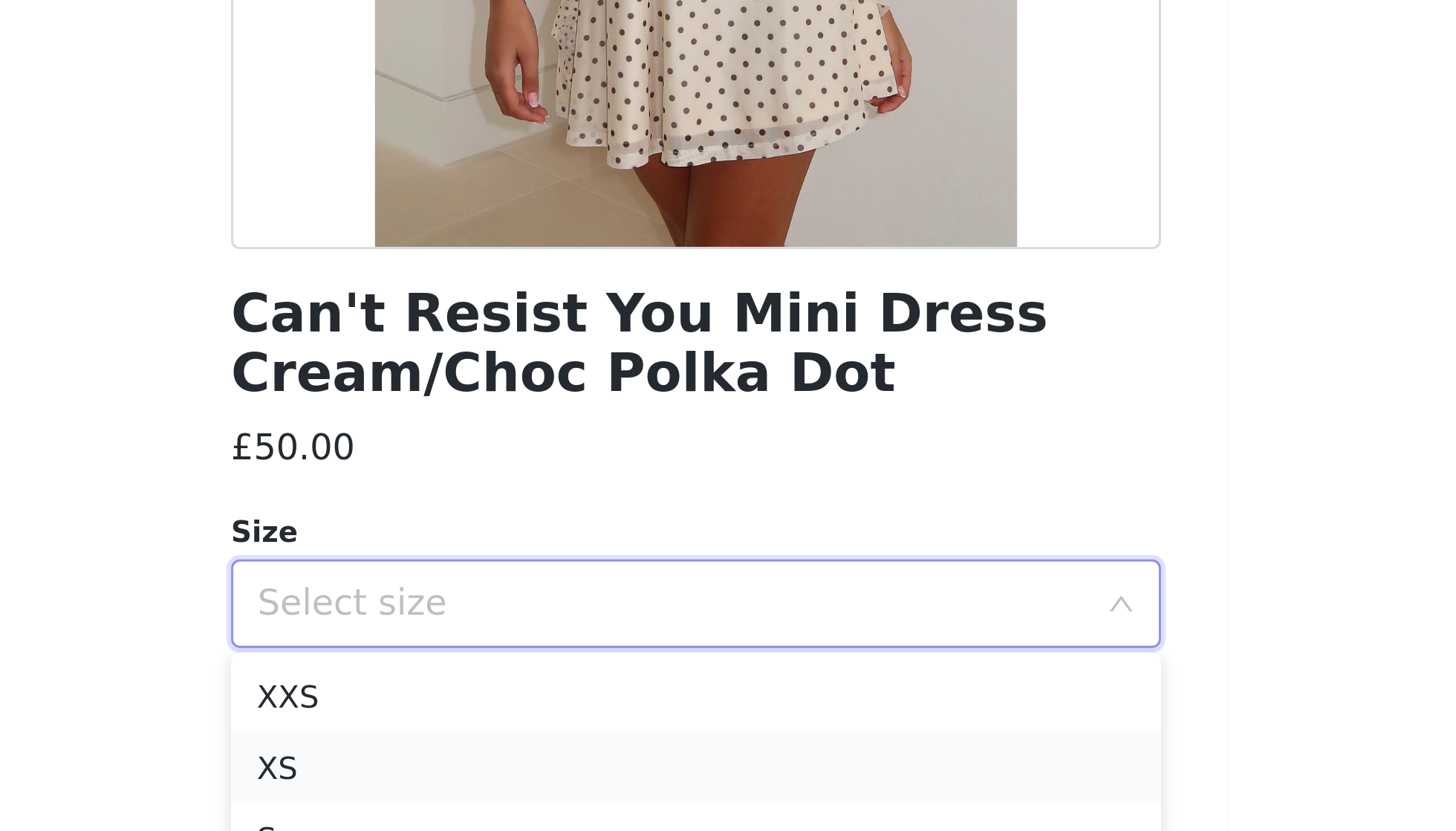
click at [572, 570] on li "XS" at bounding box center [728, 582] width 312 height 23
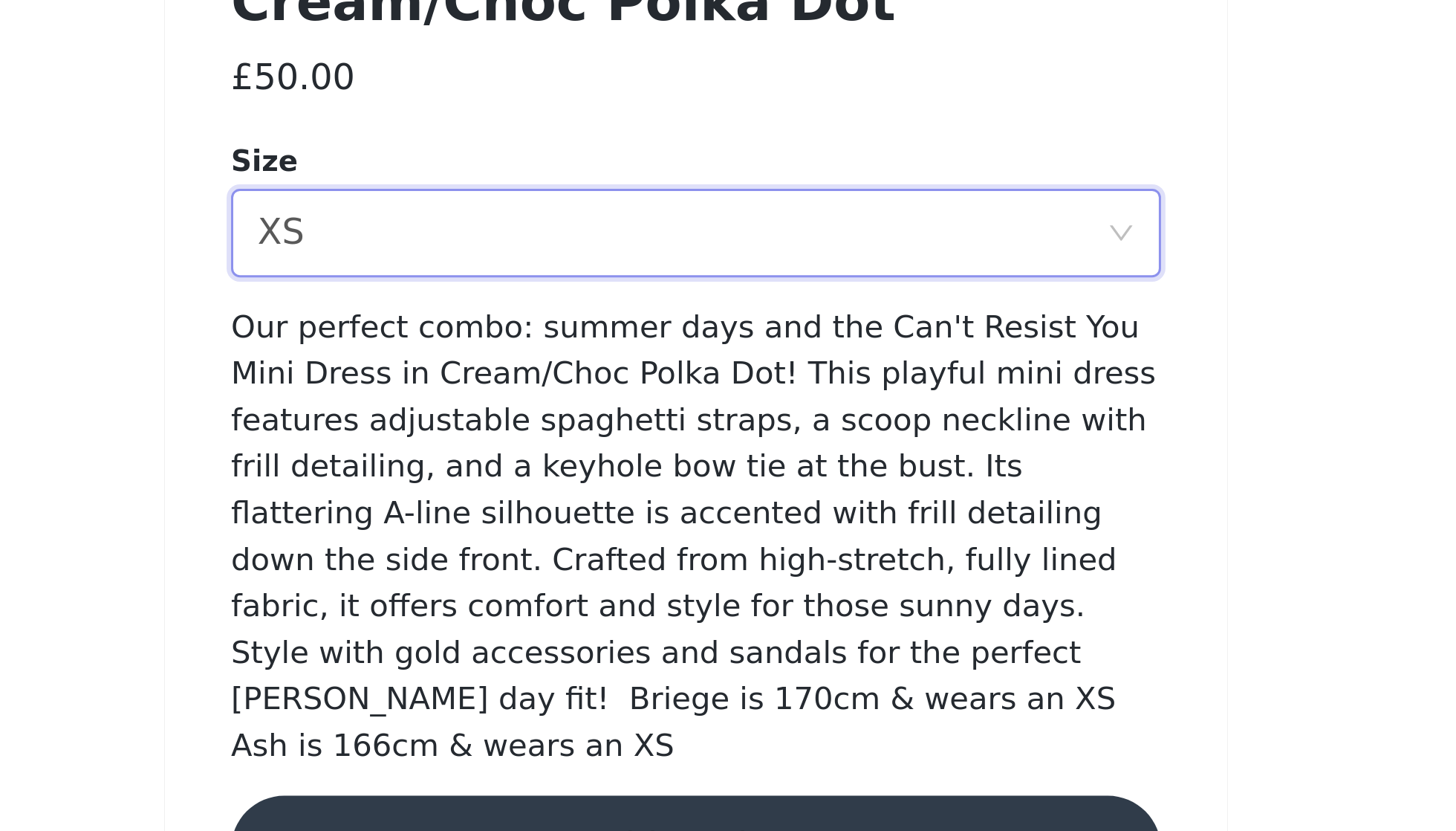
click at [572, 717] on button "Add Product" at bounding box center [728, 734] width 312 height 36
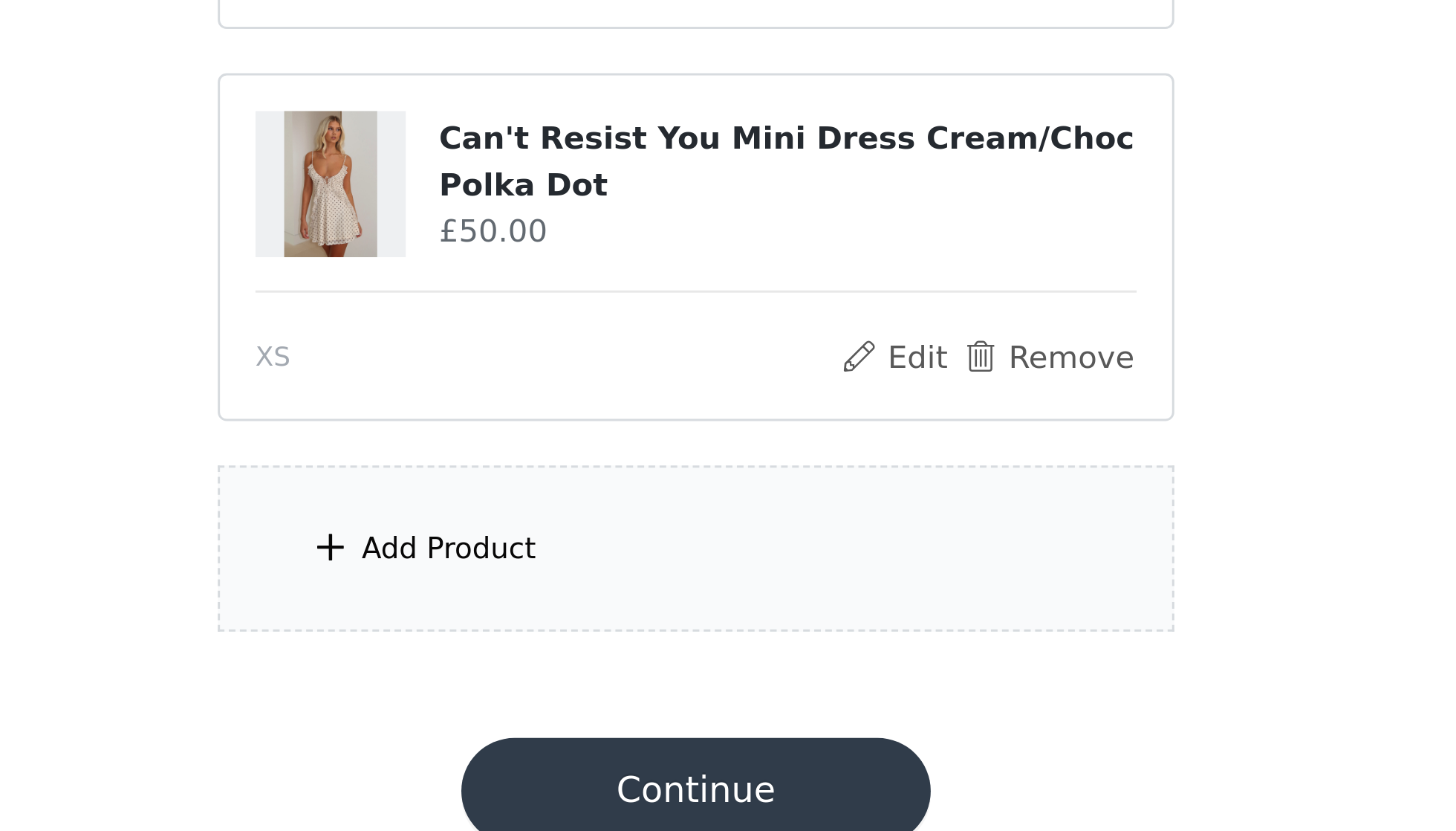
click at [567, 441] on div "Add Product" at bounding box center [728, 468] width 321 height 55
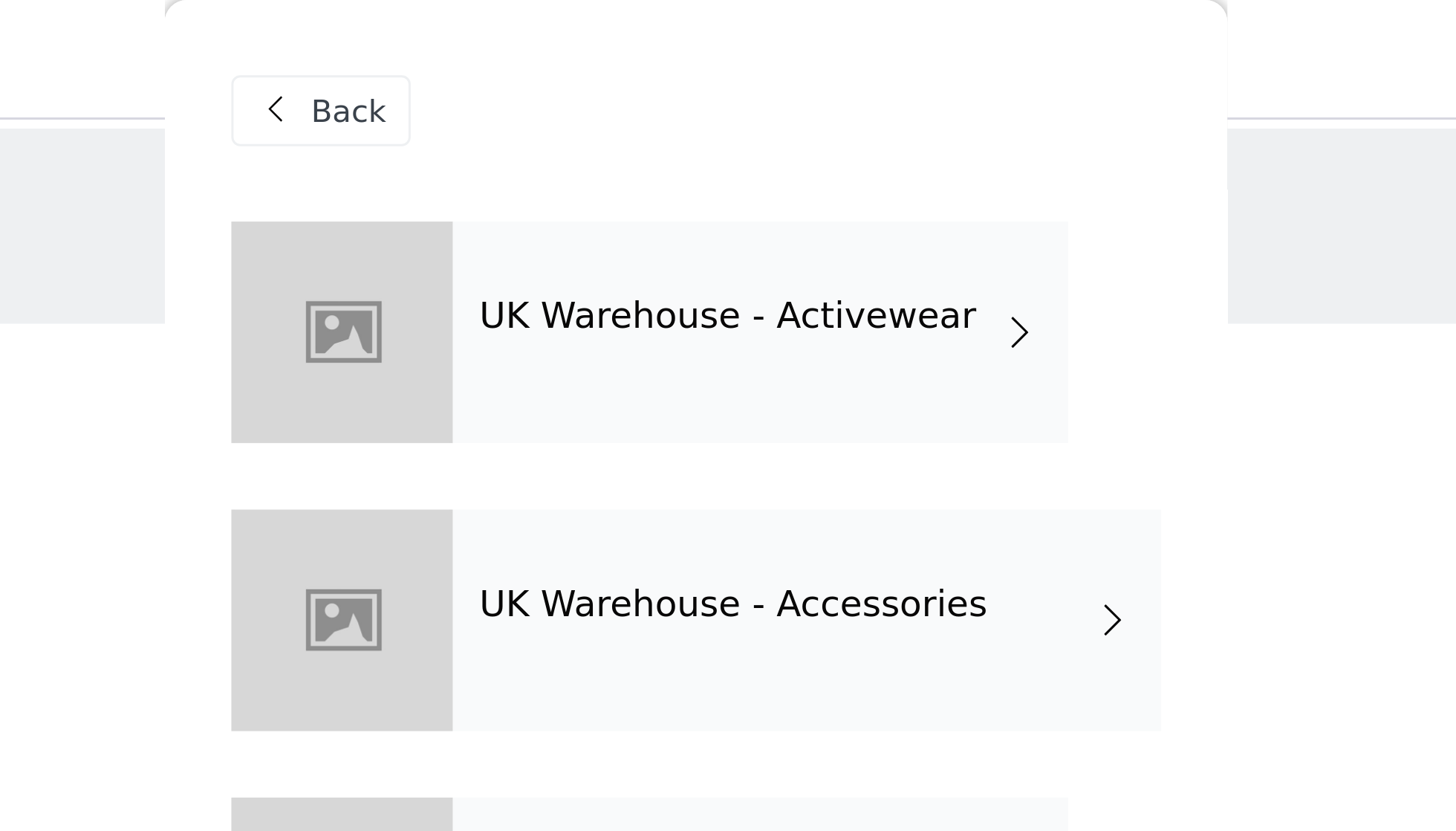
click at [572, 28] on div "Back" at bounding box center [602, 37] width 60 height 23
click at [599, 41] on span "Back" at bounding box center [611, 38] width 25 height 16
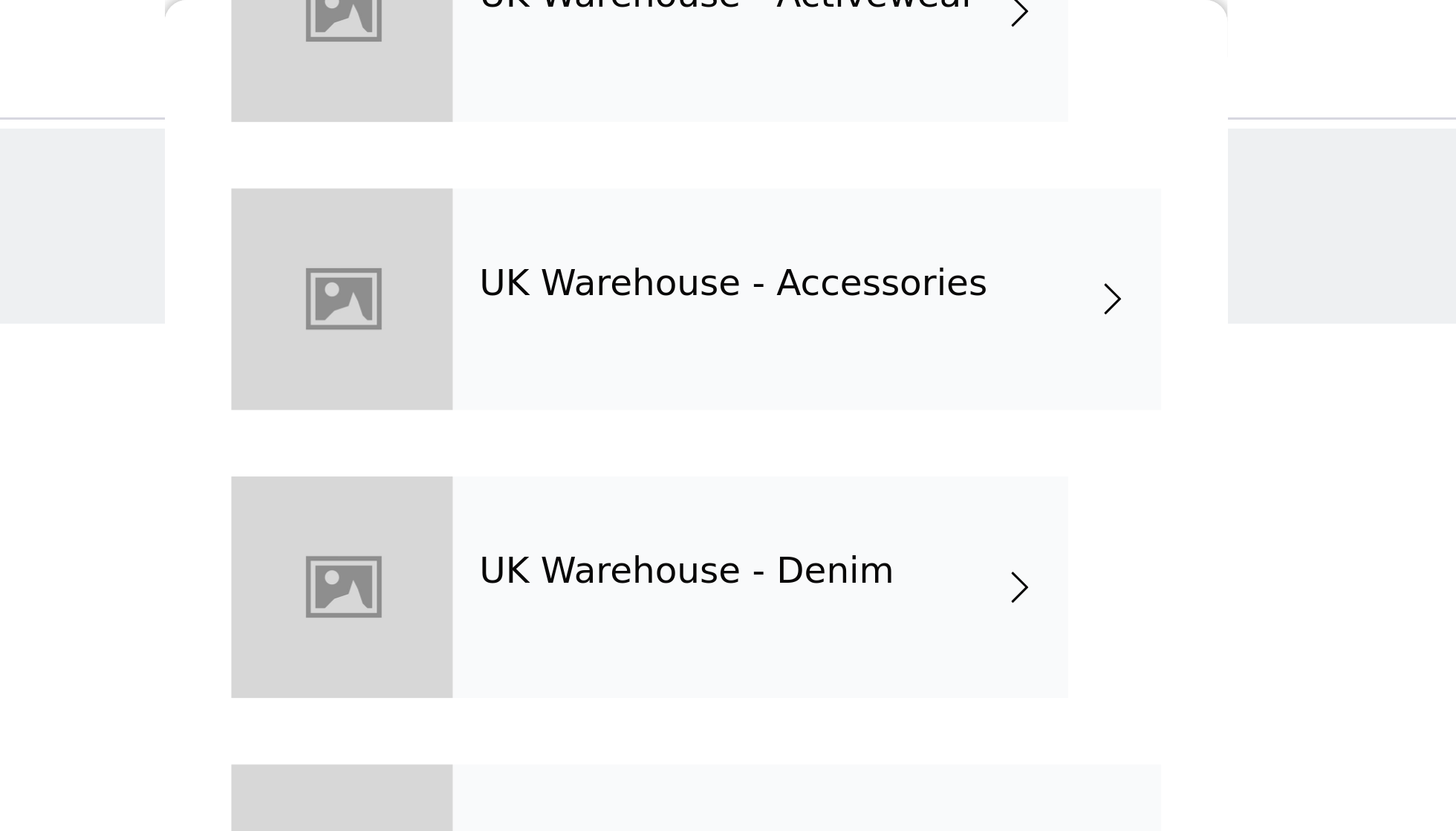
scroll to position [113, 0]
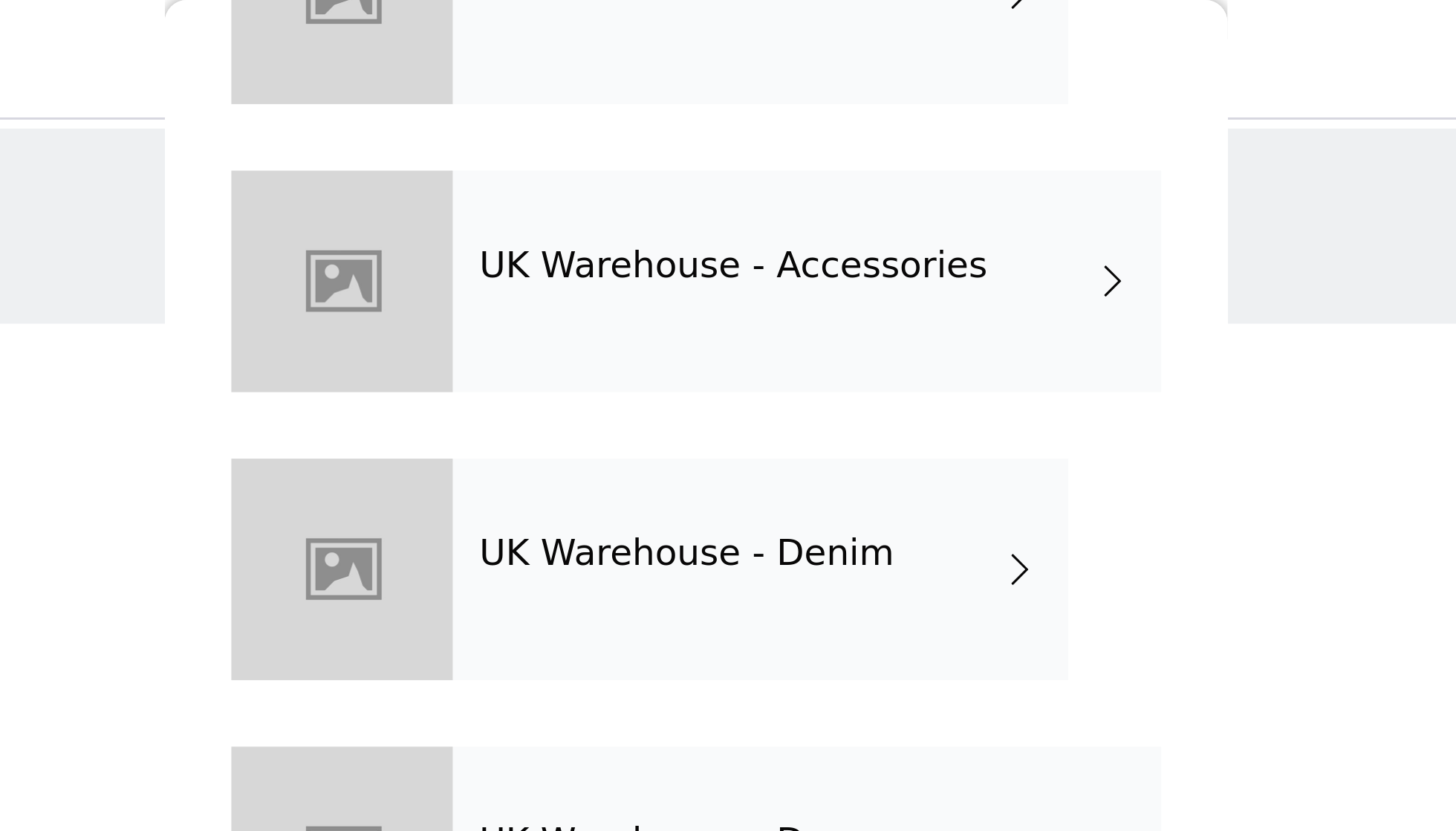
click at [655, 86] on h4 "UK Warehouse - Accessories" at bounding box center [740, 89] width 170 height 13
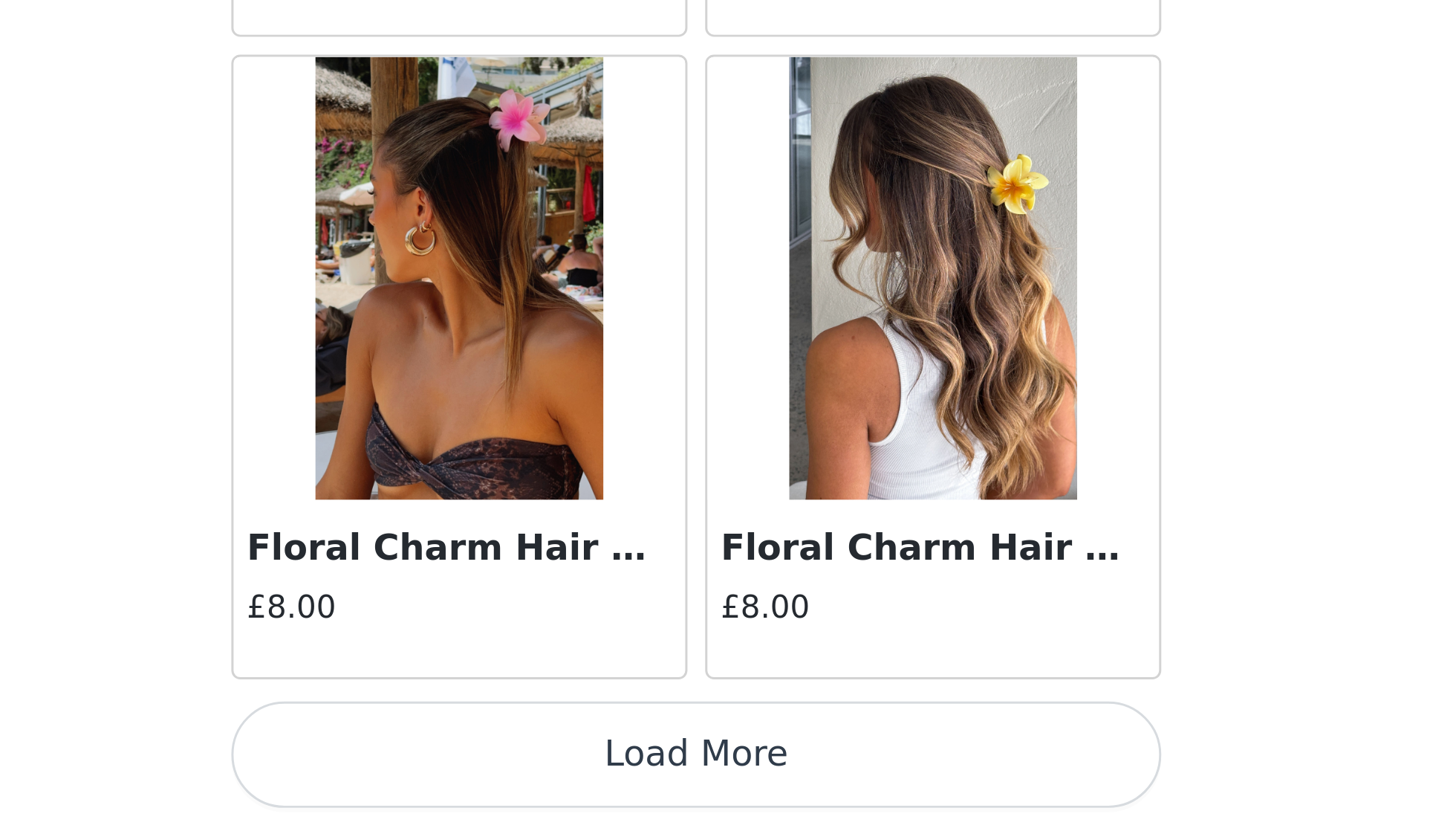
scroll to position [0, 0]
click at [572, 788] on button "Load More" at bounding box center [728, 806] width 312 height 36
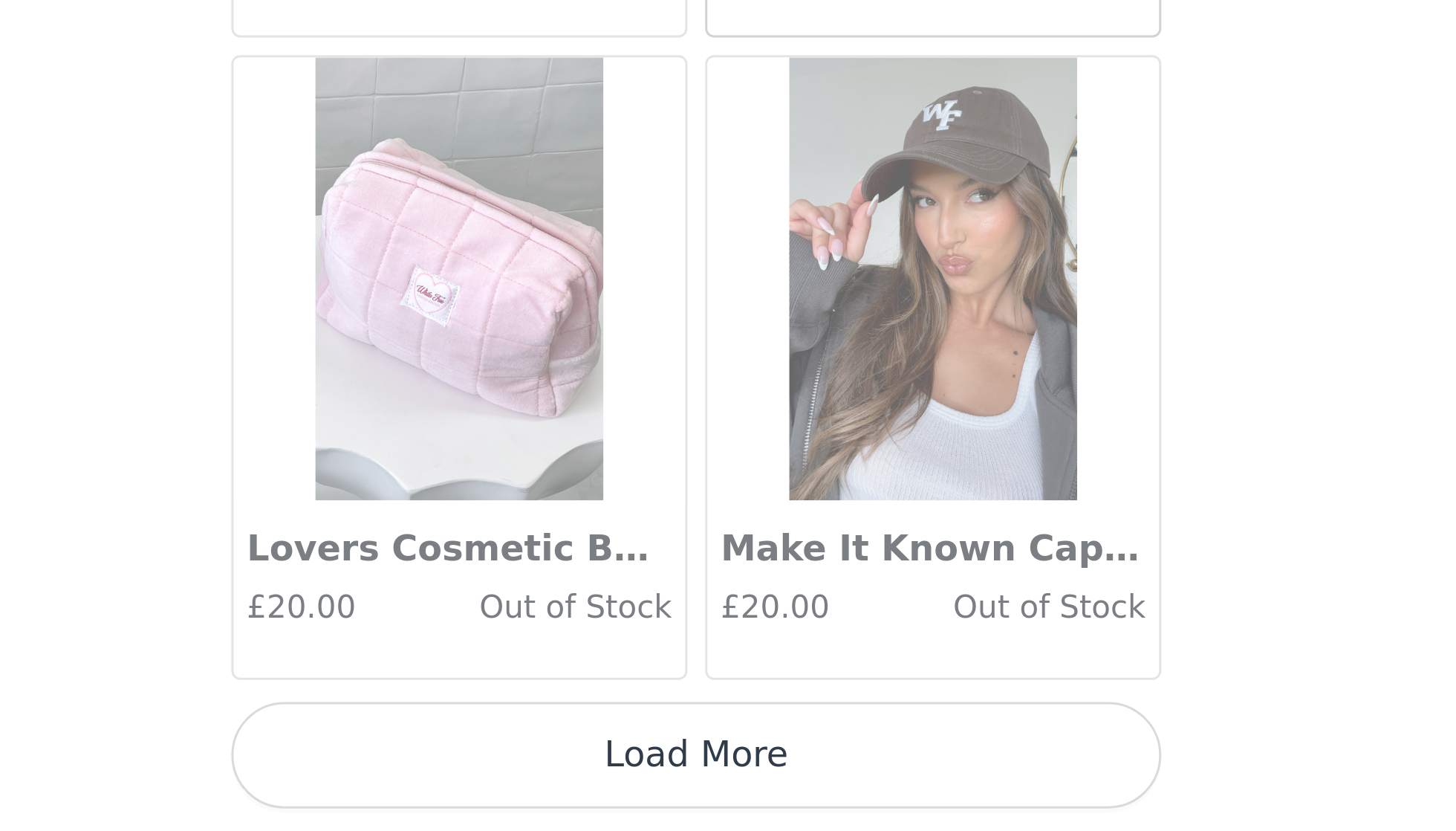
click at [572, 788] on button "Load More" at bounding box center [728, 806] width 312 height 36
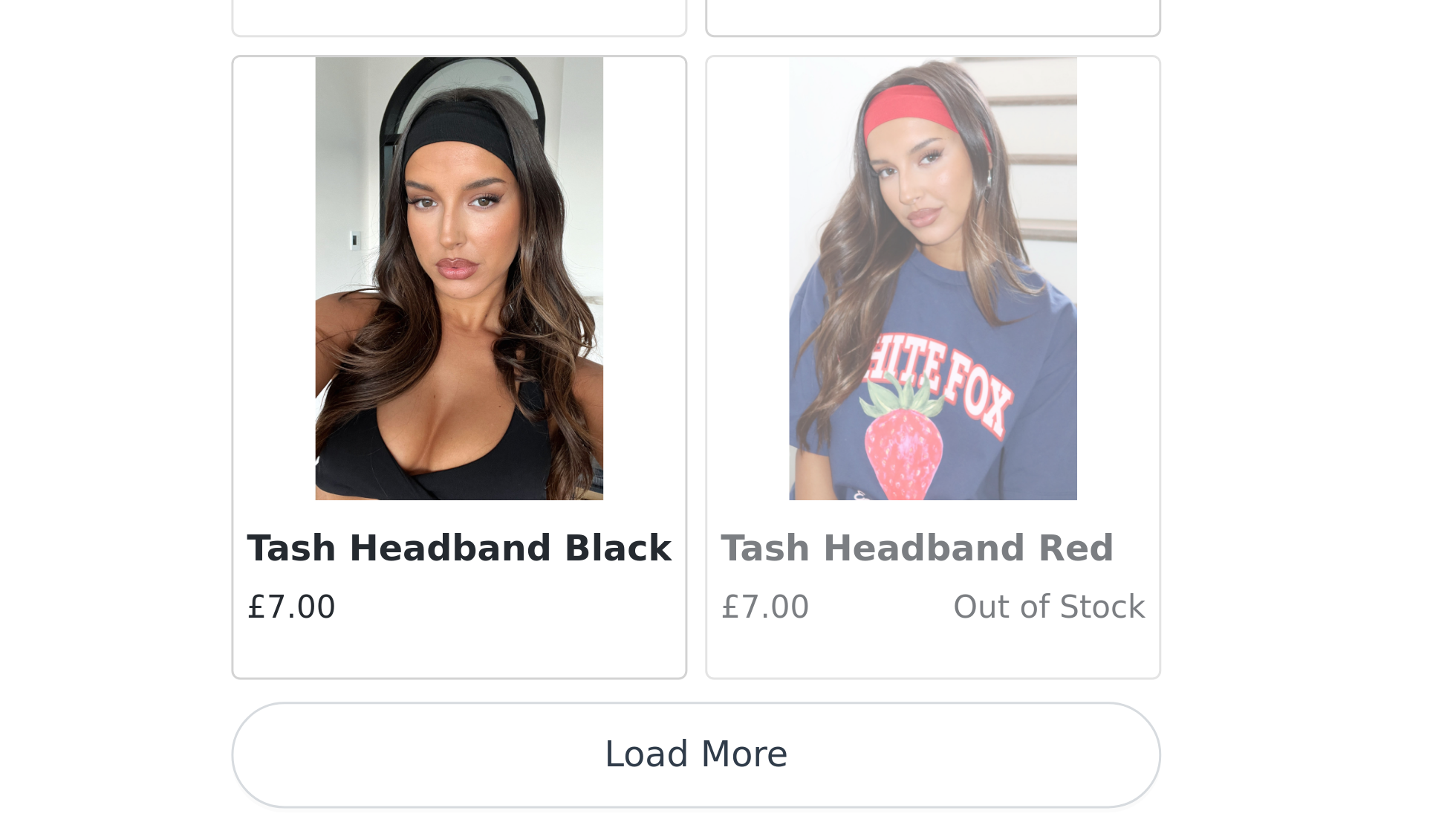
click at [572, 788] on button "Load More" at bounding box center [728, 806] width 312 height 36
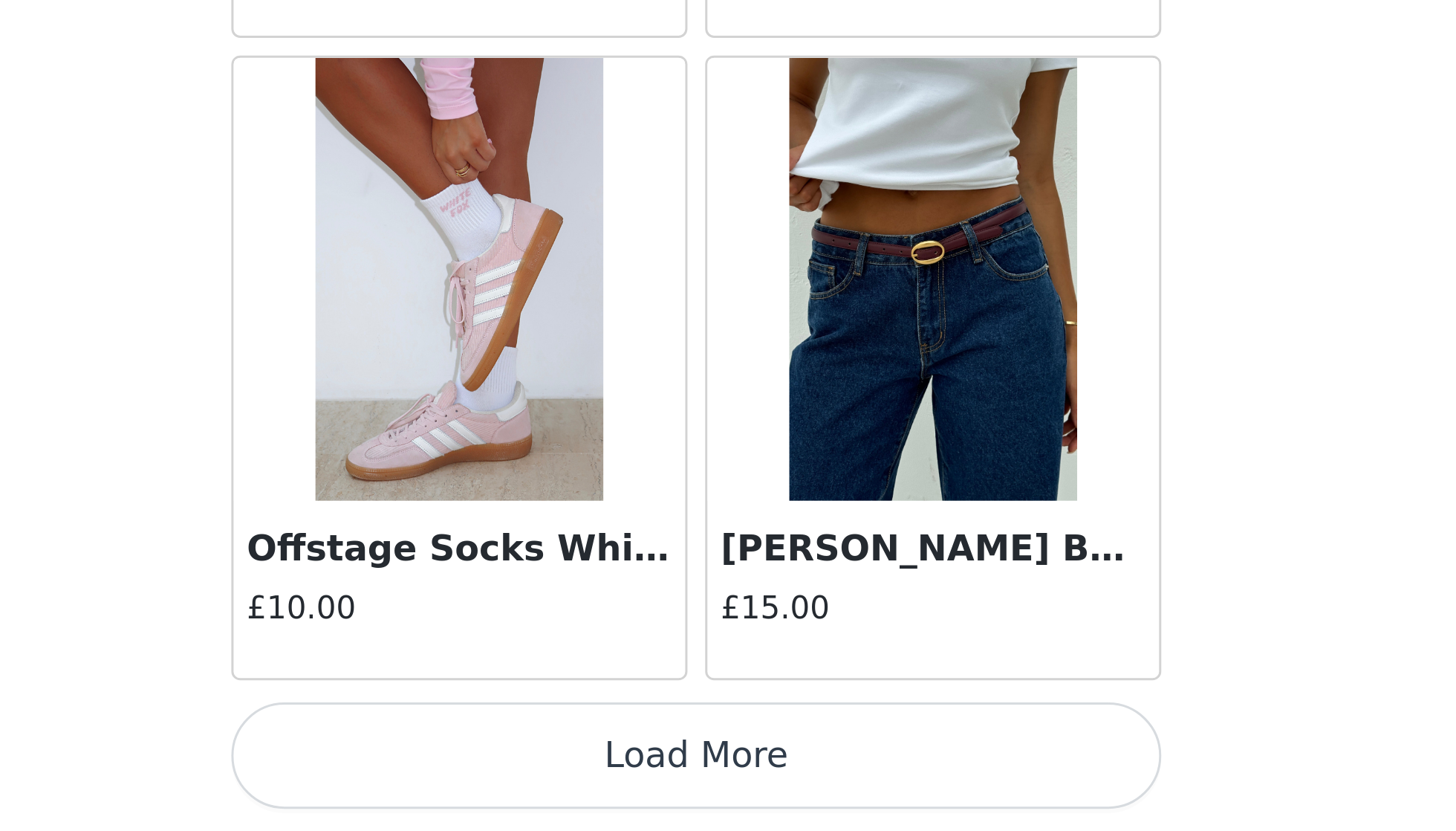
click at [572, 788] on button "Load More" at bounding box center [728, 806] width 312 height 36
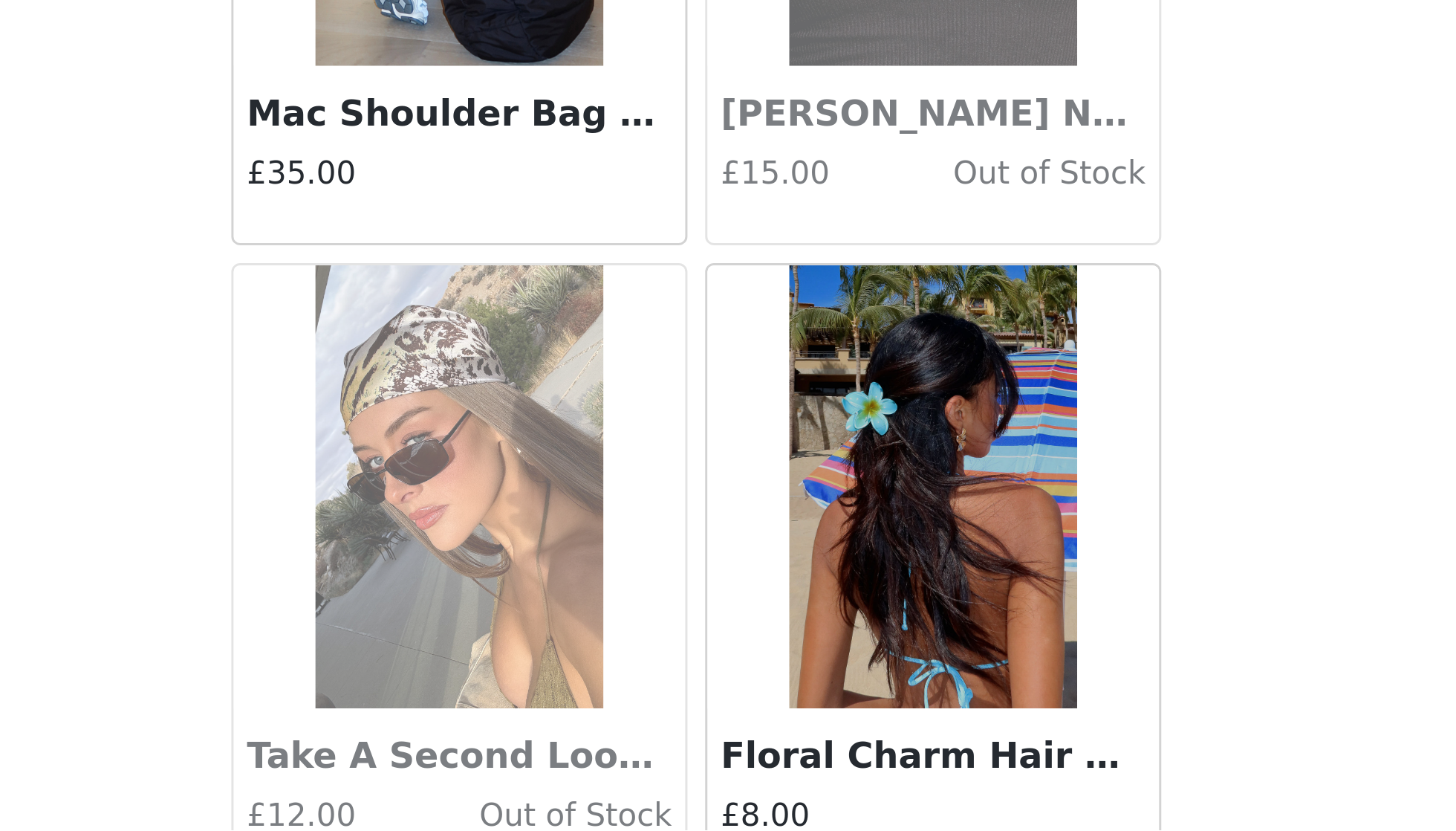
scroll to position [0, 0]
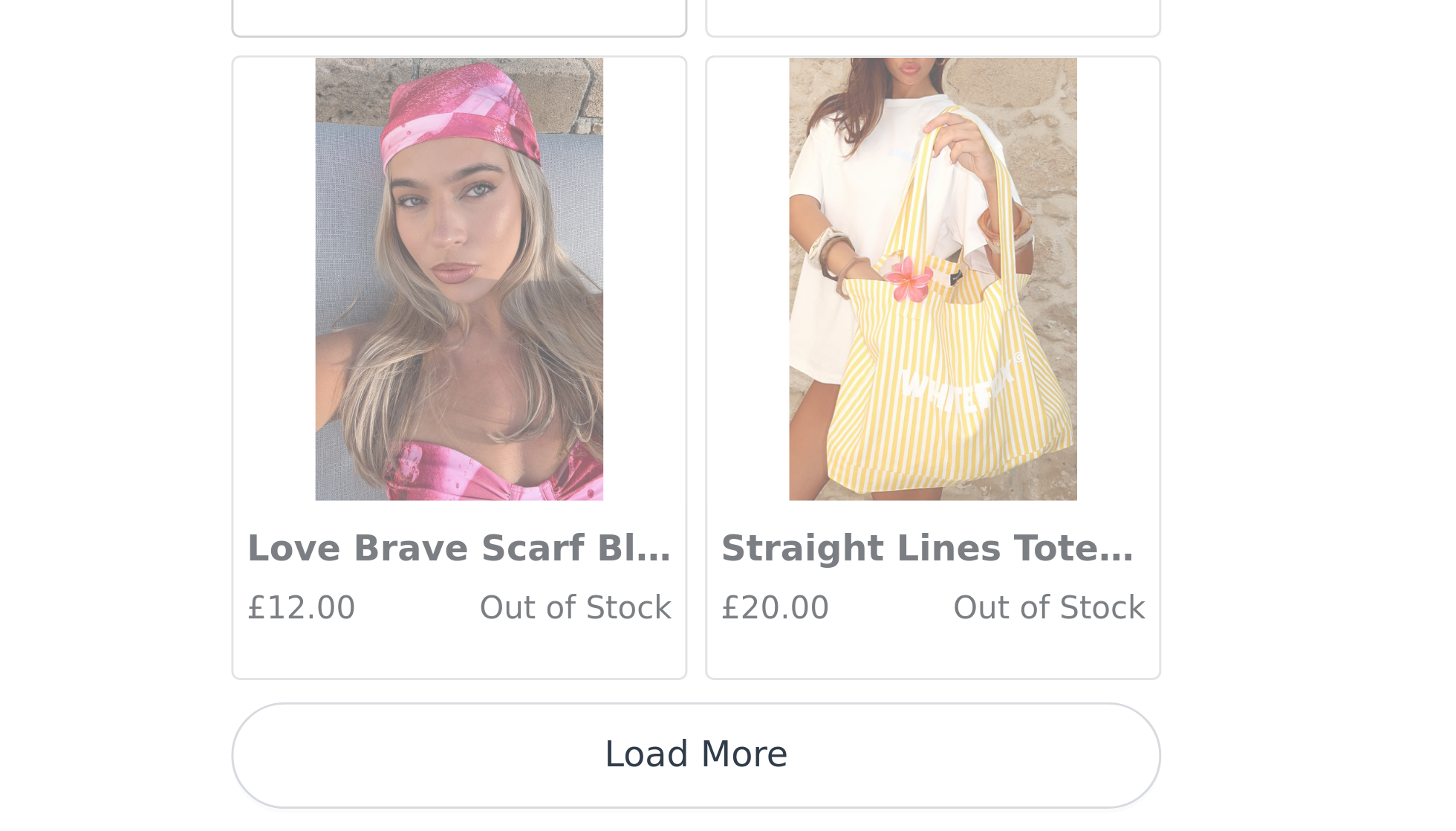
click at [572, 788] on button "Load More" at bounding box center [728, 806] width 312 height 36
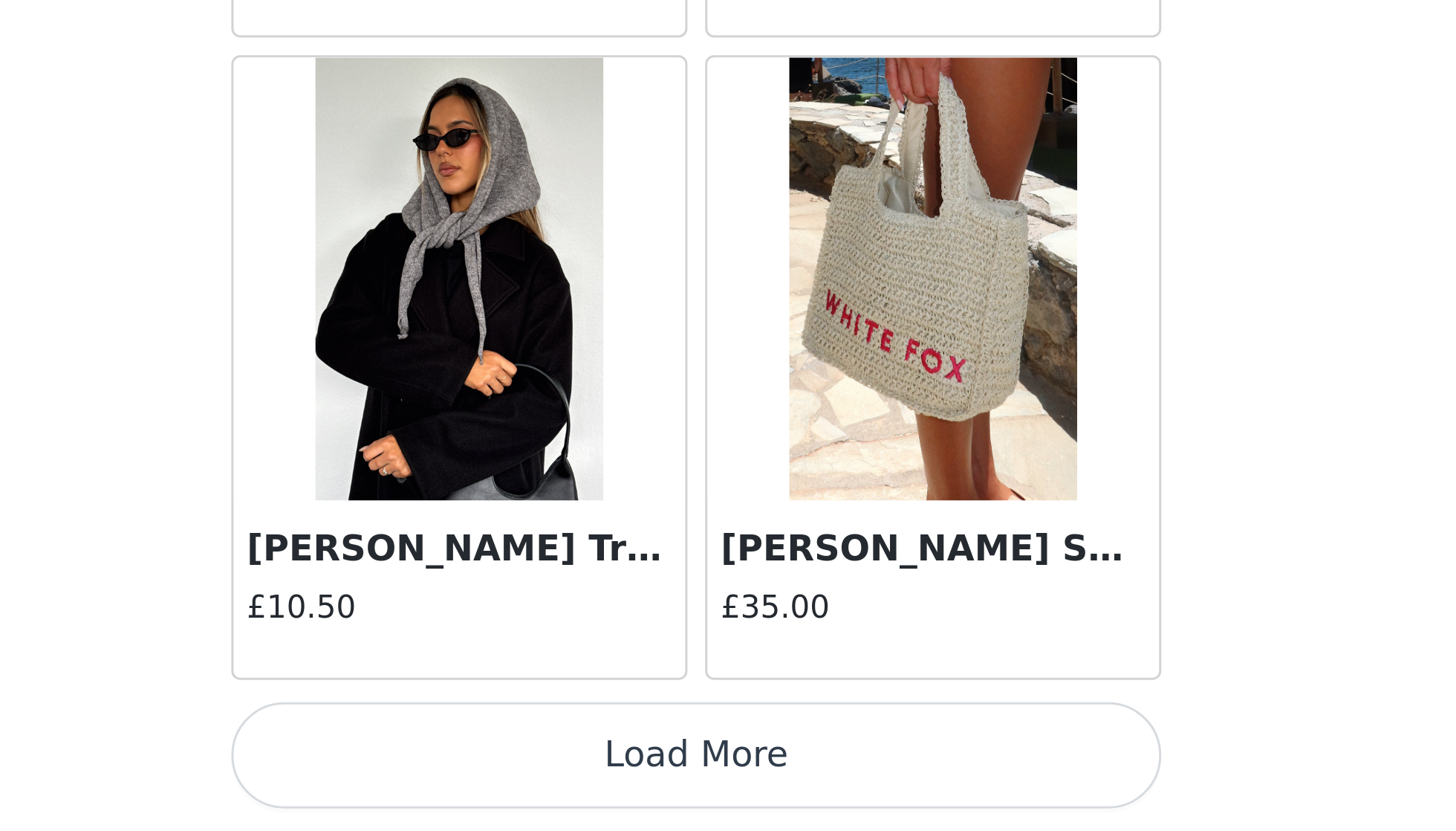
click at [572, 788] on button "Load More" at bounding box center [728, 806] width 312 height 36
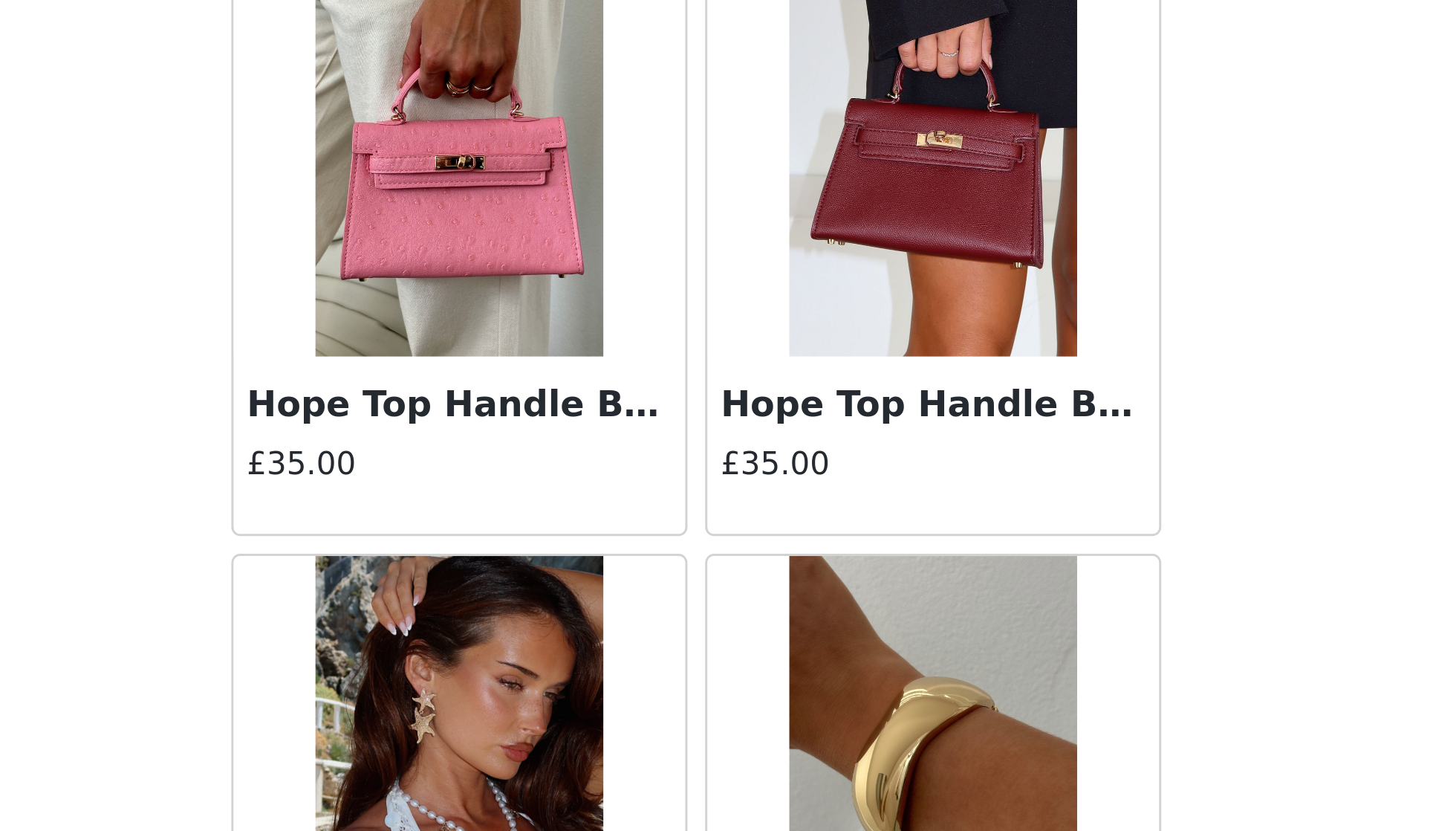
scroll to position [14208, 0]
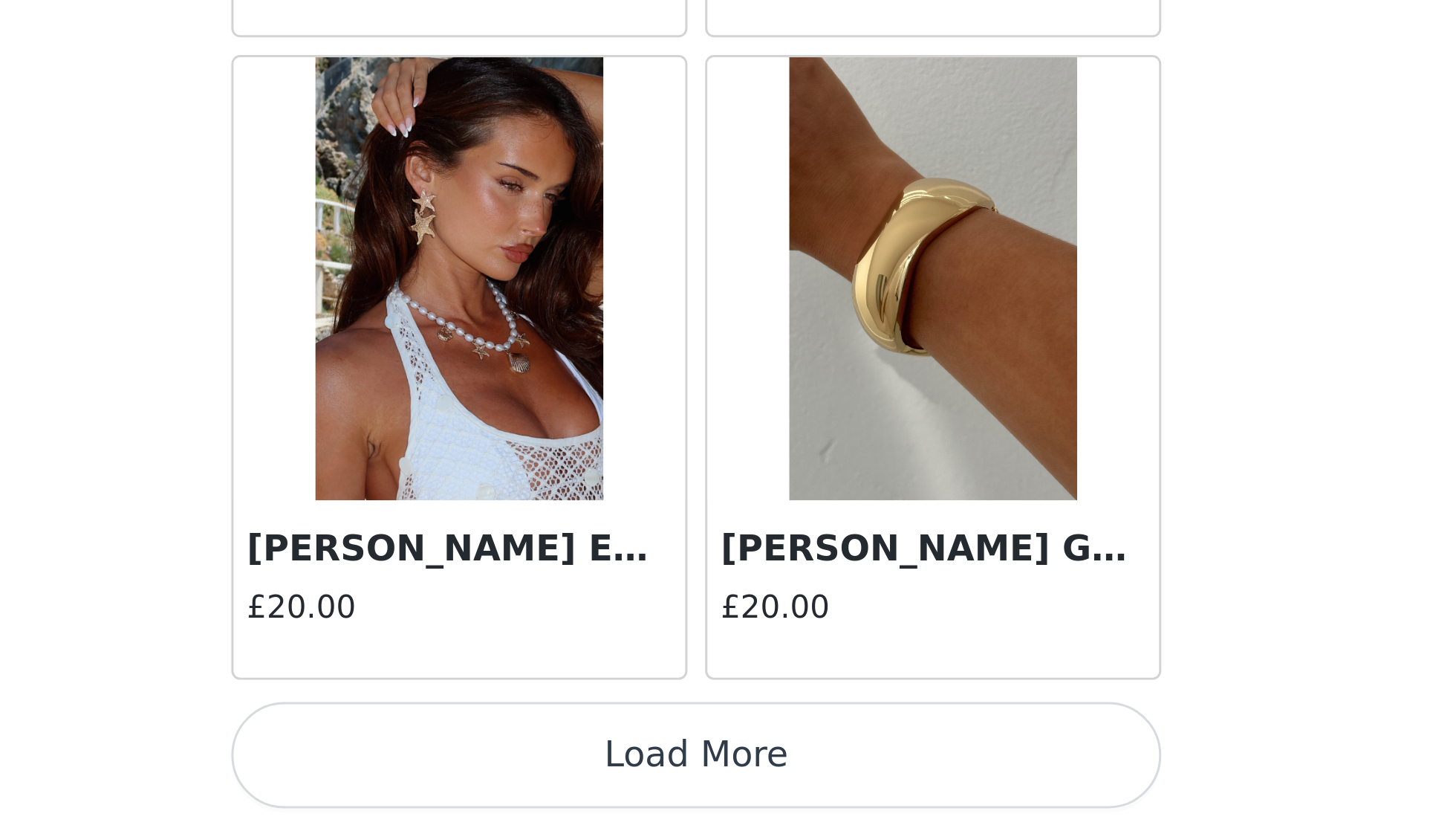
click at [572, 788] on button "Load More" at bounding box center [728, 806] width 312 height 36
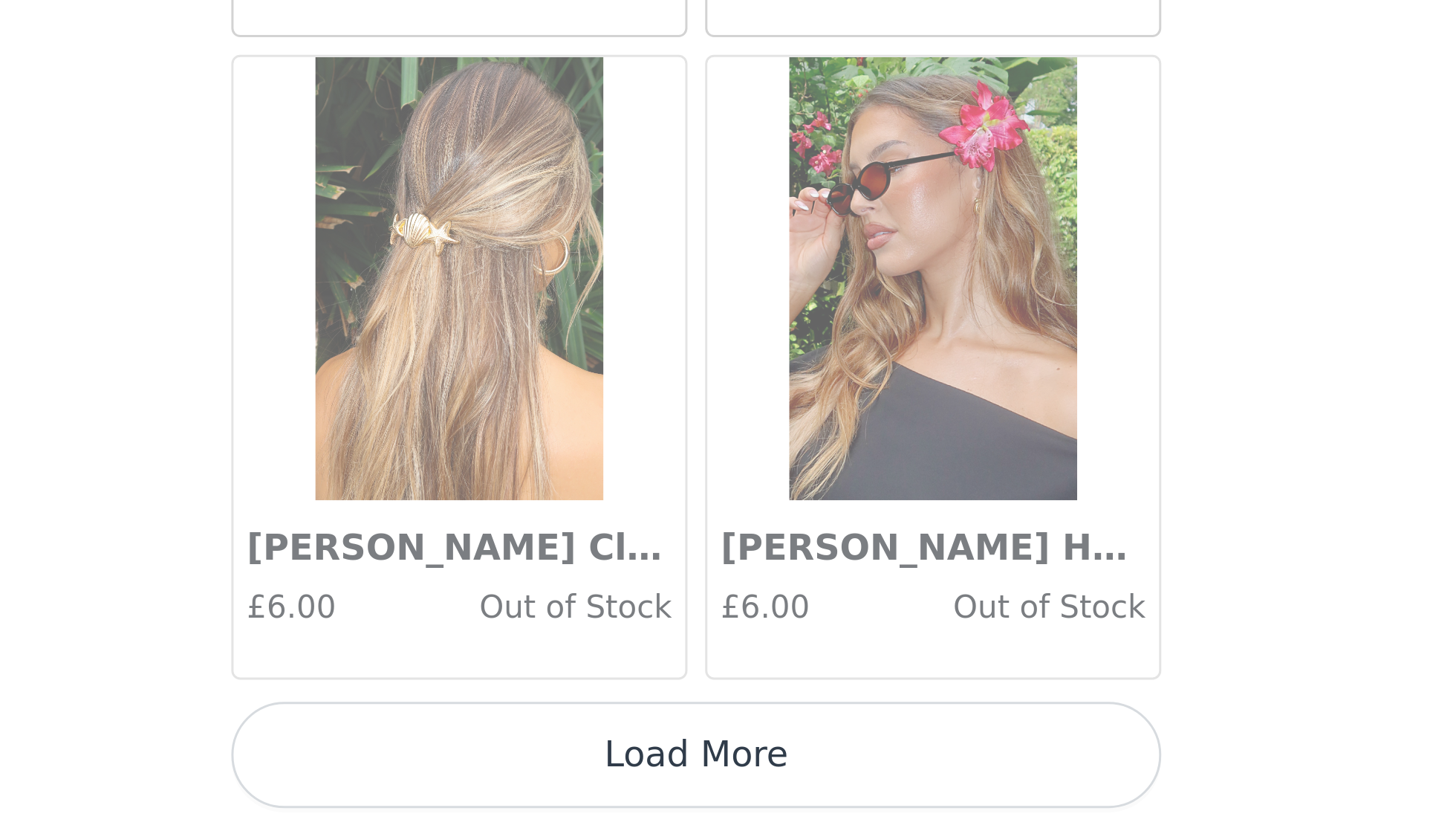
scroll to position [0, 0]
click at [572, 788] on button "Load More" at bounding box center [728, 806] width 312 height 36
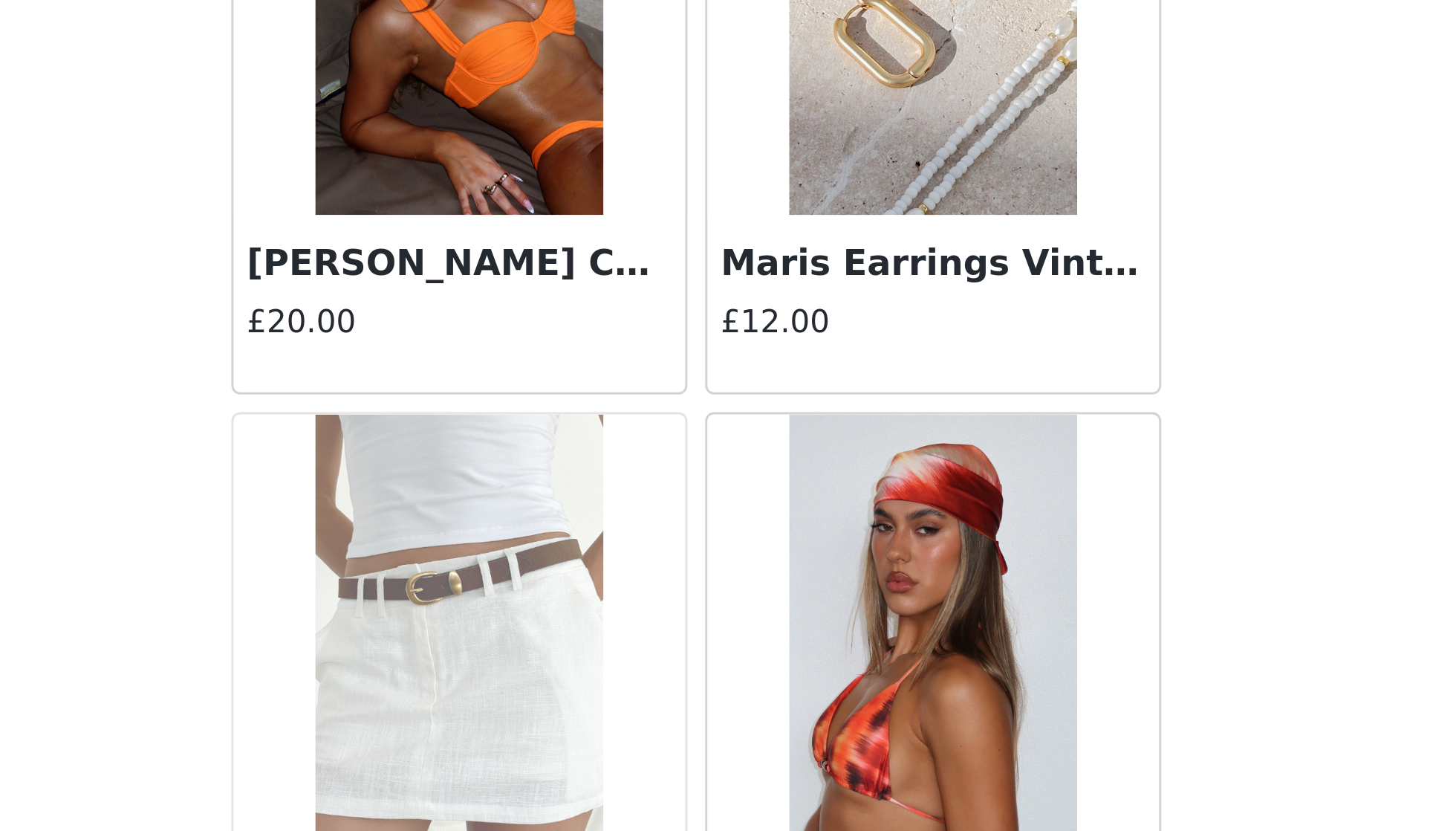
scroll to position [16800, 0]
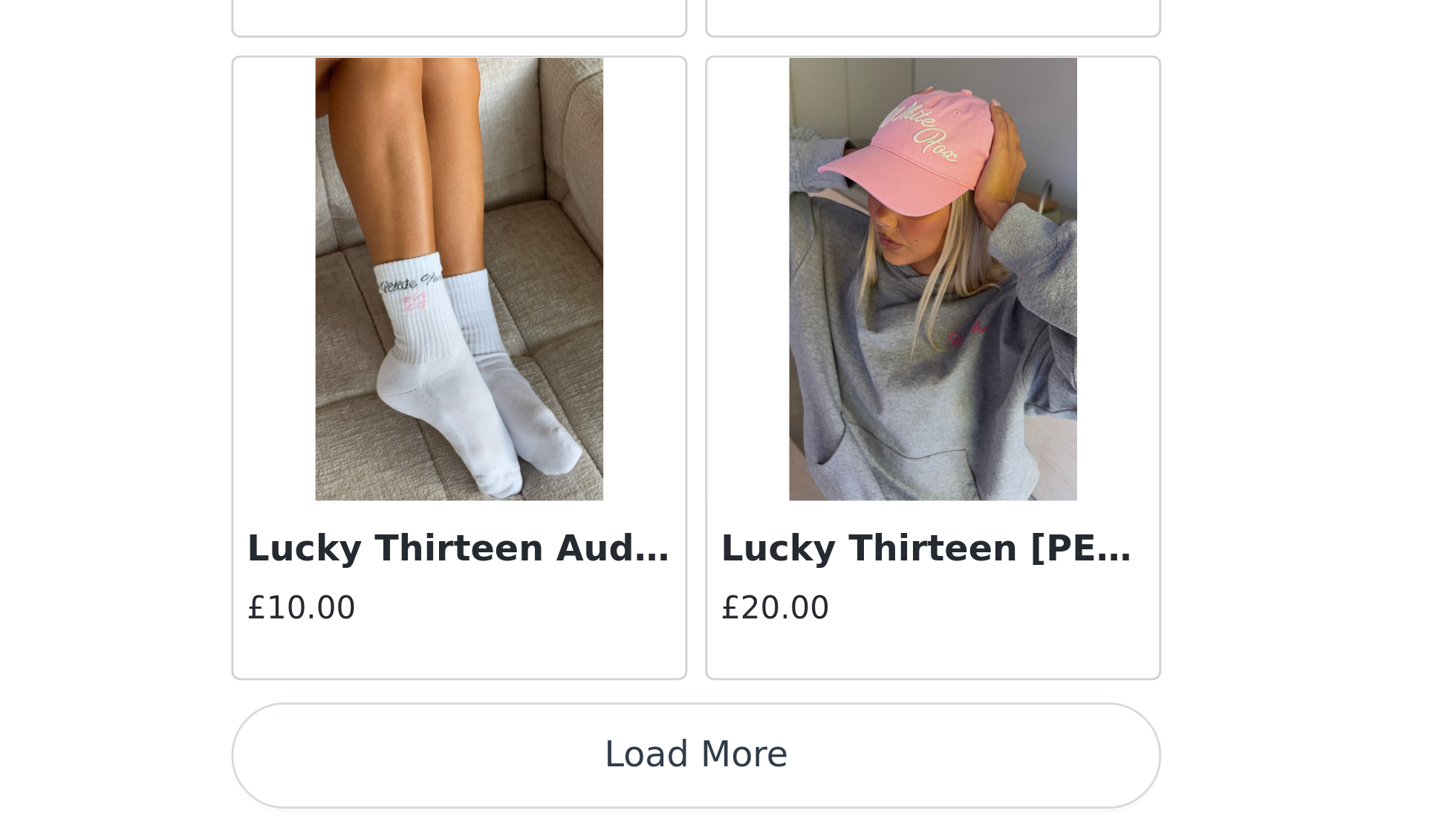
click at [572, 788] on button "Load More" at bounding box center [728, 806] width 312 height 36
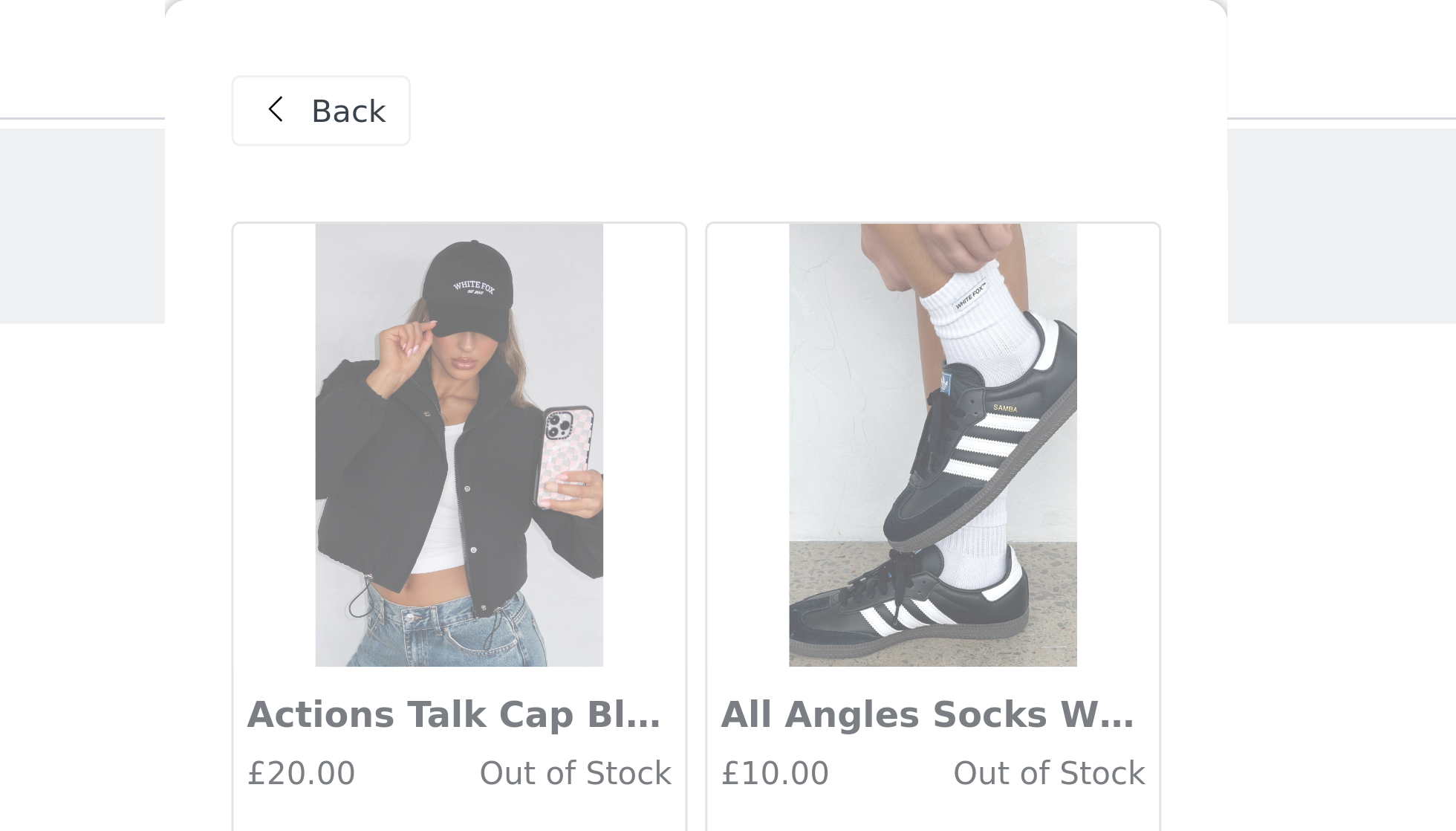
scroll to position [0, 0]
click at [599, 41] on span "Back" at bounding box center [611, 38] width 25 height 16
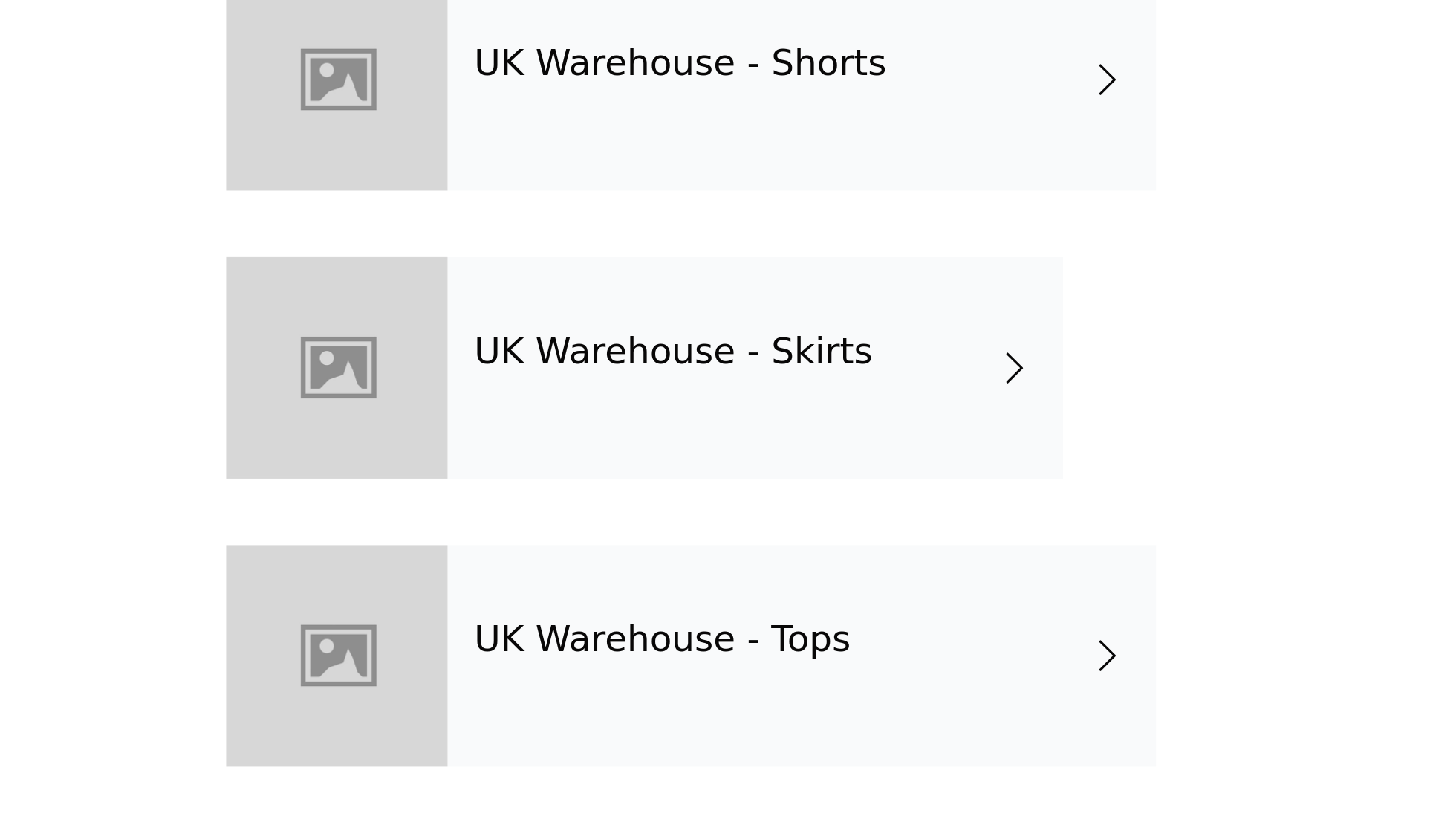
click at [655, 760] on h4 "UK Warehouse - Tops" at bounding box center [718, 766] width 127 height 13
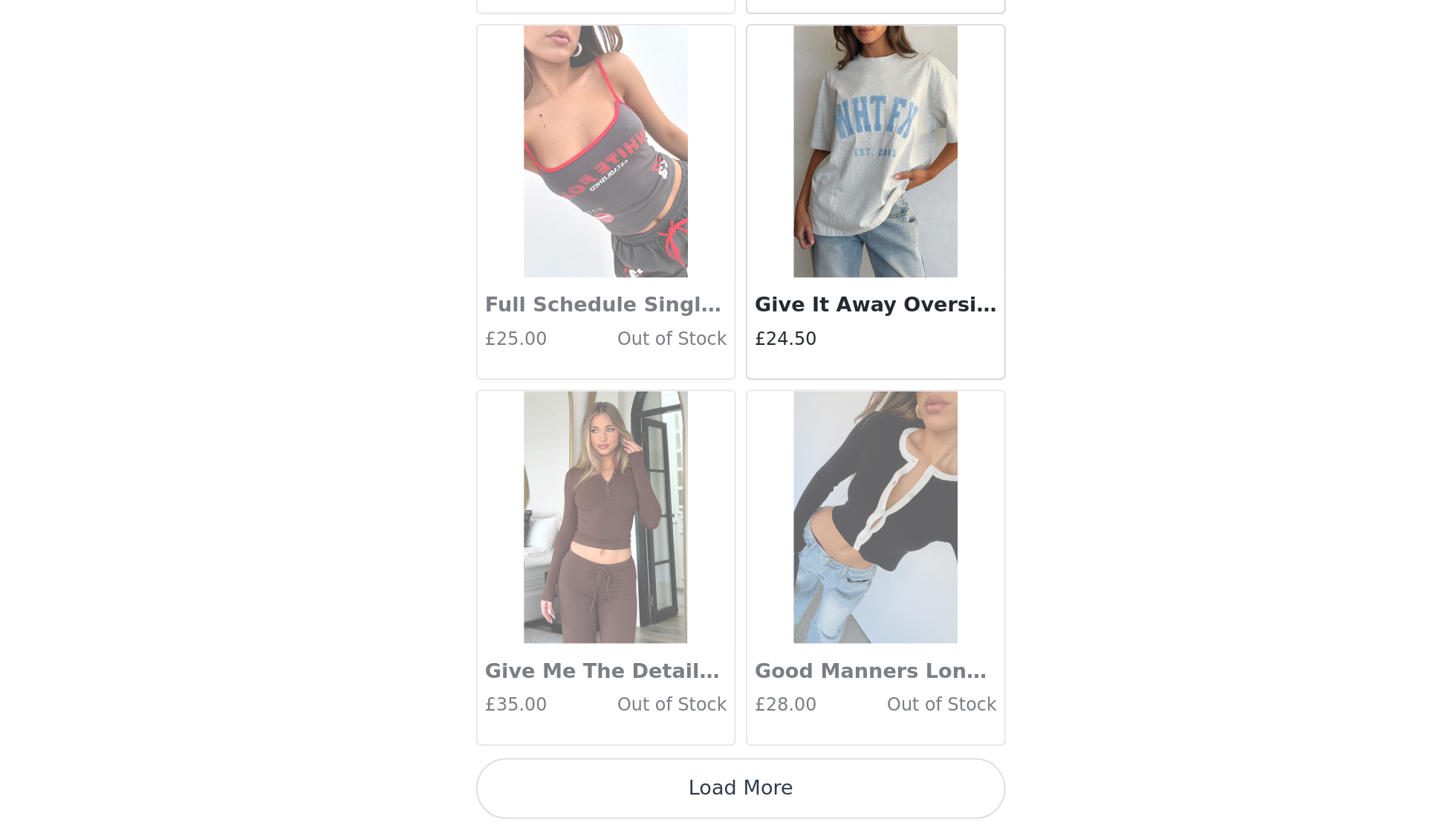
click at [572, 788] on button "Load More" at bounding box center [728, 806] width 312 height 36
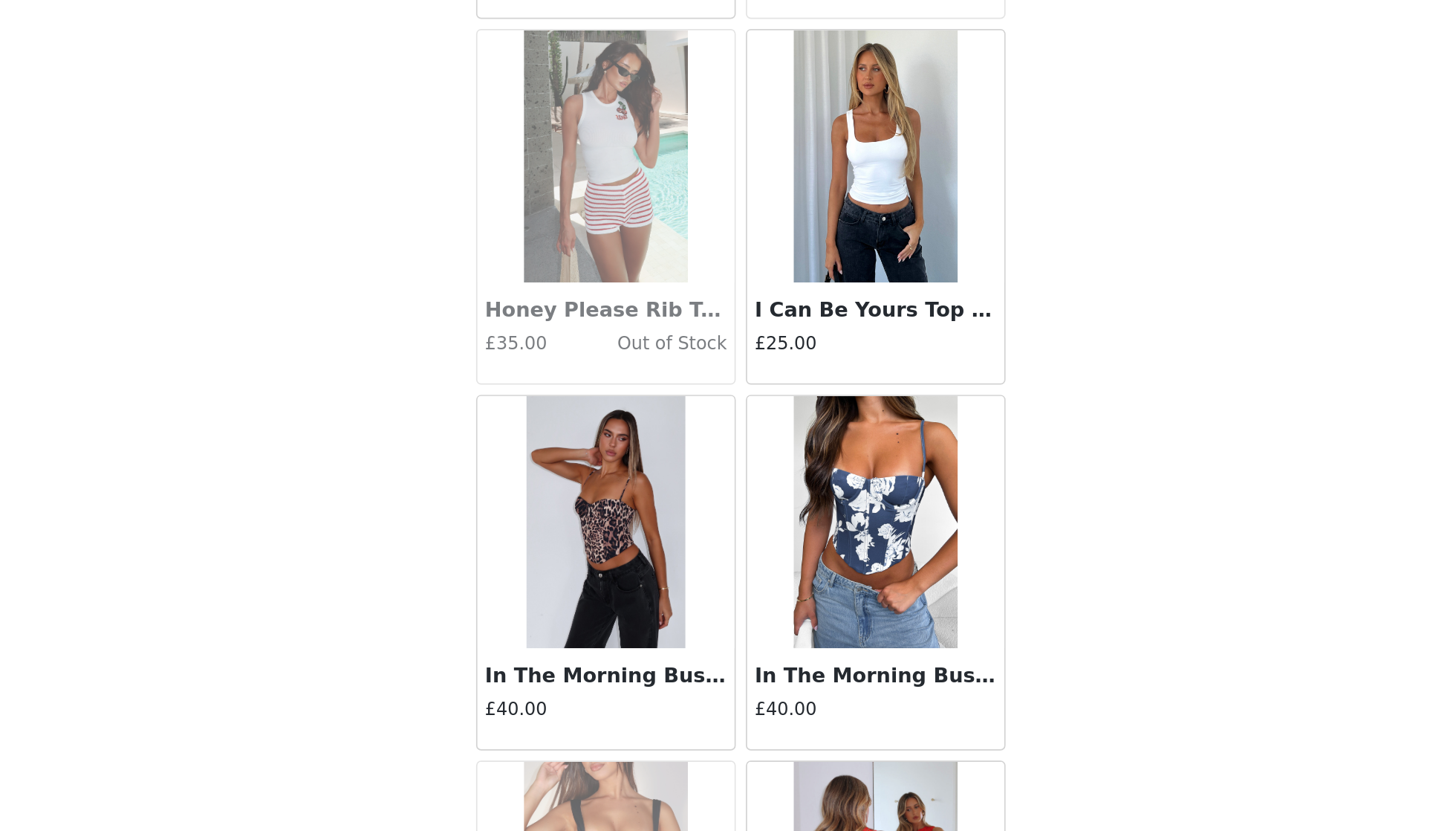
scroll to position [2520, 0]
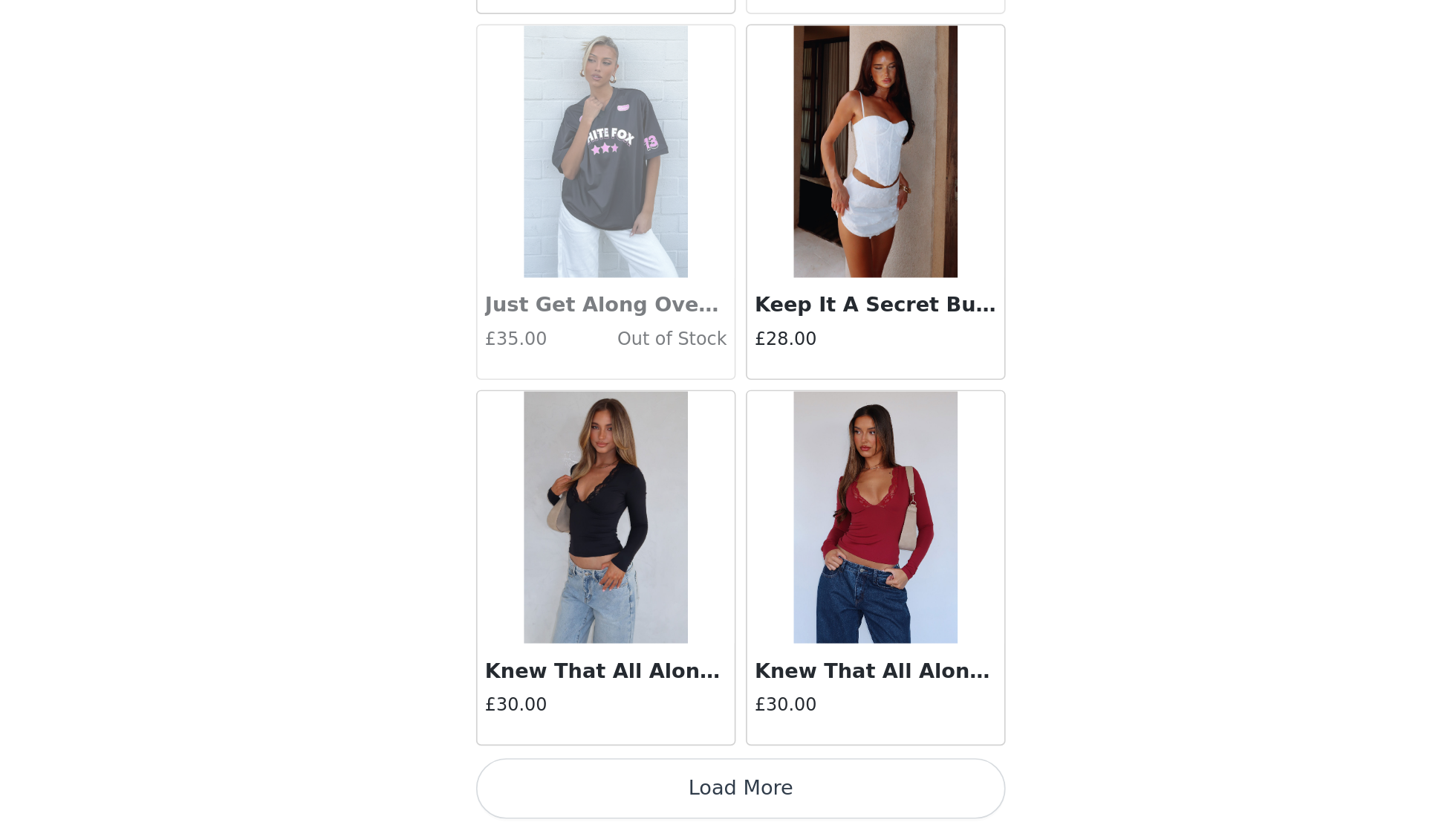
click at [572, 788] on button "Load More" at bounding box center [728, 806] width 312 height 36
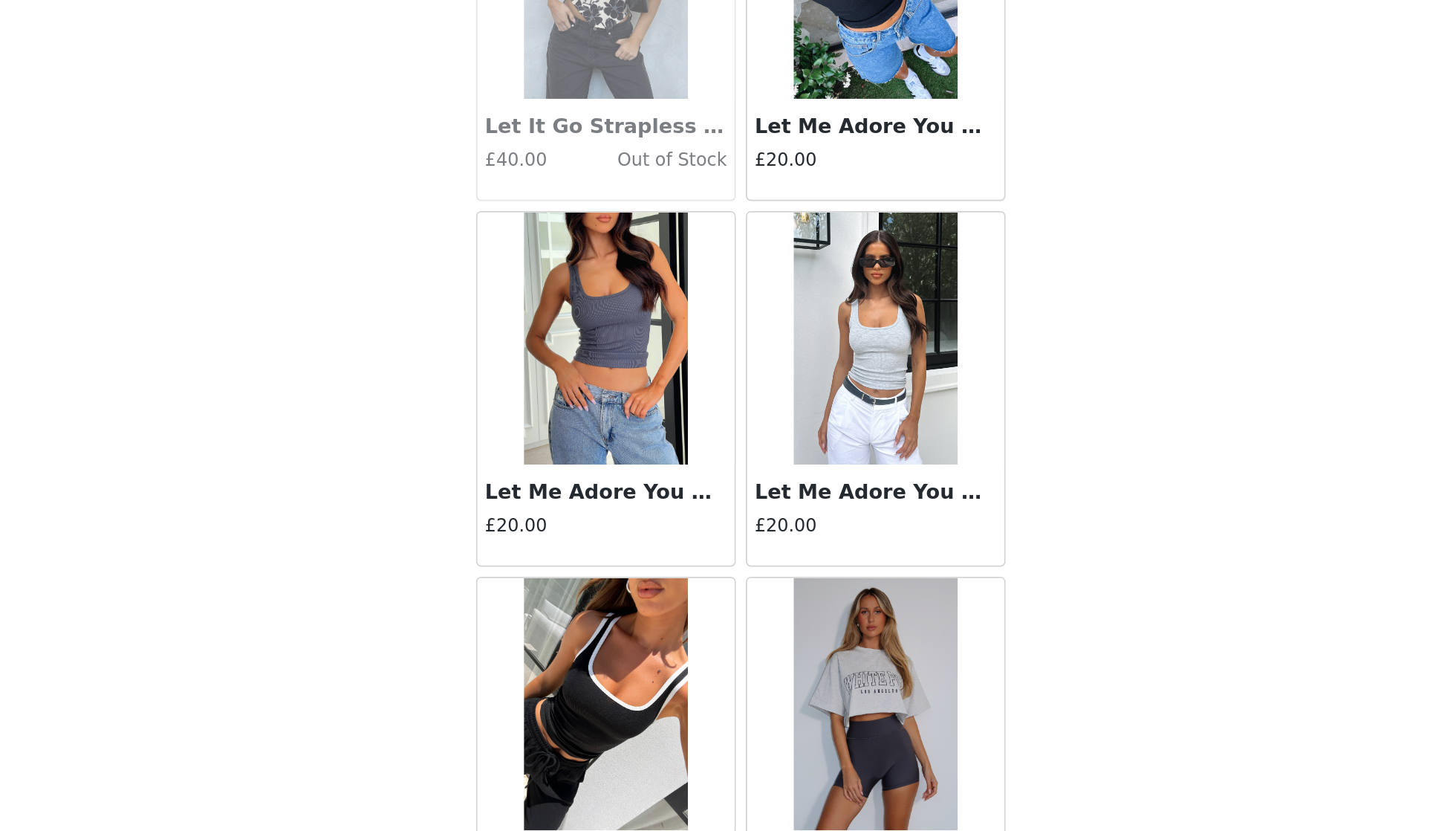
scroll to position [4347, 0]
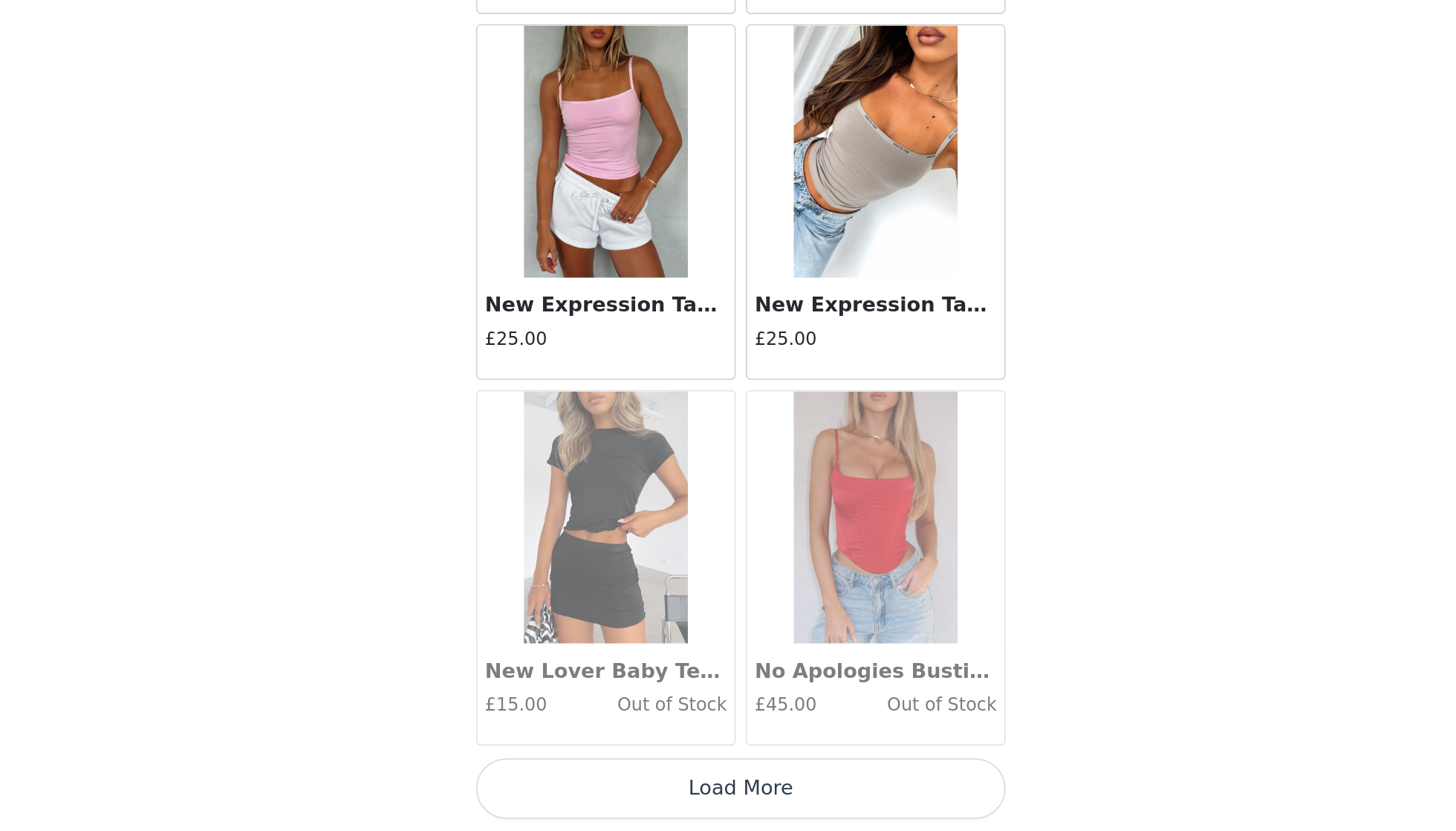
click at [572, 788] on button "Load More" at bounding box center [728, 806] width 312 height 36
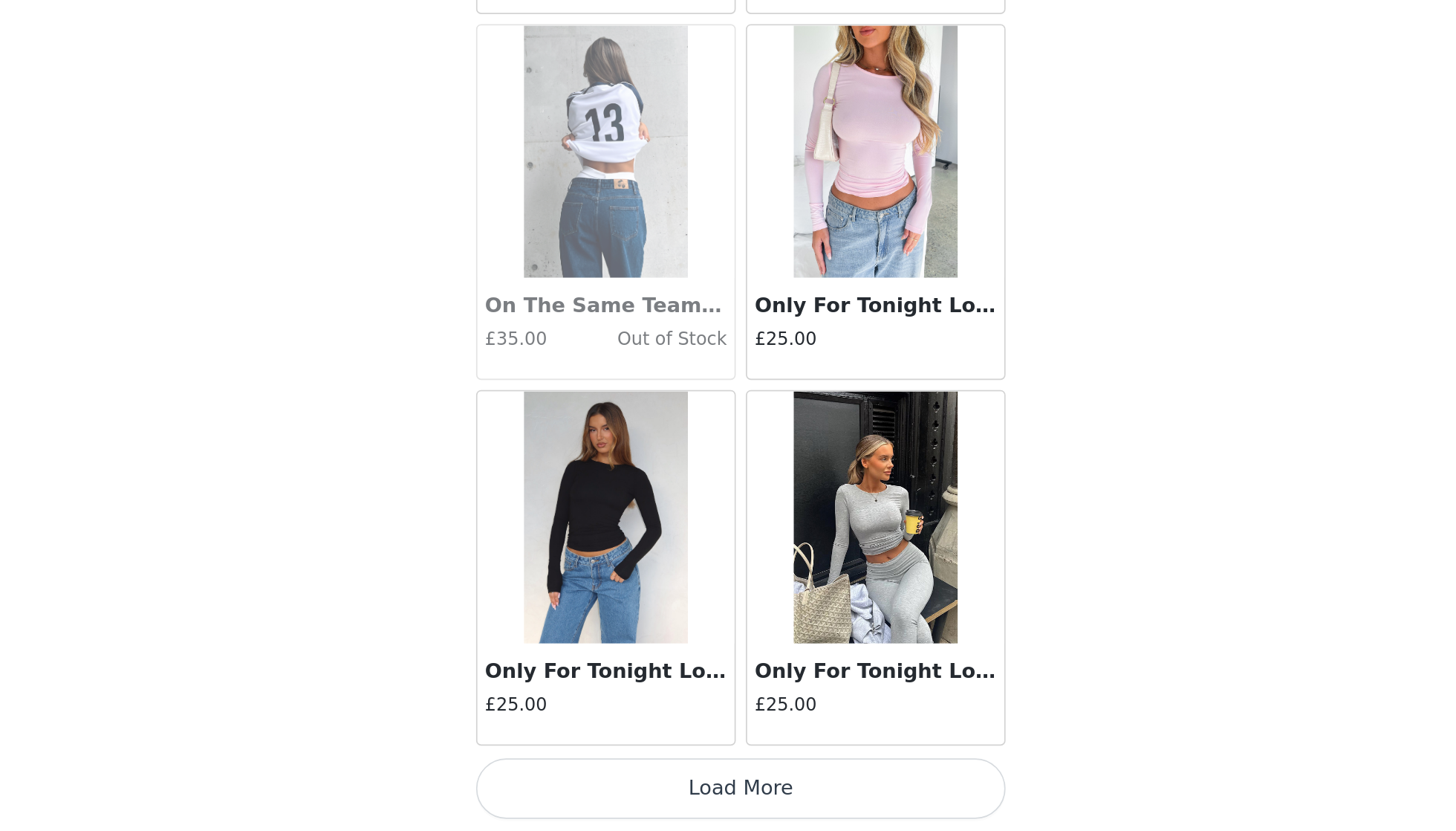
click at [572, 788] on button "Load More" at bounding box center [728, 806] width 312 height 36
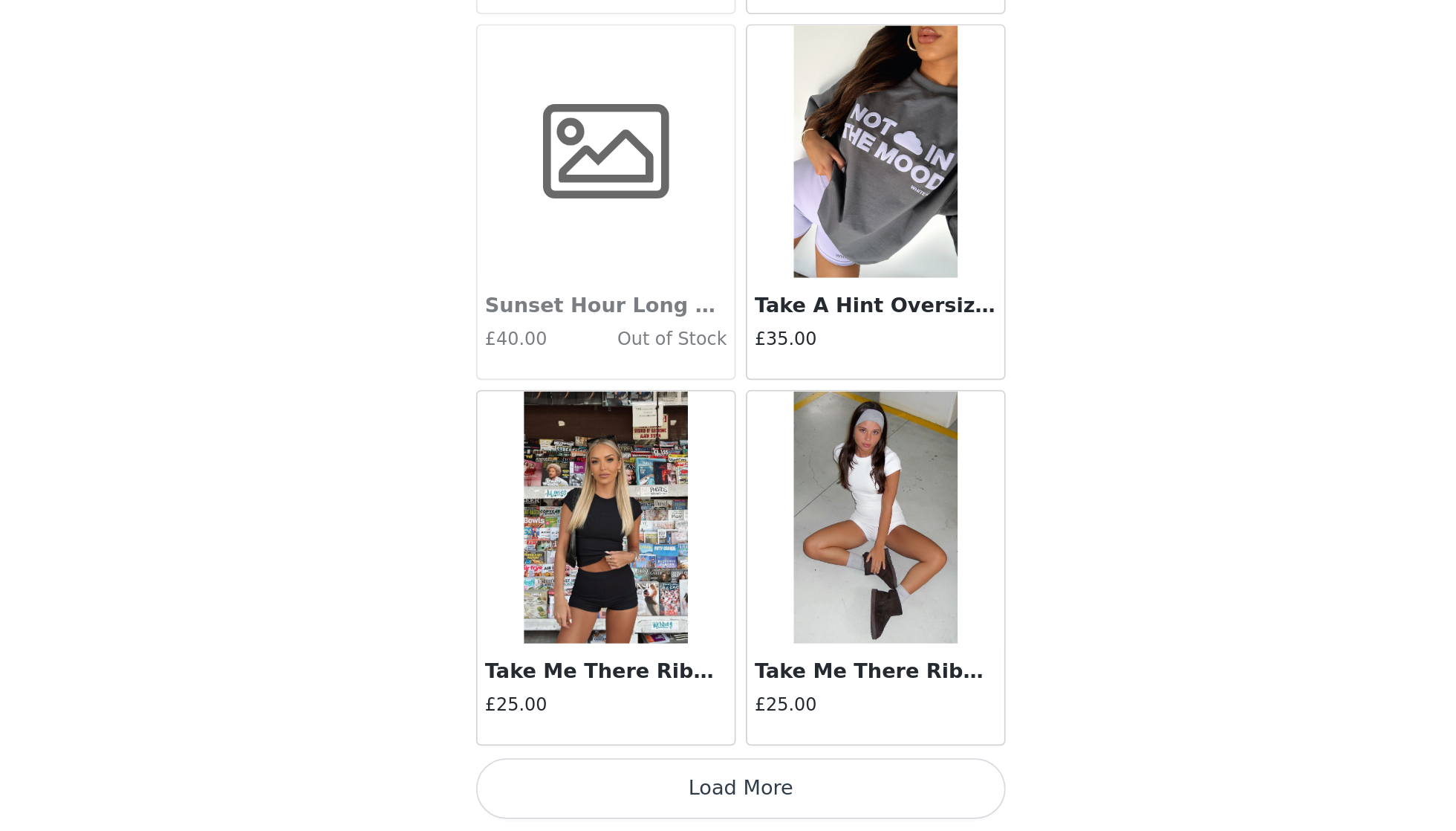
scroll to position [10086, 0]
click at [572, 788] on button "Load More" at bounding box center [728, 806] width 312 height 36
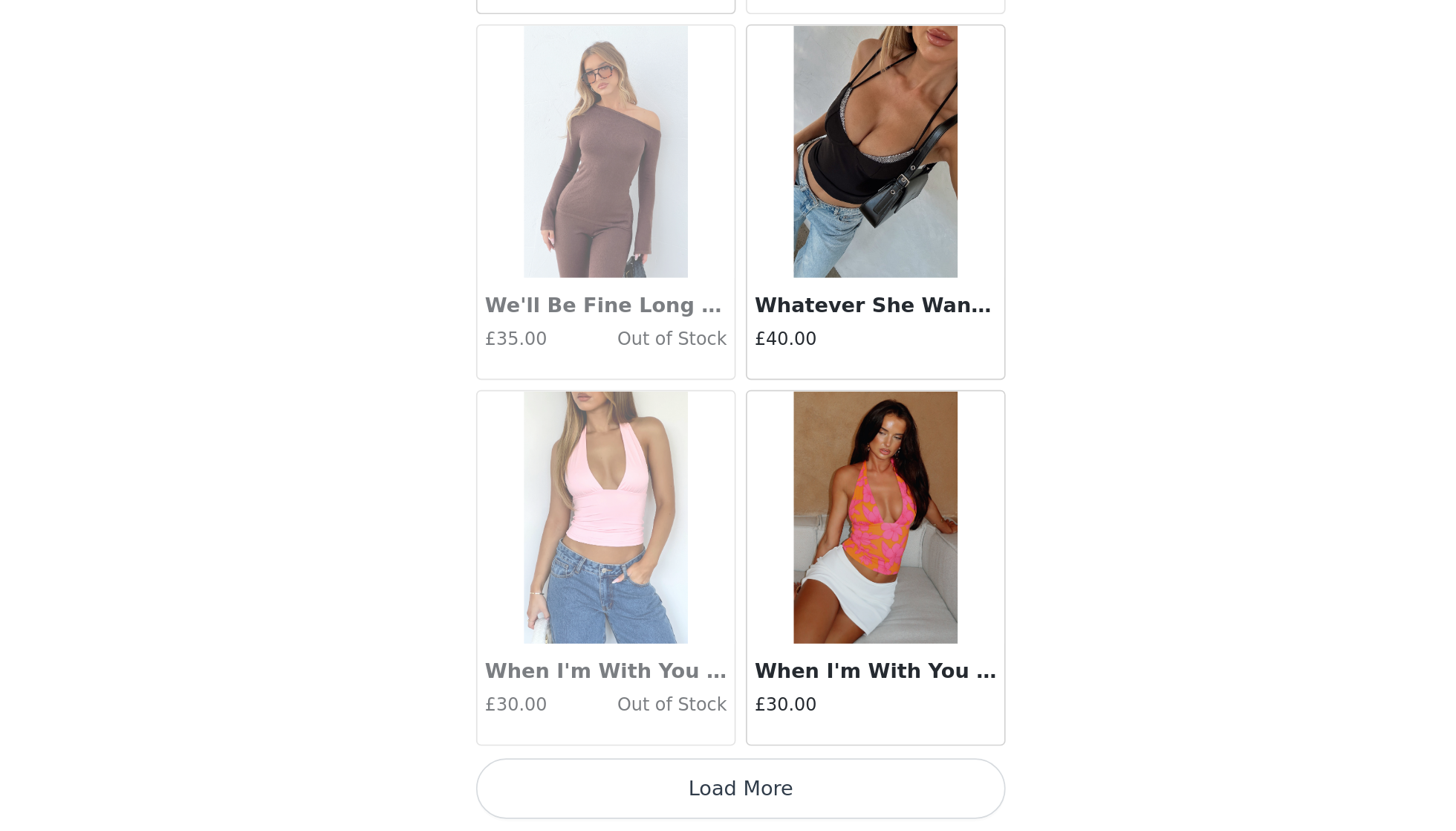
scroll to position [12246, 0]
click at [569, 567] on div "When I'm With You Halter Top Baby Pink £30.00 Out of Stock" at bounding box center [649, 675] width 159 height 216
click at [572, 788] on button "Load More" at bounding box center [728, 806] width 312 height 36
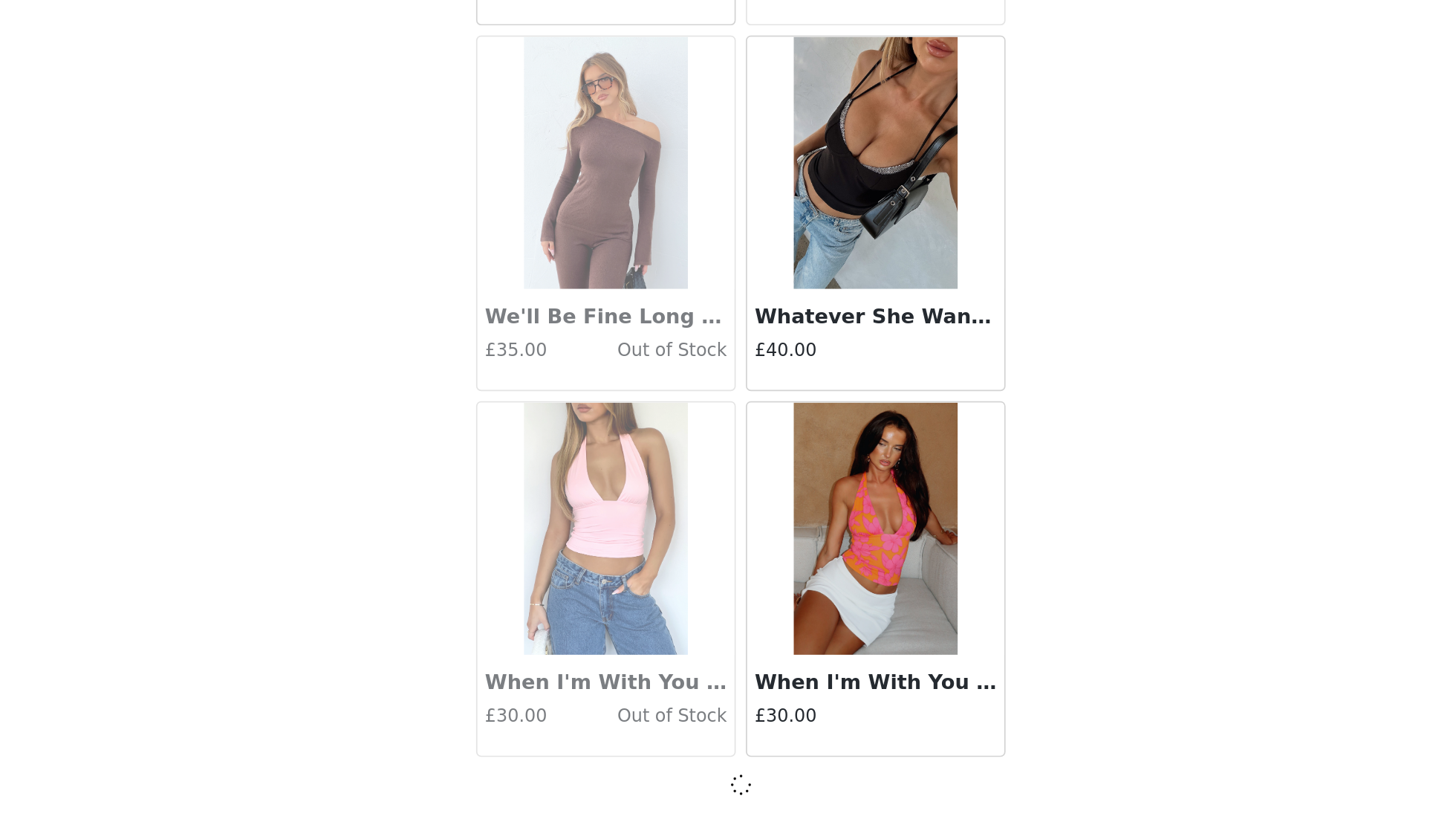
scroll to position [12240, 0]
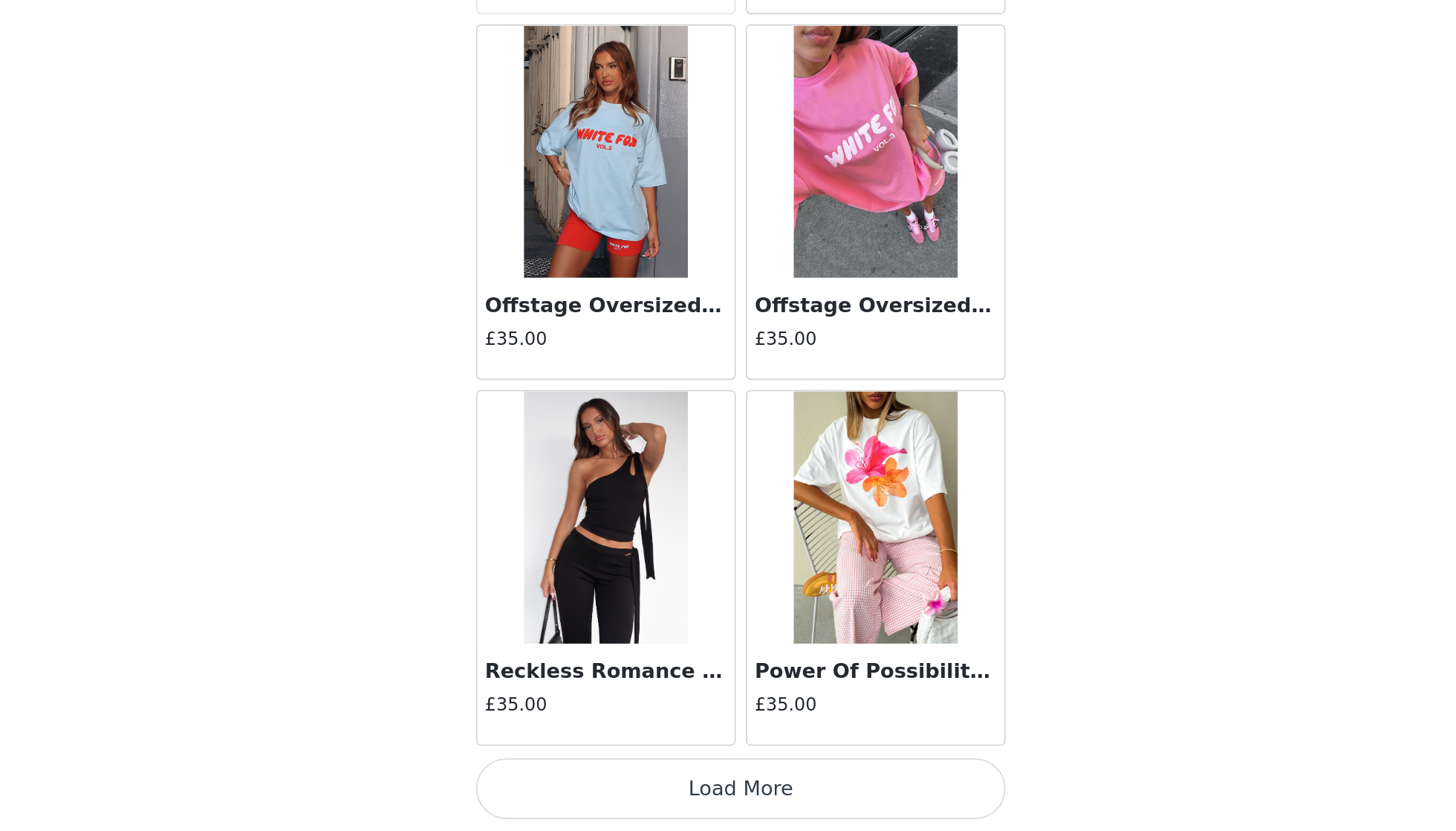
click at [572, 788] on button "Load More" at bounding box center [728, 806] width 312 height 36
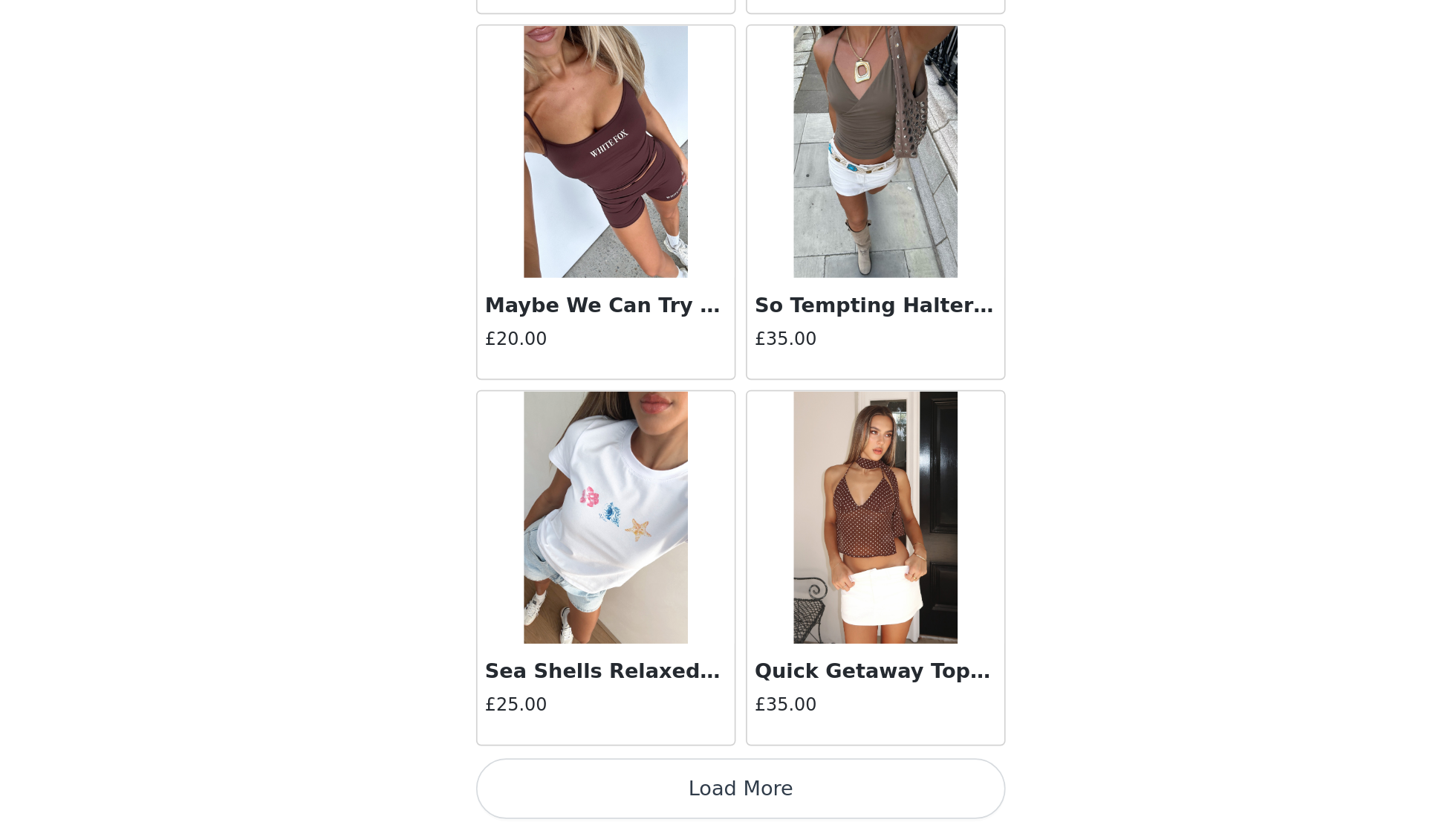
scroll to position [16566, 0]
click at [572, 788] on button "Load More" at bounding box center [728, 806] width 312 height 36
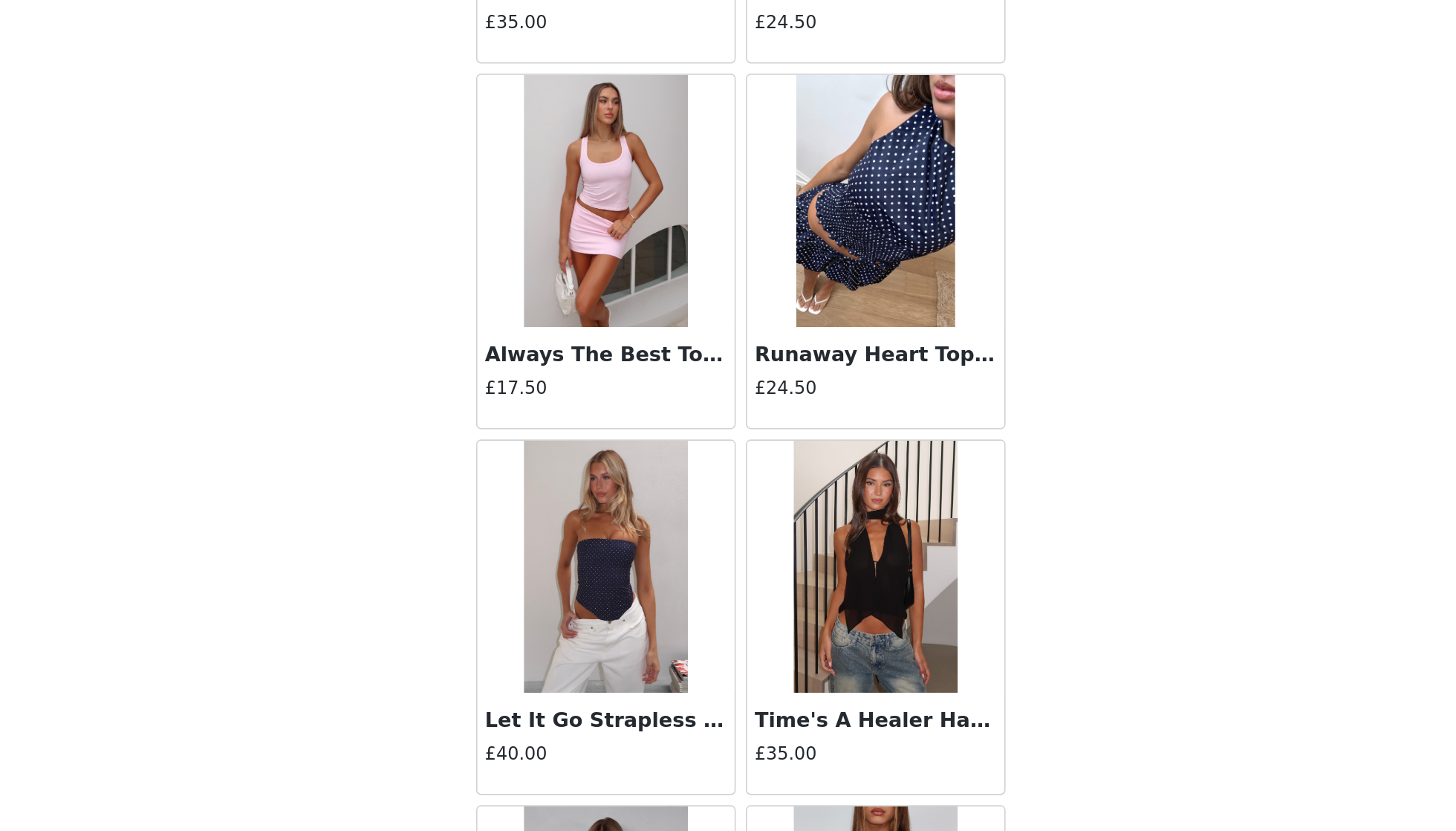
scroll to position [17142, 0]
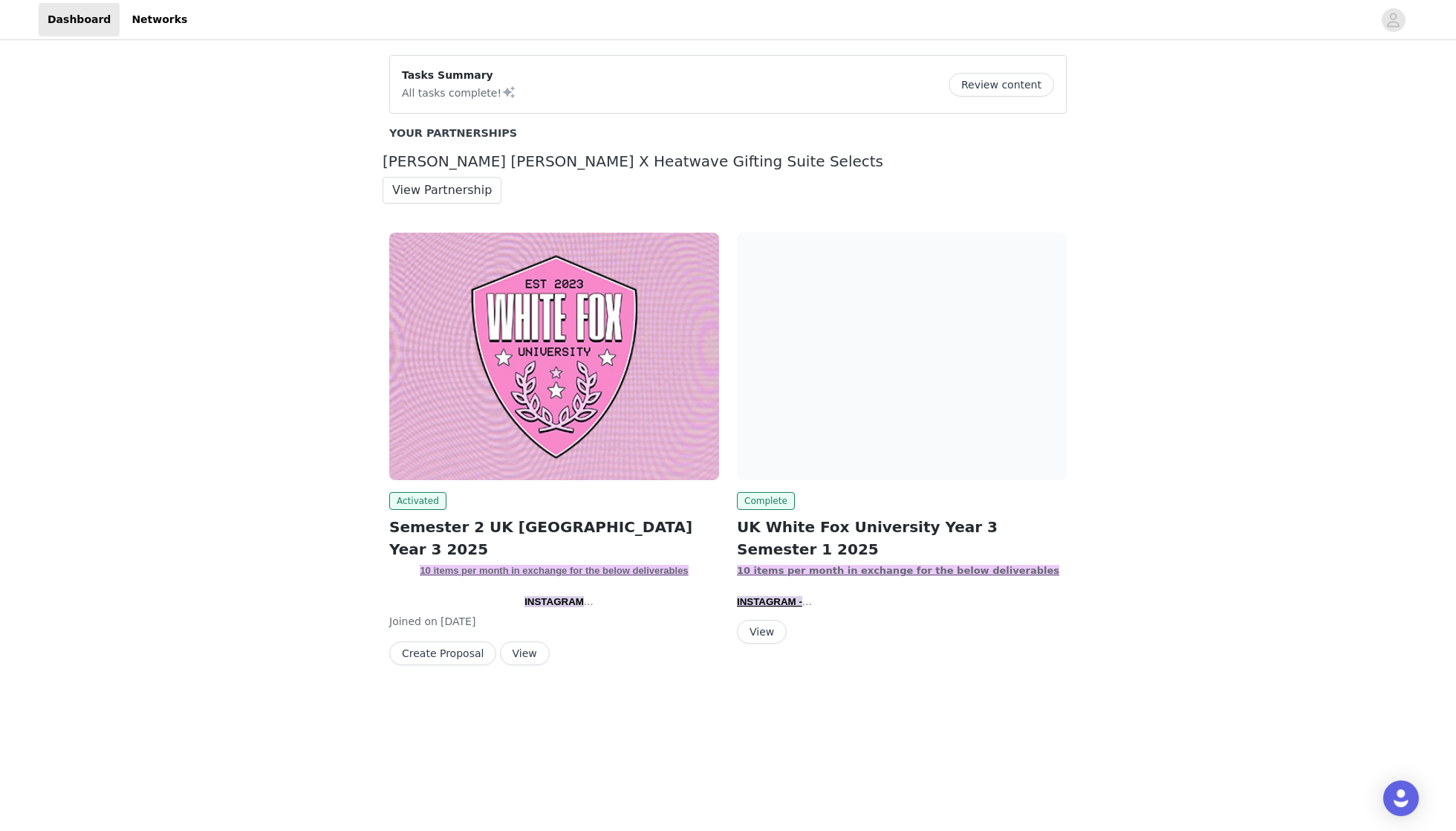
click at [520, 649] on button "View" at bounding box center [524, 653] width 50 height 23
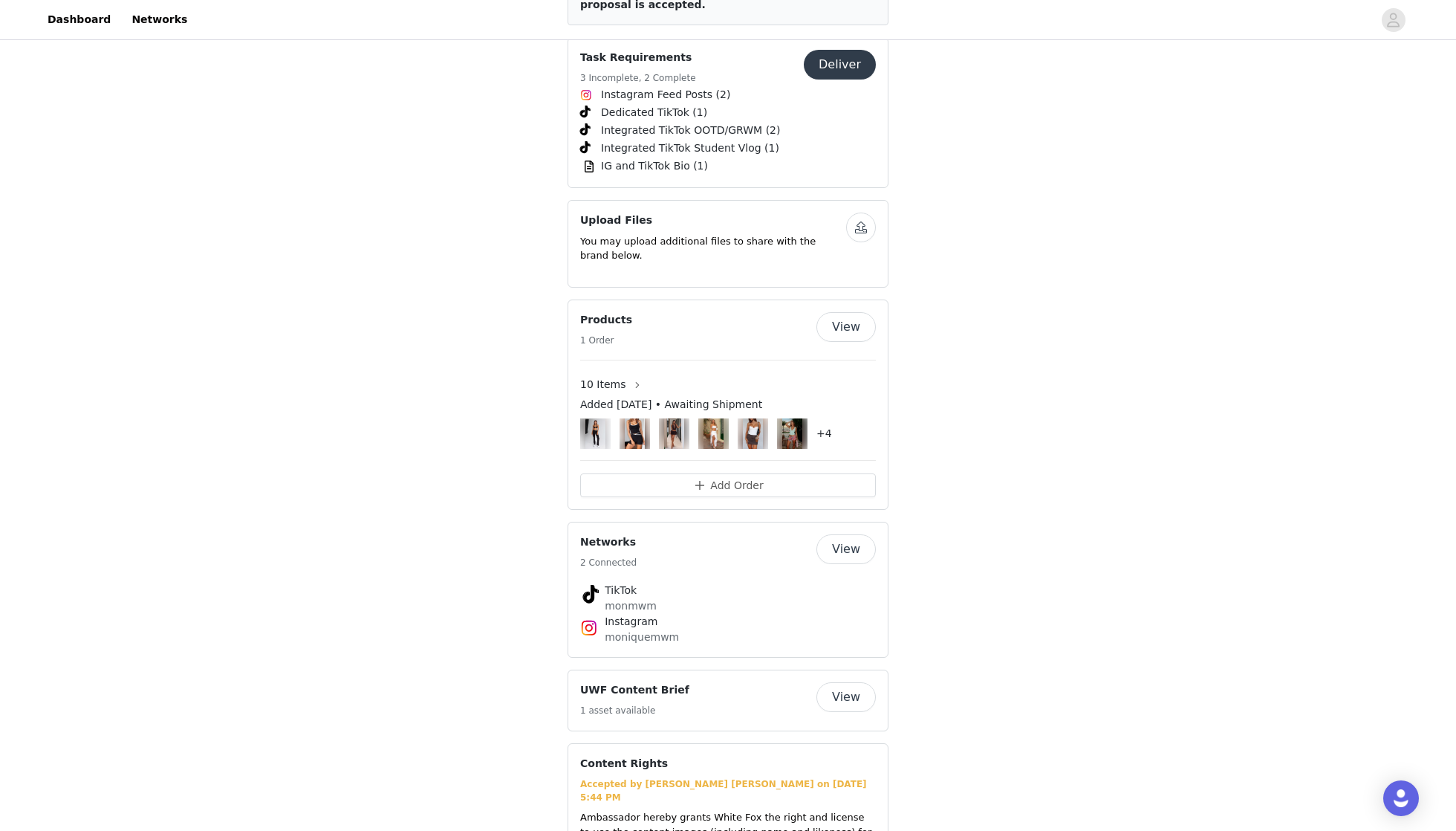
scroll to position [2199, 0]
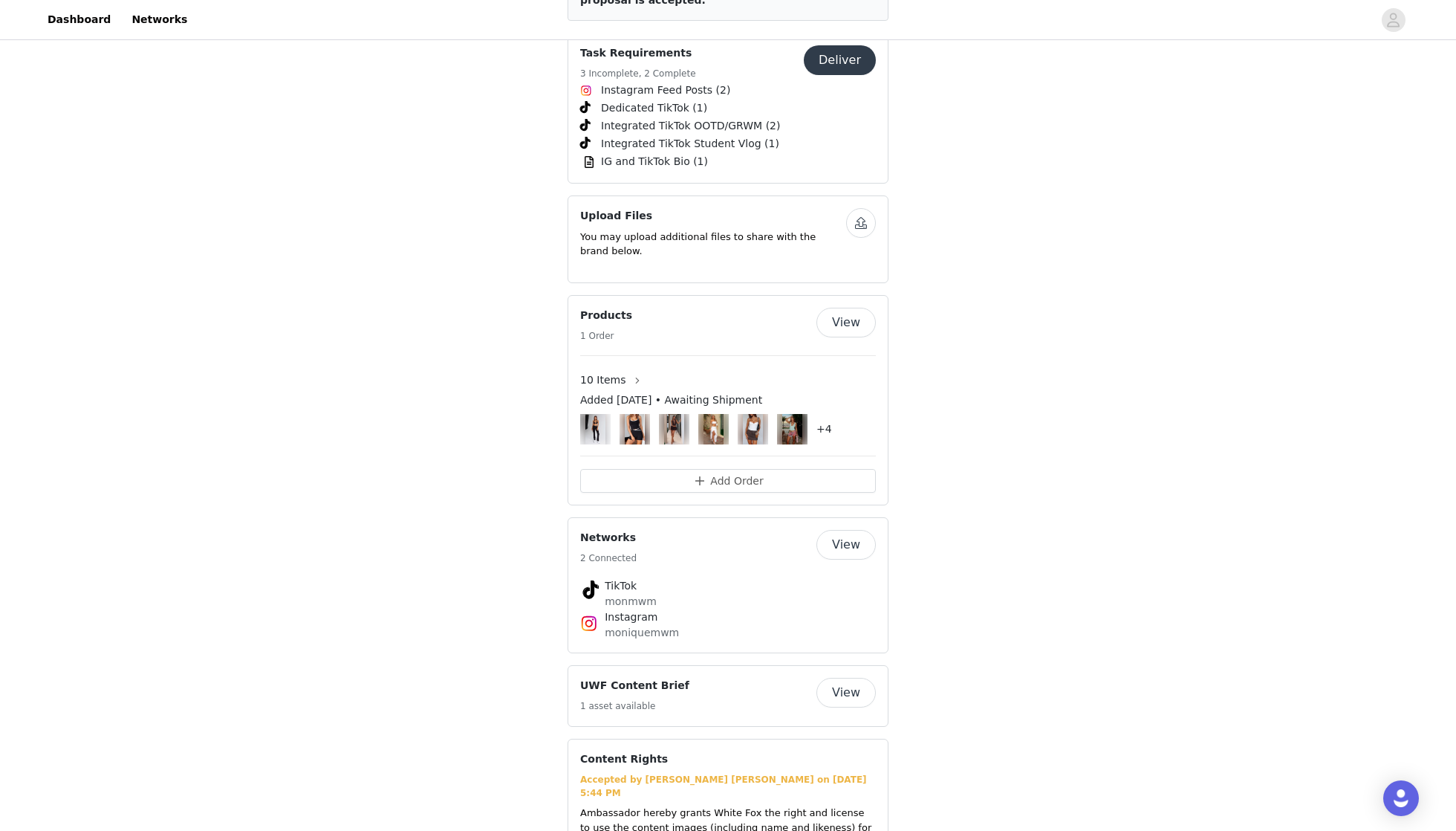
click at [788, 434] on img at bounding box center [791, 429] width 20 height 30
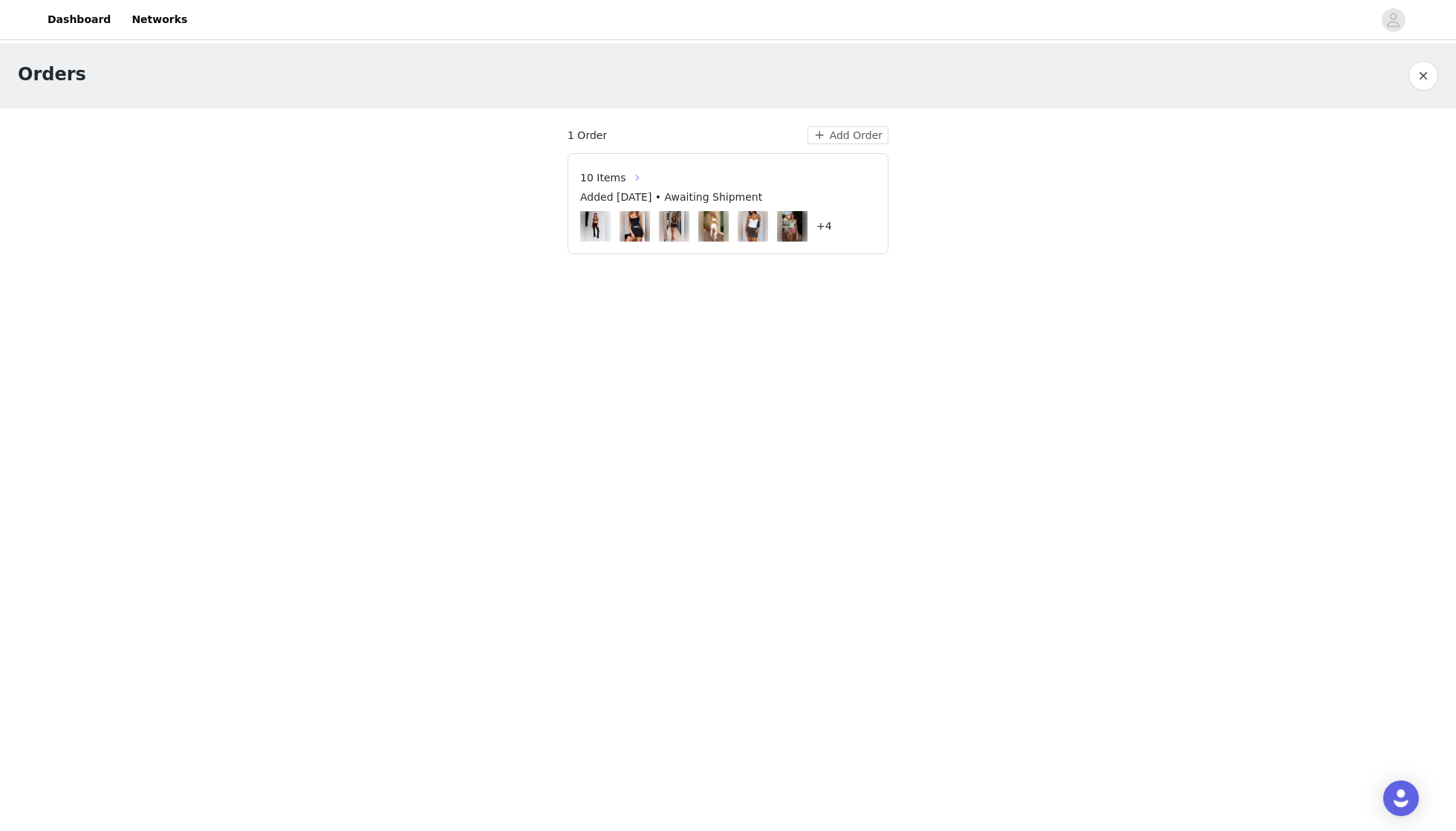
click at [630, 177] on button "button" at bounding box center [637, 177] width 23 height 23
